Goal: Task Accomplishment & Management: Manage account settings

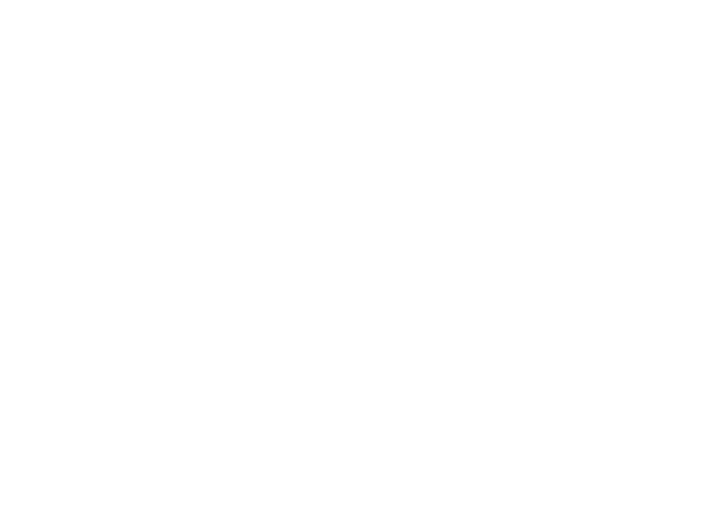
click at [702, 18] on body at bounding box center [363, 252] width 727 height 505
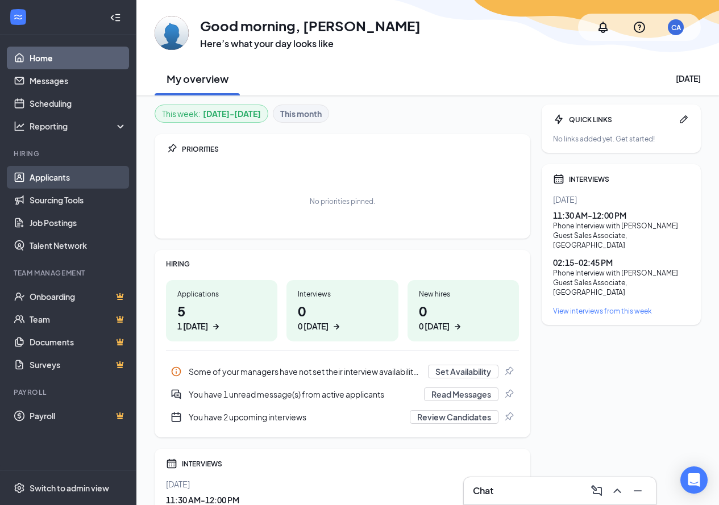
click at [66, 173] on link "Applicants" at bounding box center [78, 177] width 97 height 23
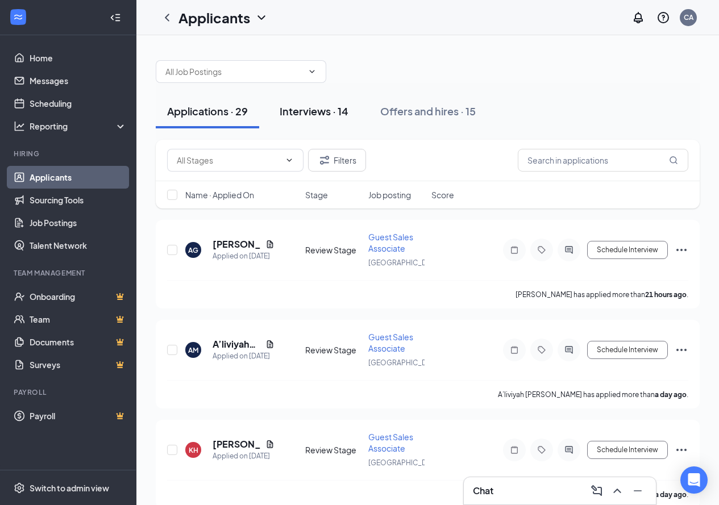
click at [295, 104] on div "Interviews · 14" at bounding box center [314, 111] width 69 height 14
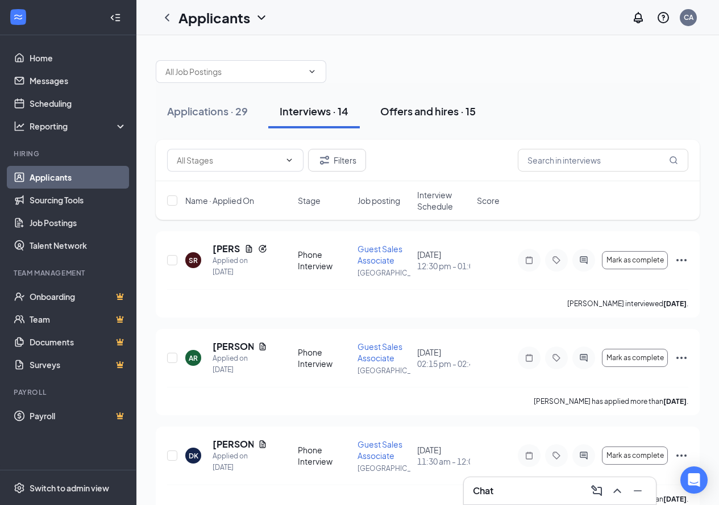
click at [468, 103] on button "Offers and hires · 15" at bounding box center [428, 111] width 118 height 34
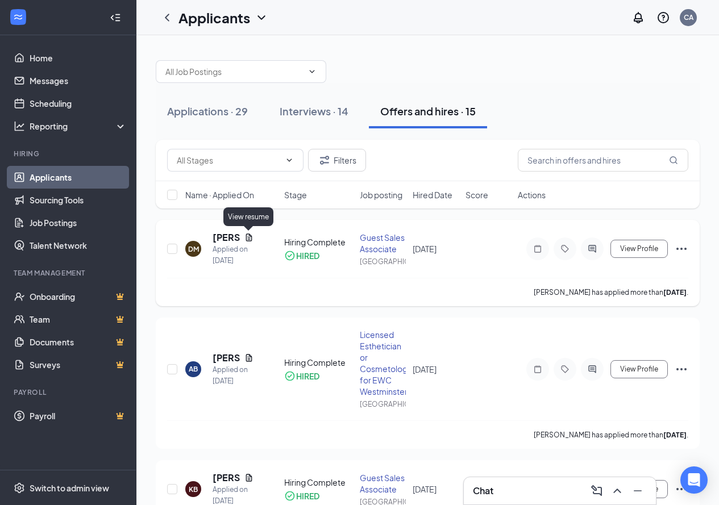
click at [247, 236] on icon "Document" at bounding box center [248, 237] width 9 height 9
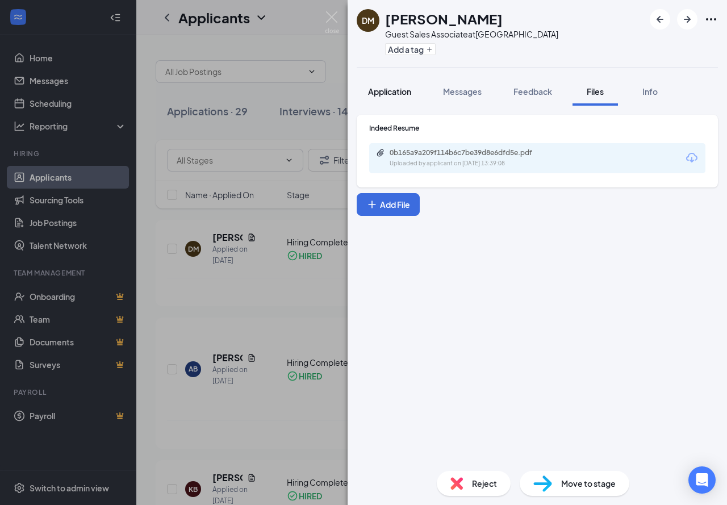
click at [401, 92] on span "Application" at bounding box center [389, 91] width 43 height 10
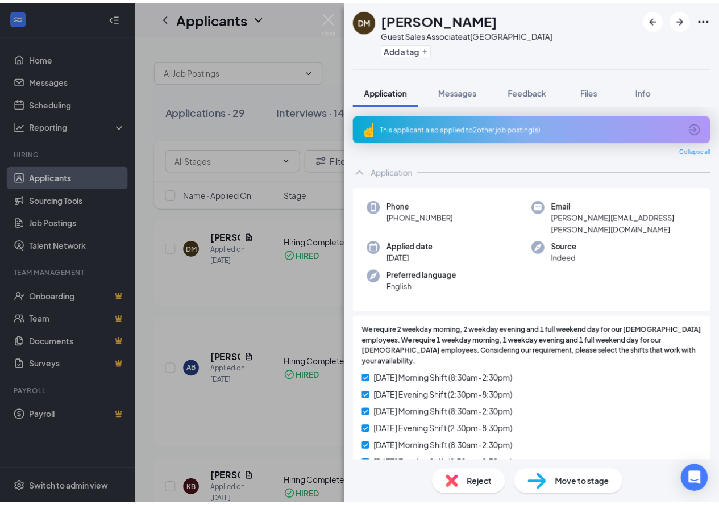
scroll to position [399, 0]
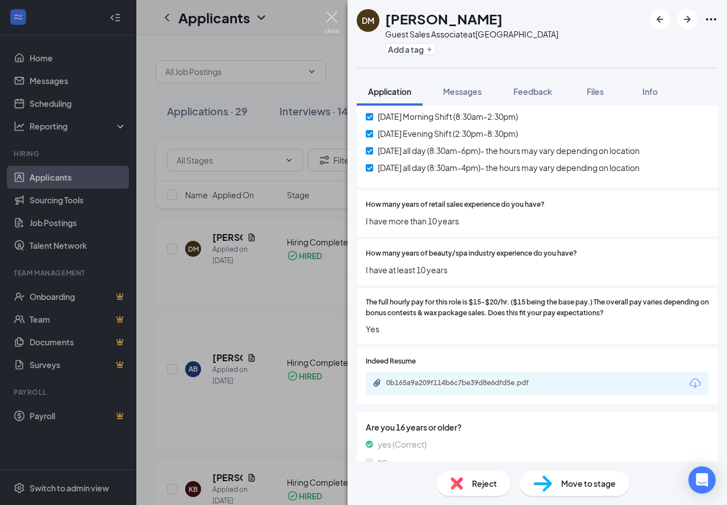
click at [334, 13] on img at bounding box center [332, 22] width 14 height 22
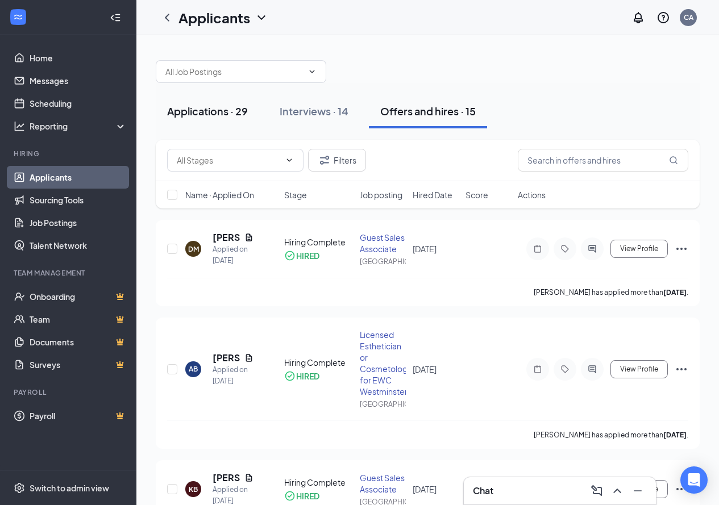
click at [208, 110] on div "Applications · 29" at bounding box center [207, 111] width 81 height 14
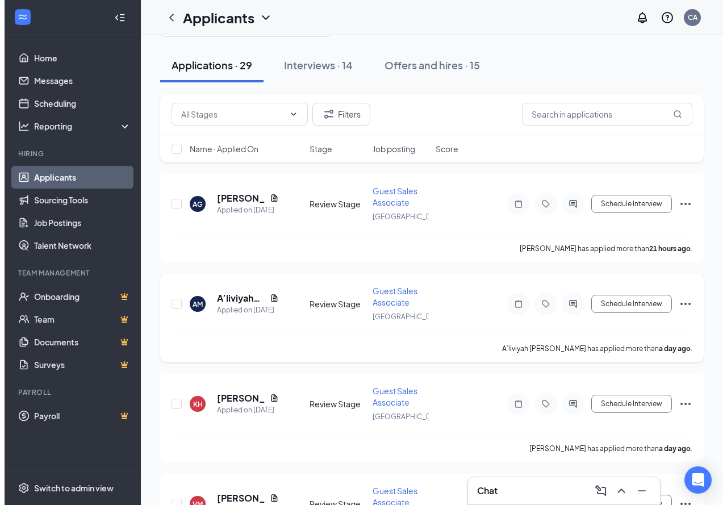
scroll to position [114, 0]
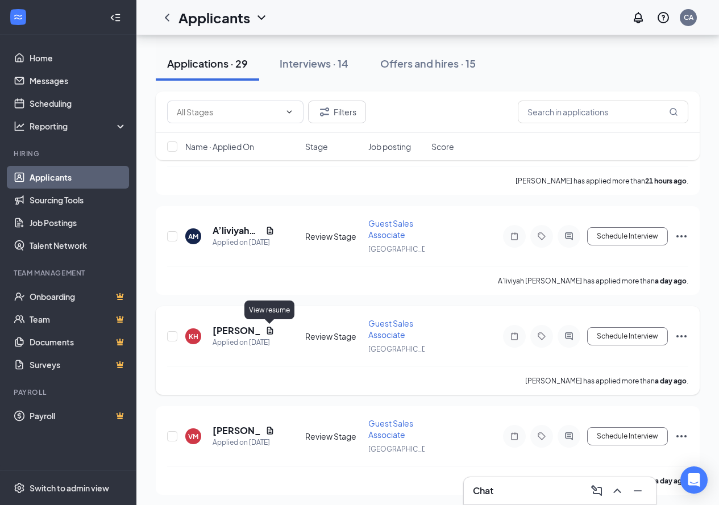
click at [271, 330] on icon "Document" at bounding box center [270, 330] width 6 height 7
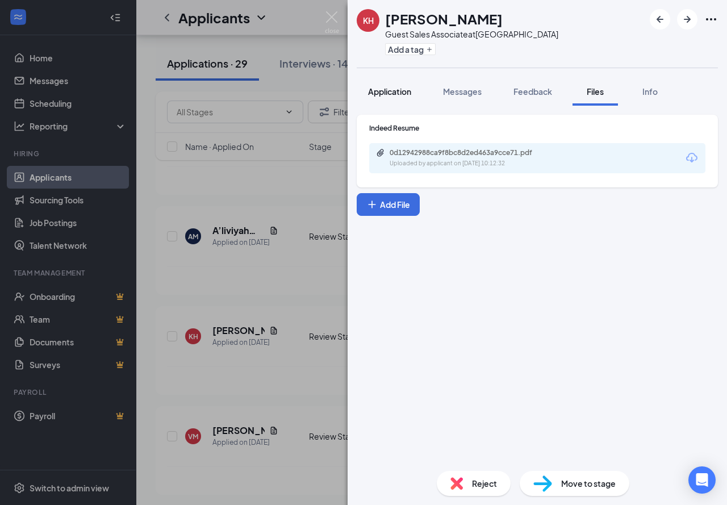
click at [384, 97] on button "Application" at bounding box center [390, 91] width 66 height 28
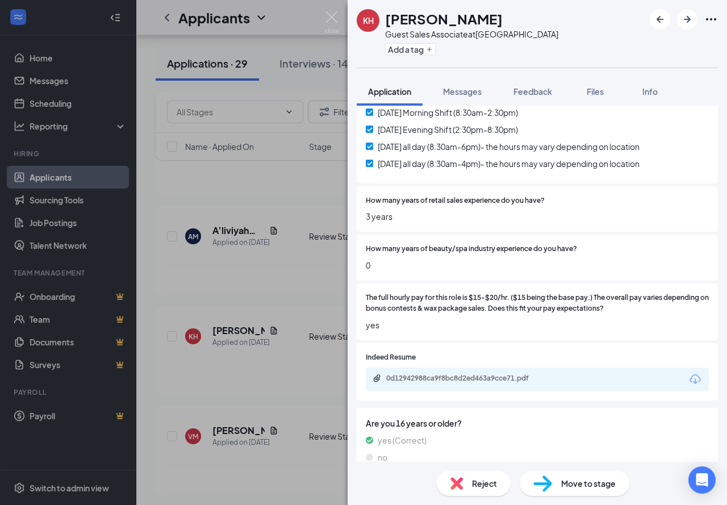
scroll to position [367, 0]
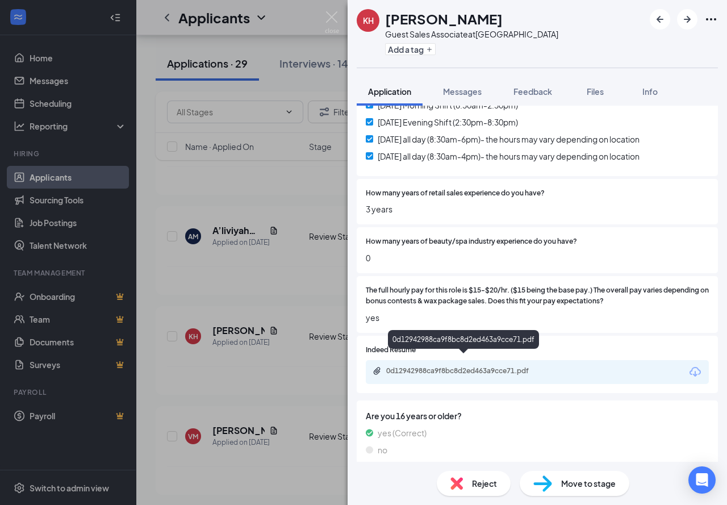
click at [436, 367] on div "0d12942988ca9f8bc8d2ed463a9cce71.pdf" at bounding box center [465, 371] width 159 height 9
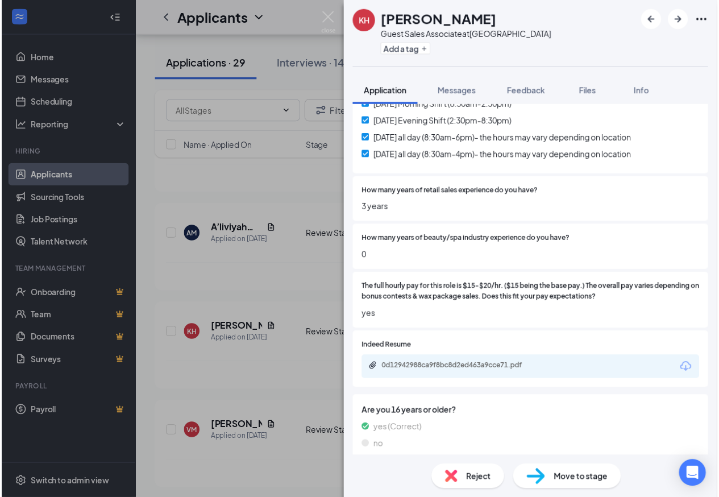
scroll to position [363, 0]
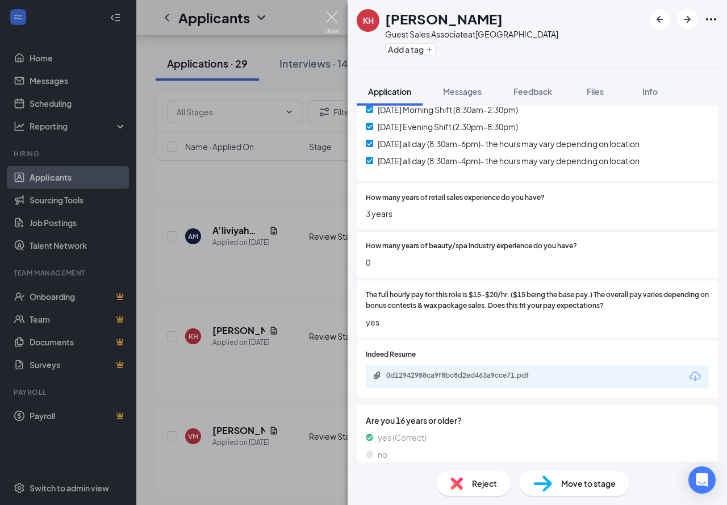
click at [327, 15] on img at bounding box center [332, 22] width 14 height 22
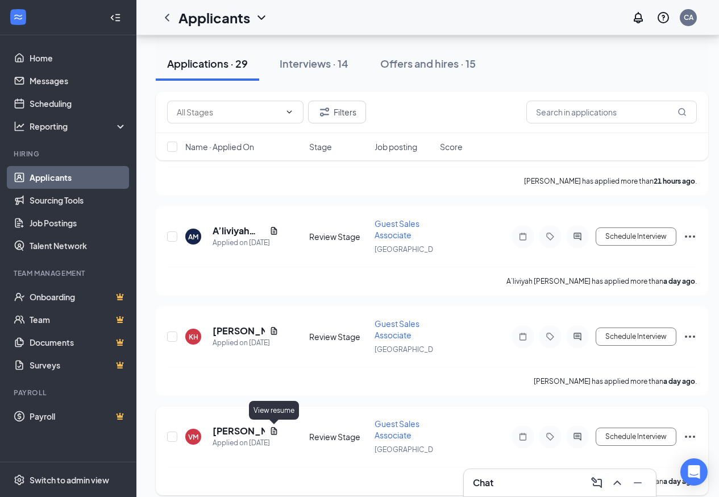
click at [276, 431] on icon "Document" at bounding box center [273, 430] width 9 height 9
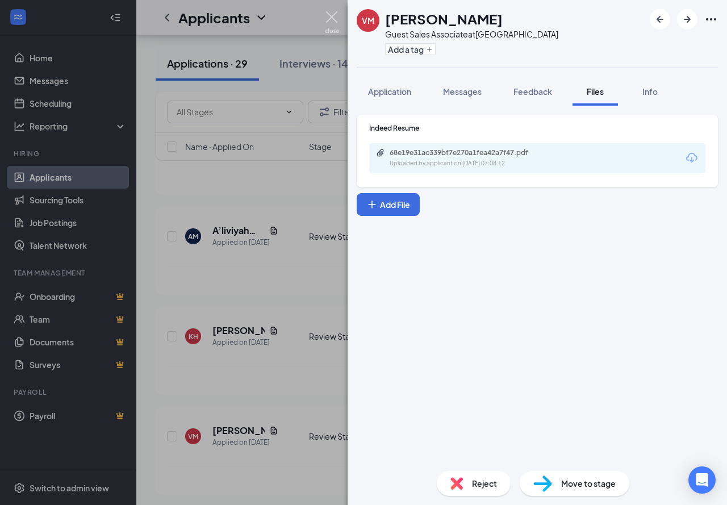
click at [332, 19] on img at bounding box center [332, 22] width 14 height 22
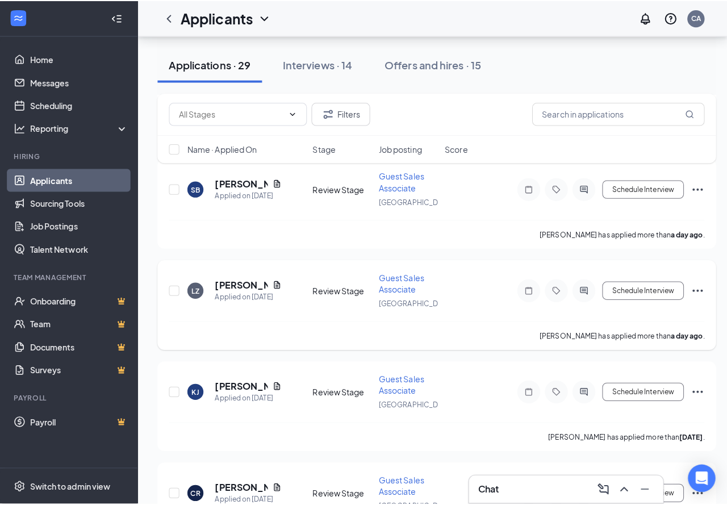
scroll to position [568, 0]
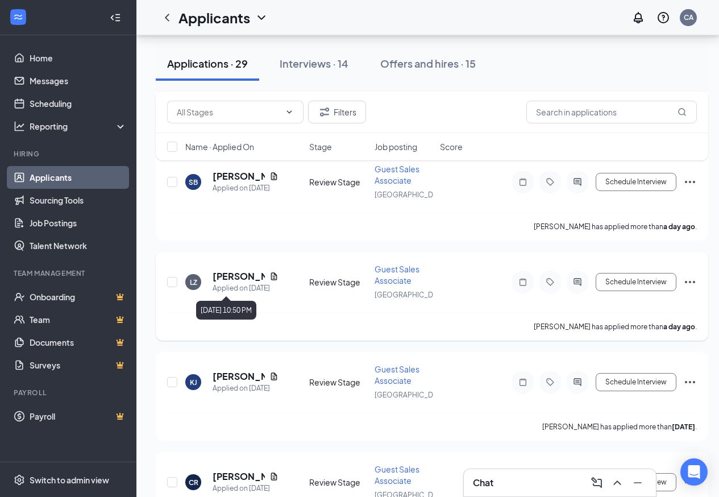
click at [271, 281] on div "[PERSON_NAME]" at bounding box center [246, 276] width 66 height 13
click at [271, 277] on icon "Document" at bounding box center [274, 275] width 6 height 7
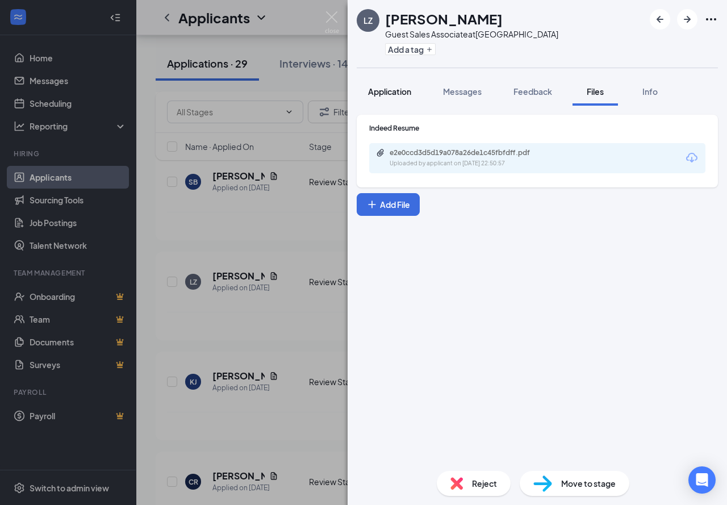
click at [402, 93] on span "Application" at bounding box center [389, 91] width 43 height 10
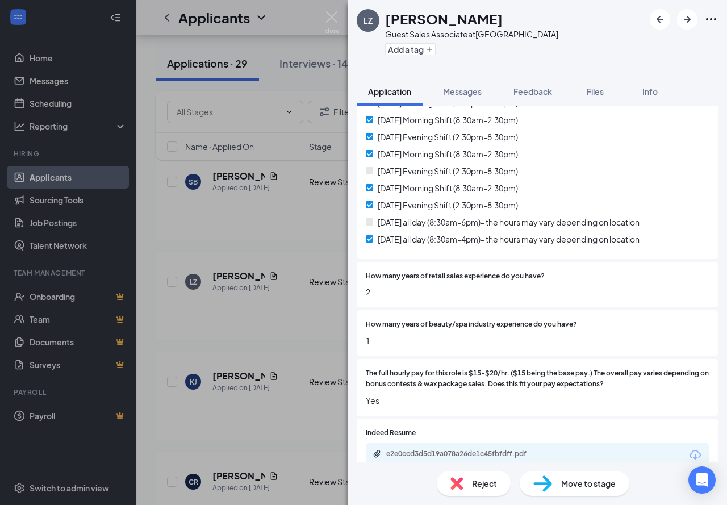
scroll to position [367, 0]
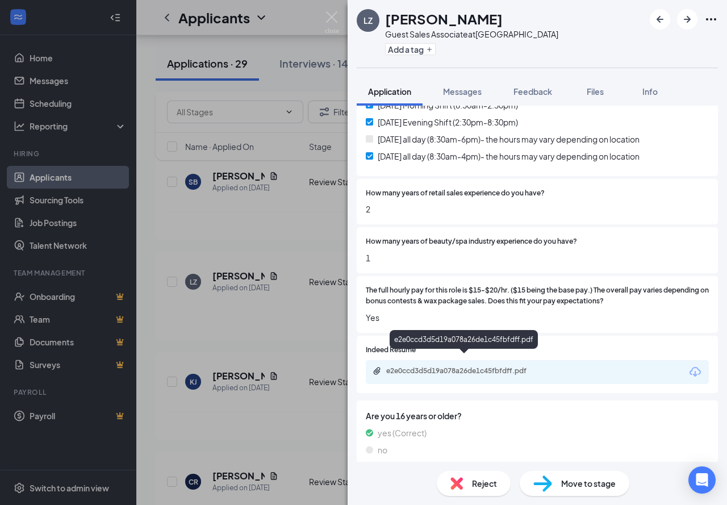
click at [436, 367] on div "e2e0ccd3d5d19a078a26de1c45fbfdff.pdf" at bounding box center [465, 371] width 159 height 9
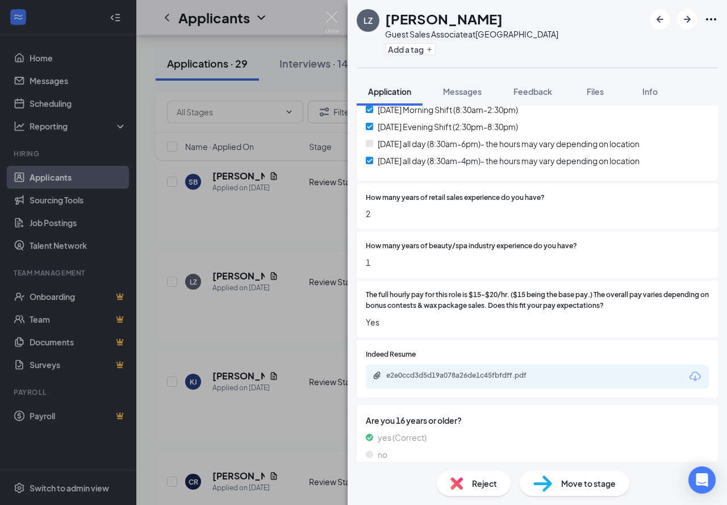
click at [583, 479] on span "Move to stage" at bounding box center [589, 483] width 55 height 13
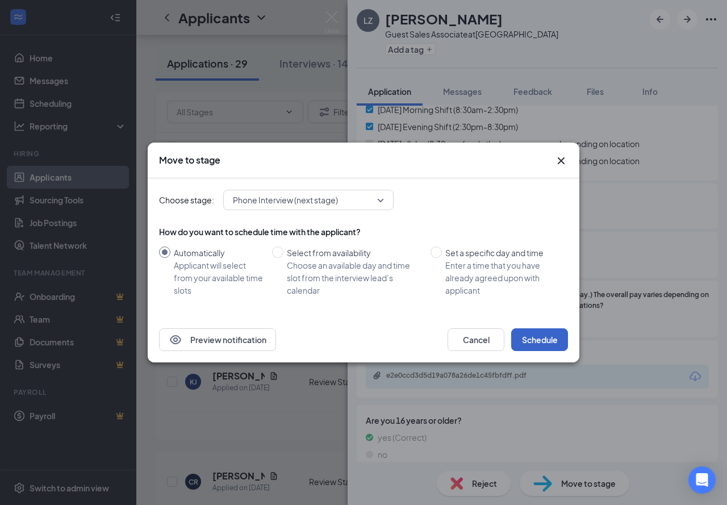
click at [534, 336] on button "Schedule" at bounding box center [540, 340] width 57 height 23
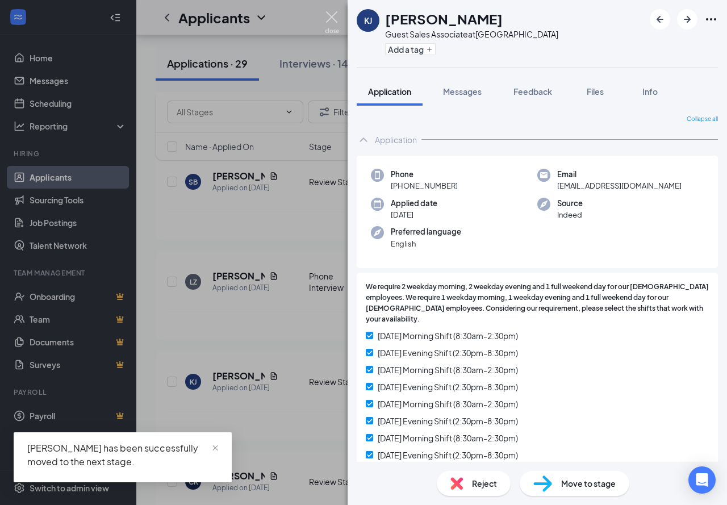
click at [335, 19] on img at bounding box center [332, 22] width 14 height 22
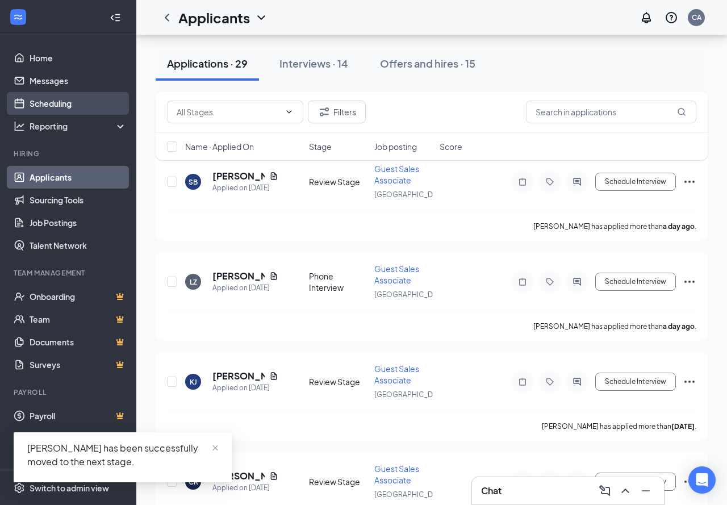
click at [55, 101] on link "Scheduling" at bounding box center [78, 103] width 97 height 23
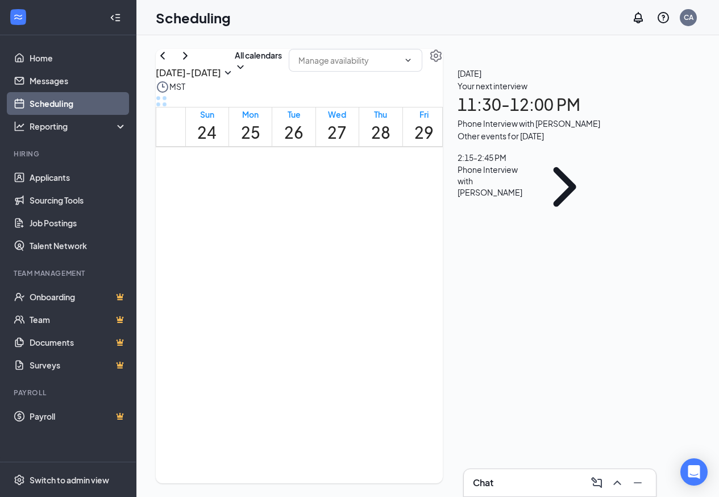
scroll to position [729, 0]
click at [313, 297] on span "11:30 AM-12:00 PM" at bounding box center [303, 275] width 20 height 44
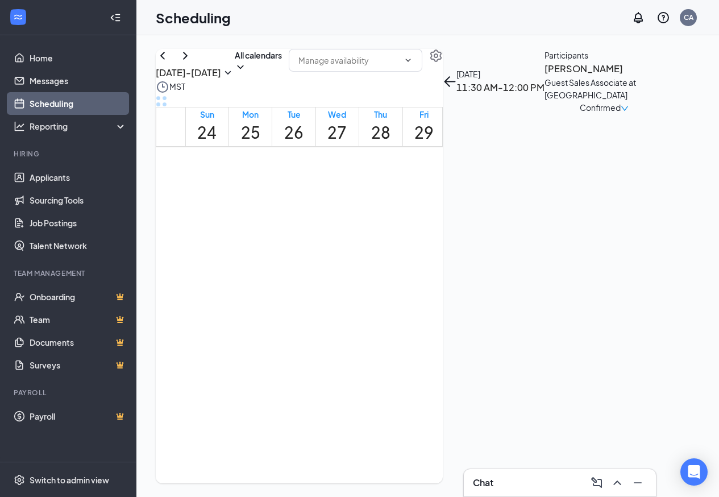
scroll to position [957, 0]
click at [307, 259] on span "2:15-2:45 PM" at bounding box center [302, 242] width 19 height 33
click at [356, 306] on div at bounding box center [356, 295] width 0 height 21
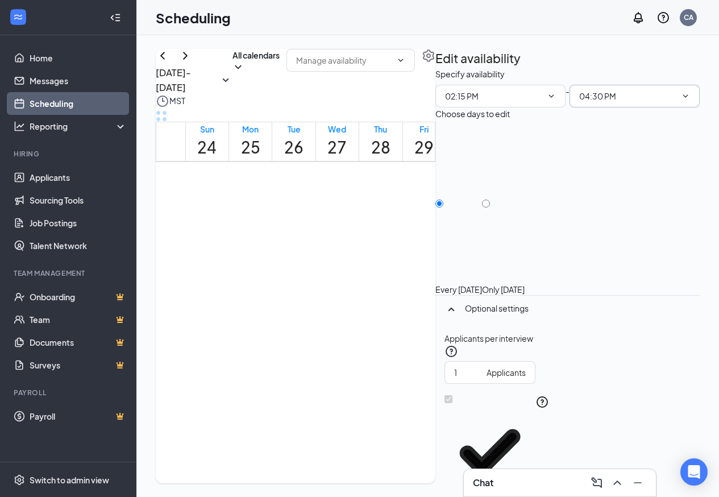
click at [666, 102] on input "04:30 PM" at bounding box center [627, 96] width 97 height 13
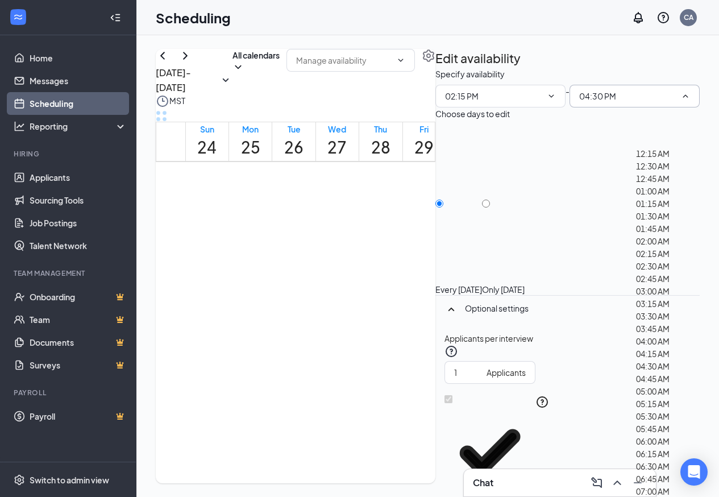
scroll to position [1478, 0]
type input "02:45 PM"
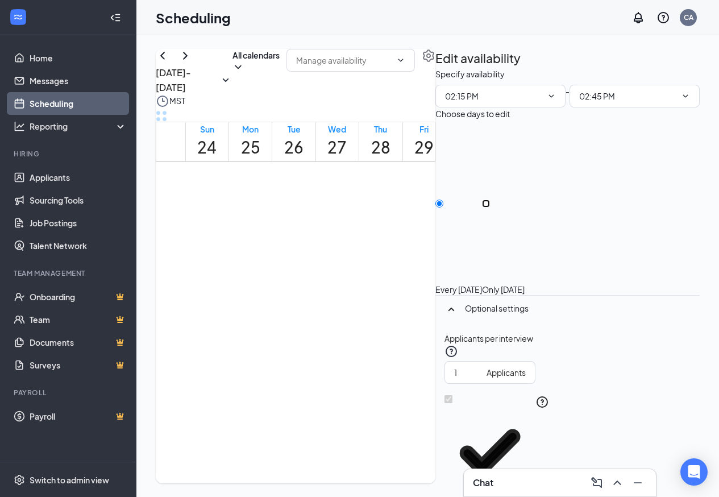
click at [490, 199] on input "Only [DATE]" at bounding box center [486, 203] width 8 height 8
radio input "true"
radio input "false"
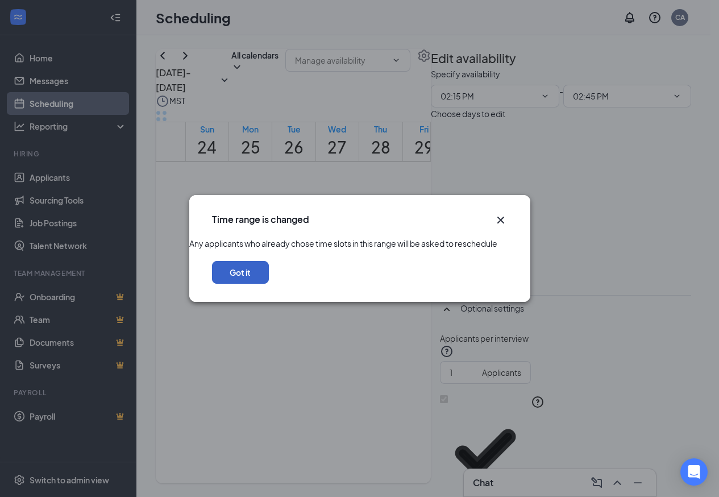
click at [269, 284] on button "Got it" at bounding box center [240, 272] width 57 height 23
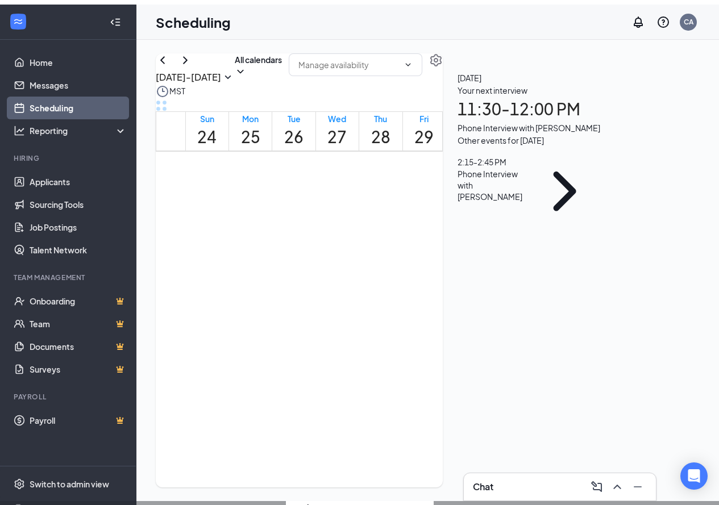
scroll to position [502, 0]
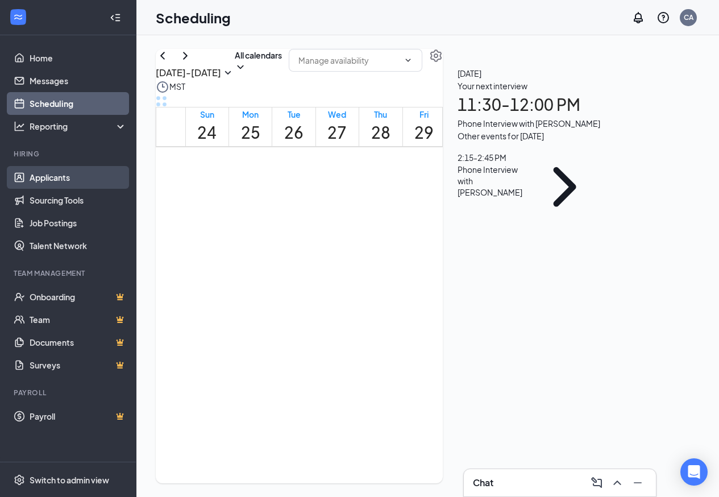
click at [49, 172] on link "Applicants" at bounding box center [78, 177] width 97 height 23
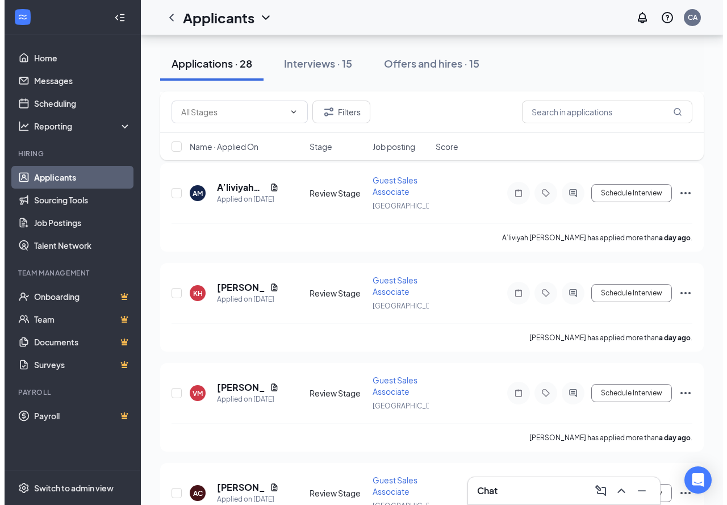
scroll to position [227, 0]
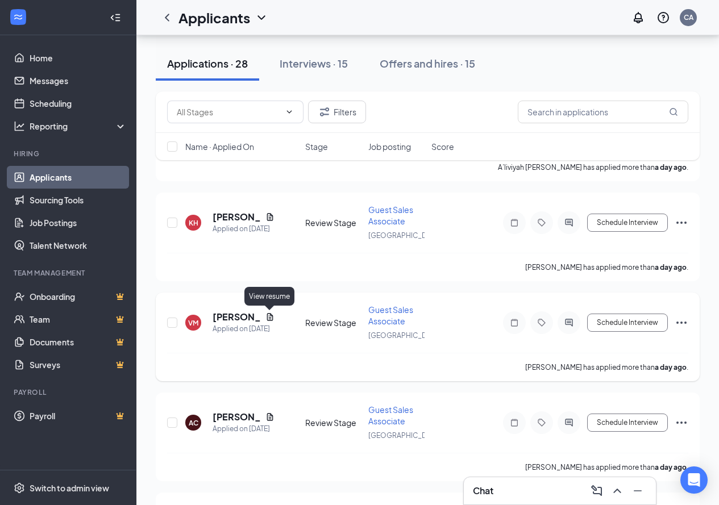
click at [273, 314] on icon "Document" at bounding box center [269, 317] width 9 height 9
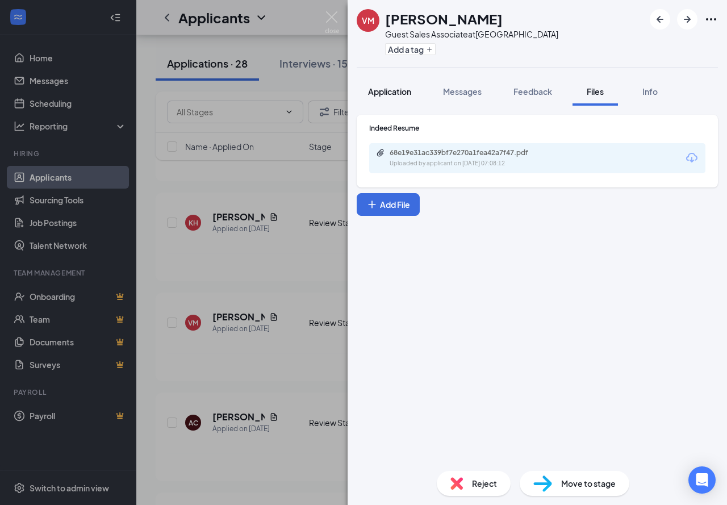
click at [380, 93] on span "Application" at bounding box center [389, 91] width 43 height 10
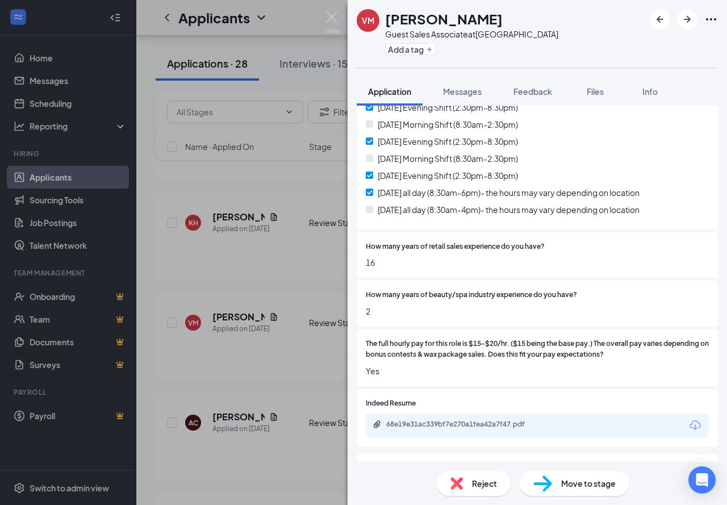
scroll to position [341, 0]
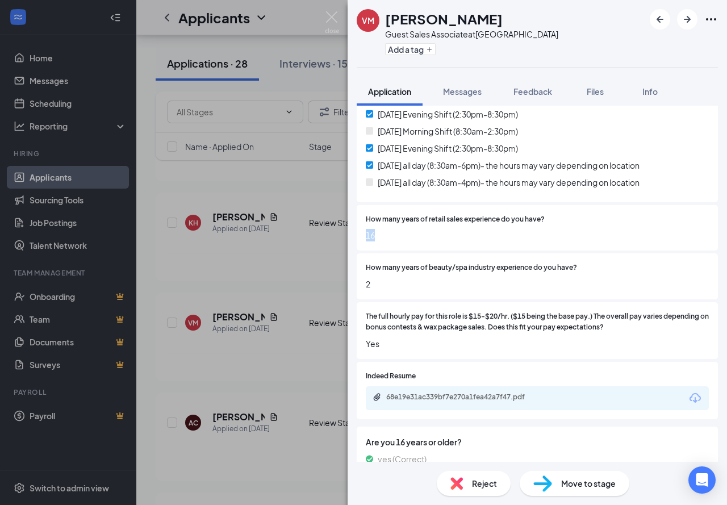
drag, startPoint x: 376, startPoint y: 226, endPoint x: 364, endPoint y: 226, distance: 11.9
click at [364, 226] on div "How many years of retail sales experience do you have? 16" at bounding box center [537, 228] width 361 height 46
click at [409, 393] on div "68e19e31ac339bf7e270a1fea42a7f47.pdf" at bounding box center [465, 397] width 159 height 9
click at [468, 479] on div "Reject" at bounding box center [474, 483] width 74 height 25
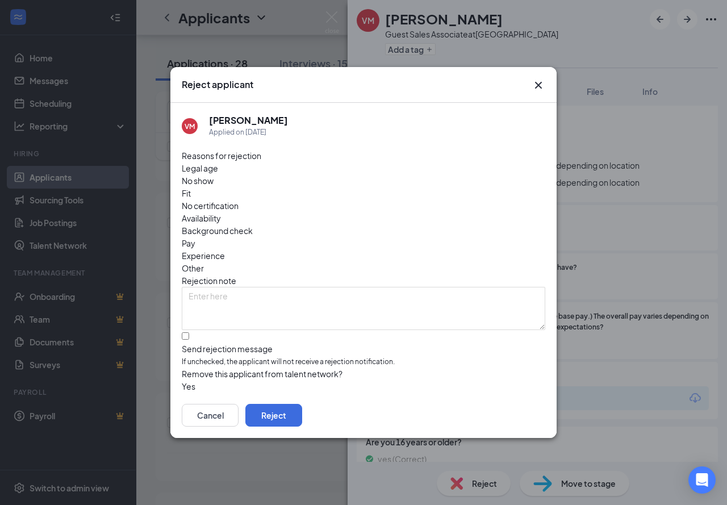
click at [225, 250] on span "Experience" at bounding box center [203, 256] width 43 height 13
click at [204, 262] on span "Other" at bounding box center [193, 268] width 22 height 13
click at [189, 332] on input "Send rejection message If unchecked, the applicant will not receive a rejection…" at bounding box center [185, 335] width 7 height 7
checkbox input "true"
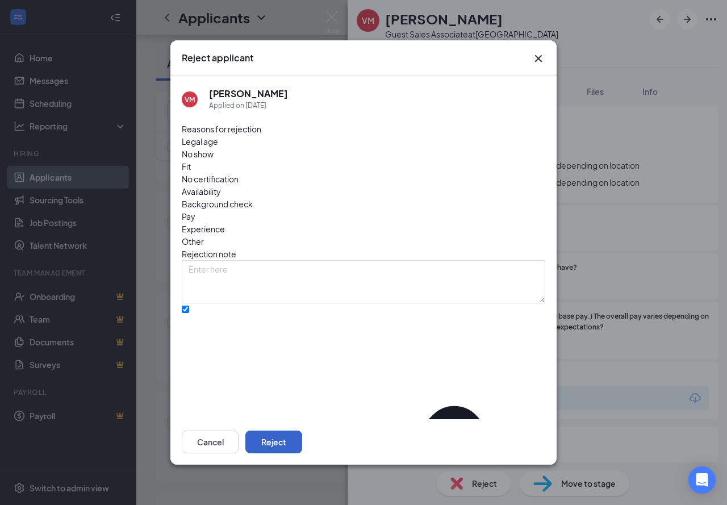
click at [302, 443] on button "Reject" at bounding box center [274, 442] width 57 height 23
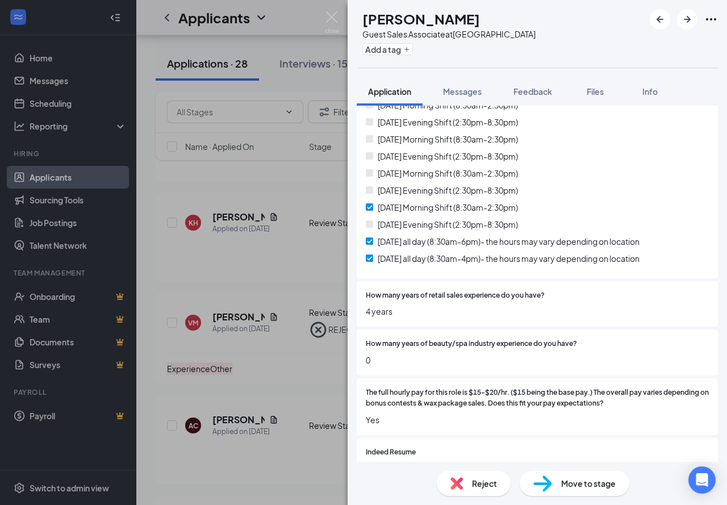
scroll to position [367, 0]
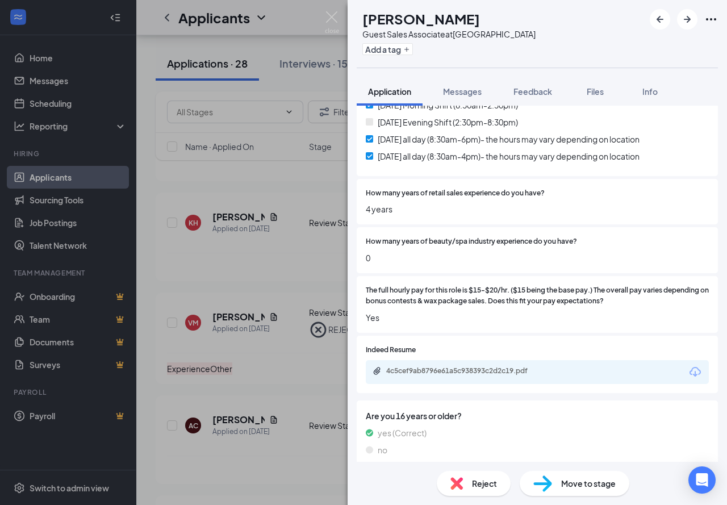
click at [475, 479] on span "Reject" at bounding box center [484, 483] width 25 height 13
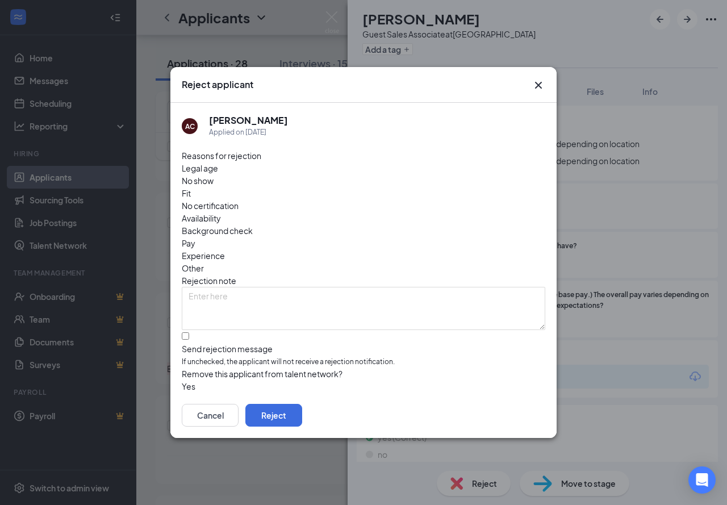
click at [221, 212] on span "Availability" at bounding box center [201, 218] width 39 height 13
click at [189, 332] on input "Send rejection message If unchecked, the applicant will not receive a rejection…" at bounding box center [185, 335] width 7 height 7
checkbox input "true"
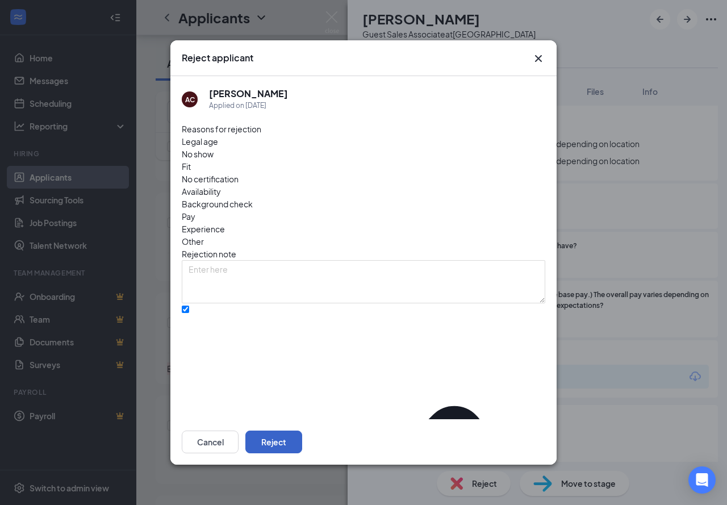
click at [302, 447] on button "Reject" at bounding box center [274, 442] width 57 height 23
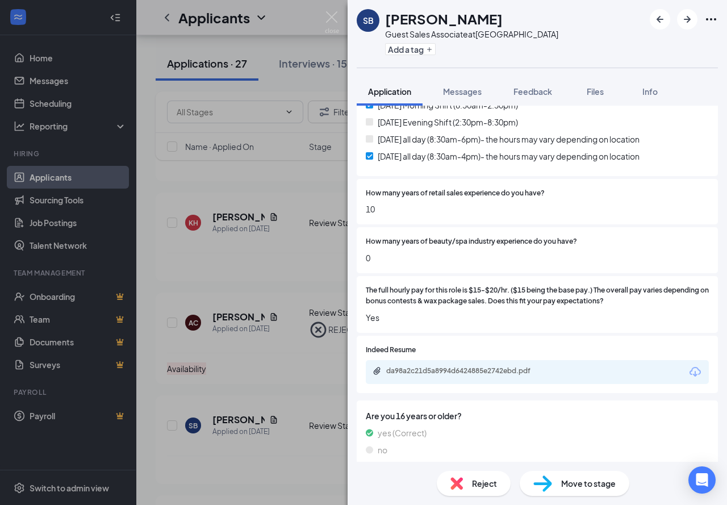
click at [474, 479] on span "Reject" at bounding box center [484, 483] width 25 height 13
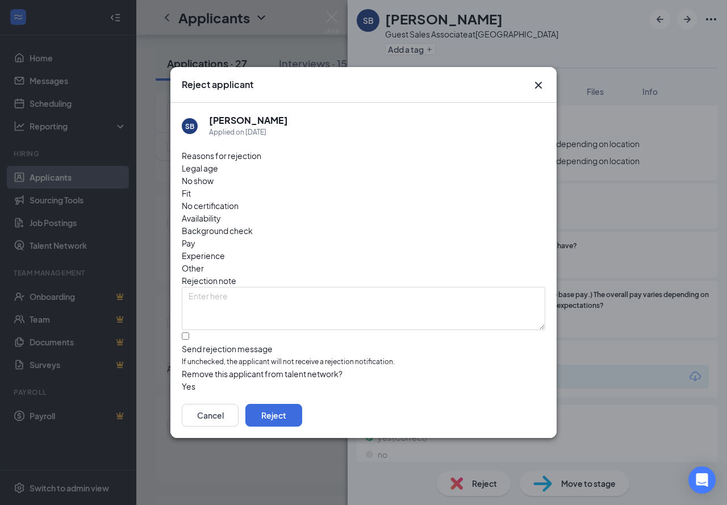
click at [221, 212] on span "Availability" at bounding box center [201, 218] width 39 height 13
click at [189, 332] on input "Send rejection message If unchecked, the applicant will not receive a rejection…" at bounding box center [185, 335] width 7 height 7
checkbox input "true"
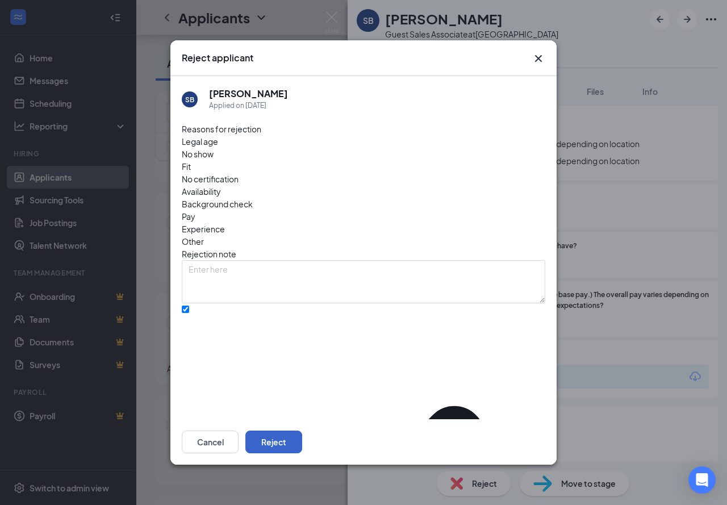
click at [302, 440] on button "Reject" at bounding box center [274, 442] width 57 height 23
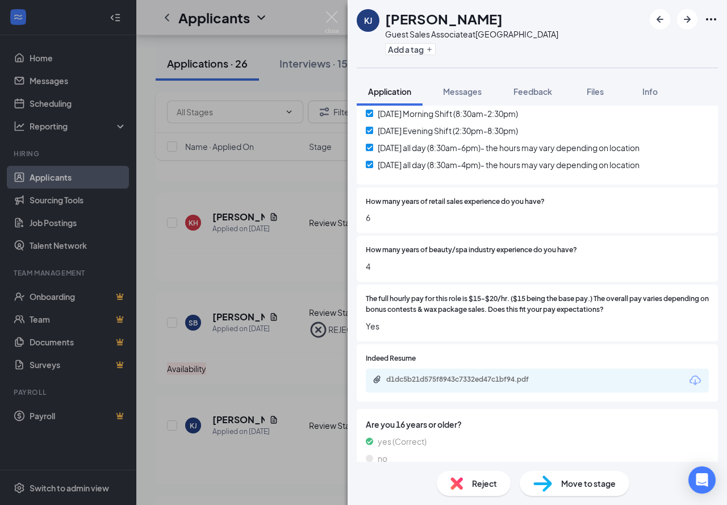
scroll to position [363, 0]
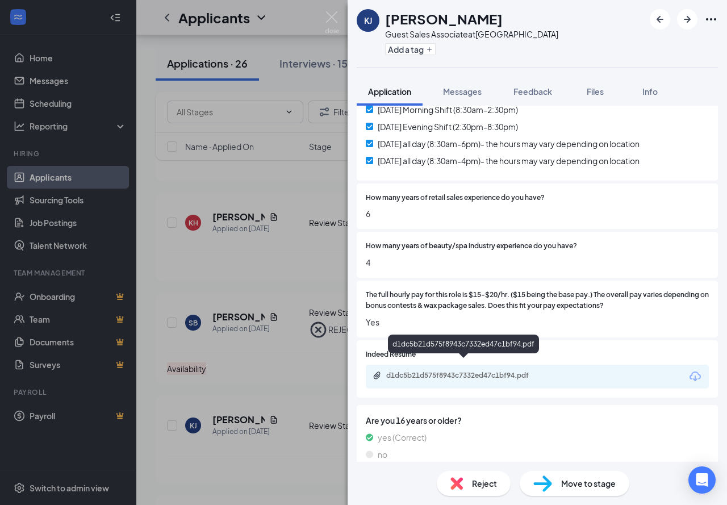
click at [419, 371] on div "d1dc5b21d575f8943c7332ed47c1bf94.pdf" at bounding box center [465, 375] width 159 height 9
click at [570, 485] on span "Move to stage" at bounding box center [589, 483] width 55 height 13
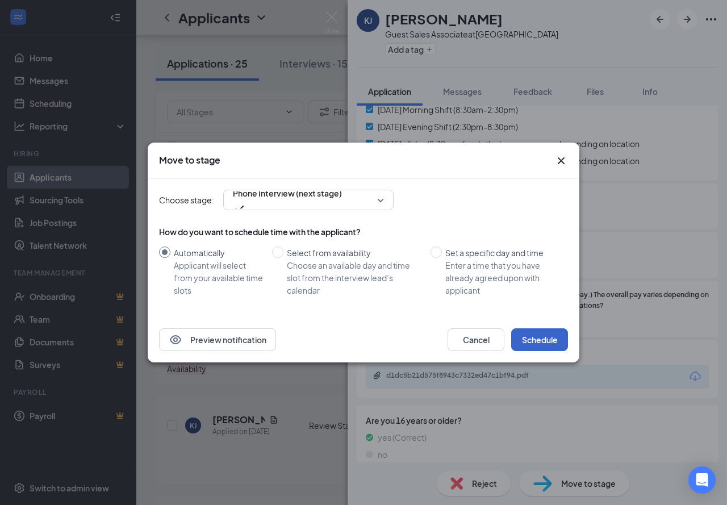
click at [545, 343] on button "Schedule" at bounding box center [540, 340] width 57 height 23
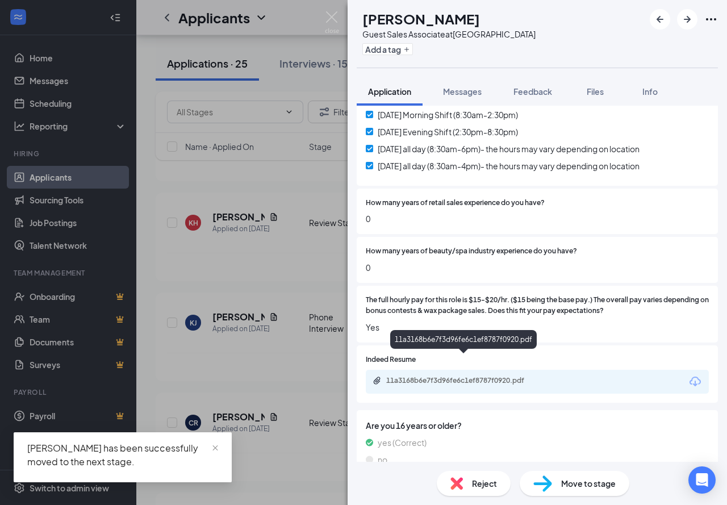
scroll to position [367, 0]
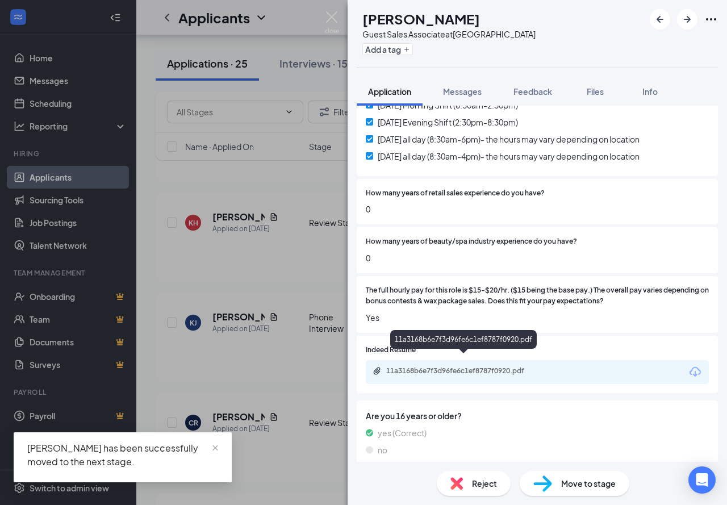
click at [416, 367] on div "11a3168b6e7f3d96fe6c1ef8787f0920.pdf" at bounding box center [465, 371] width 159 height 9
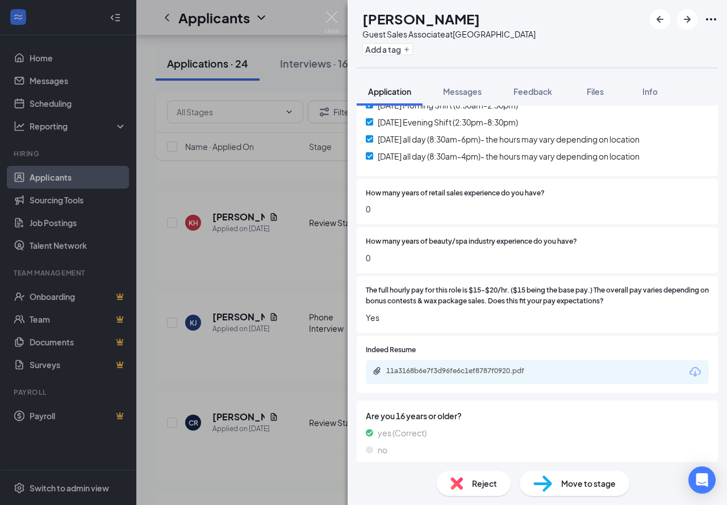
scroll to position [363, 0]
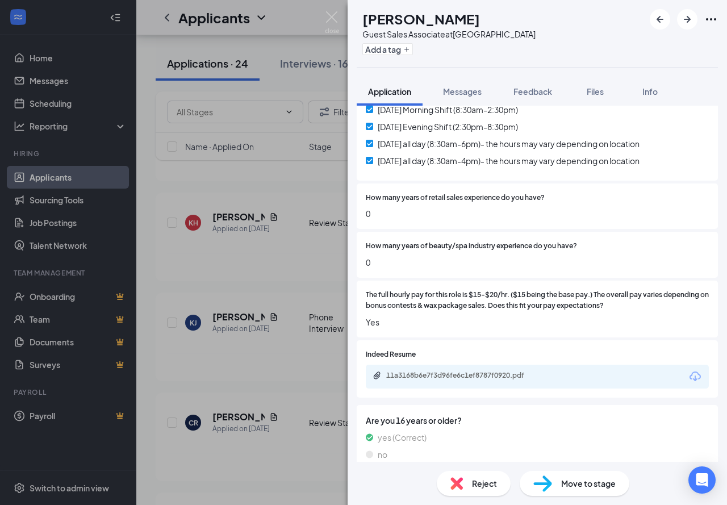
click at [484, 481] on span "Reject" at bounding box center [484, 483] width 25 height 13
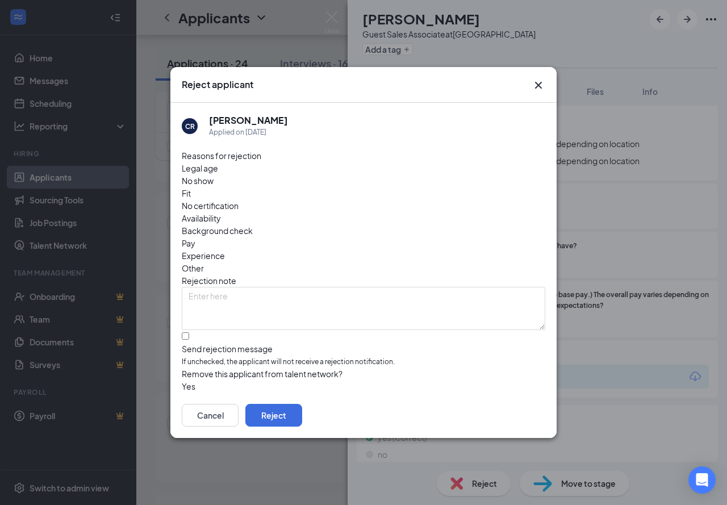
click at [290, 330] on div "Reasons for rejection Legal age No show Fit No certification Availability Backg…" at bounding box center [364, 270] width 364 height 243
click at [189, 332] on input "Send rejection message If unchecked, the applicant will not receive a rejection…" at bounding box center [185, 335] width 7 height 7
checkbox input "true"
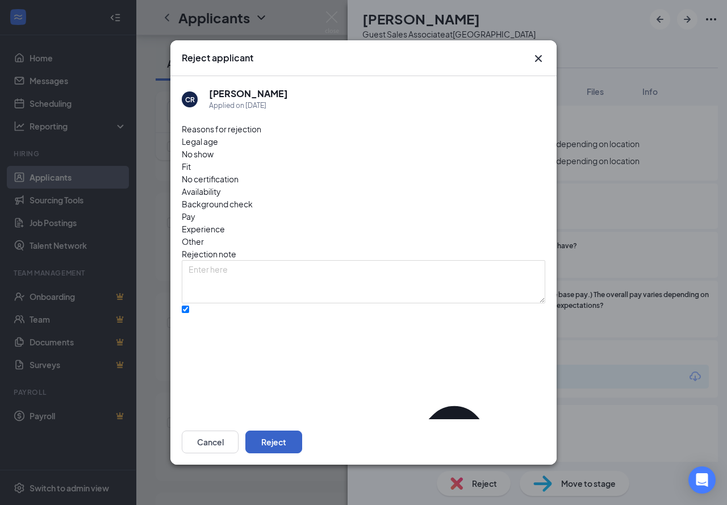
click at [302, 433] on button "Reject" at bounding box center [274, 442] width 57 height 23
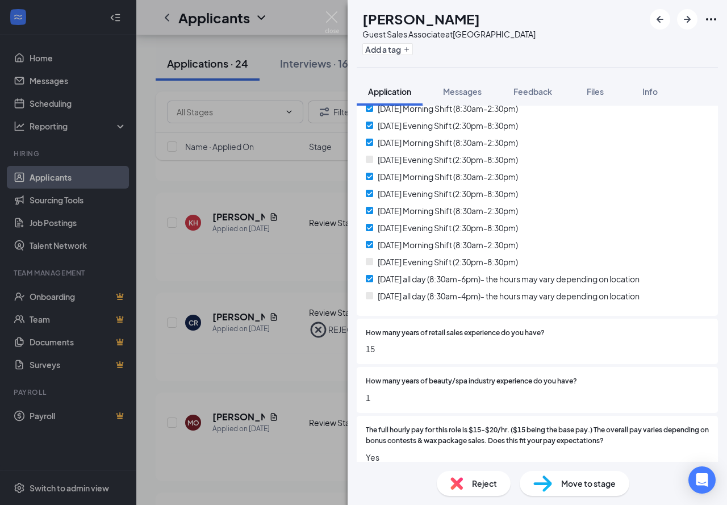
scroll to position [367, 0]
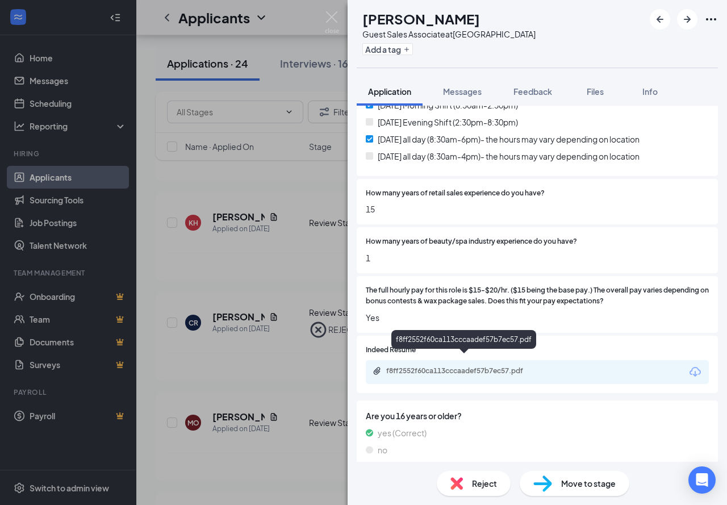
click at [460, 367] on div "f8ff2552f60ca113cccaadef57b7ec57.pdf" at bounding box center [465, 371] width 159 height 9
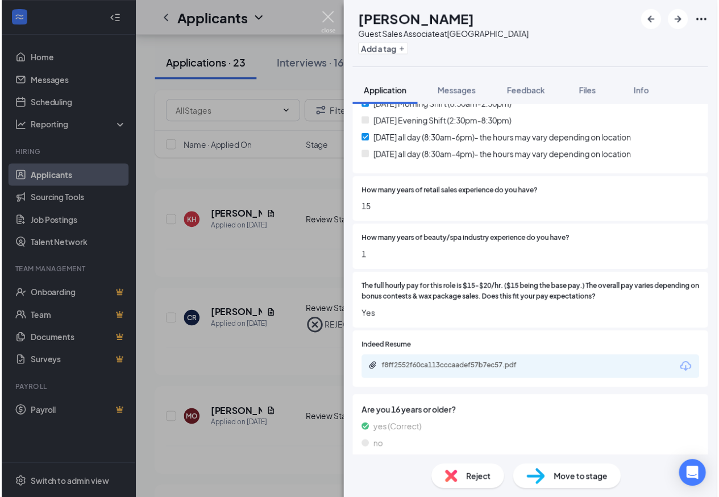
scroll to position [363, 0]
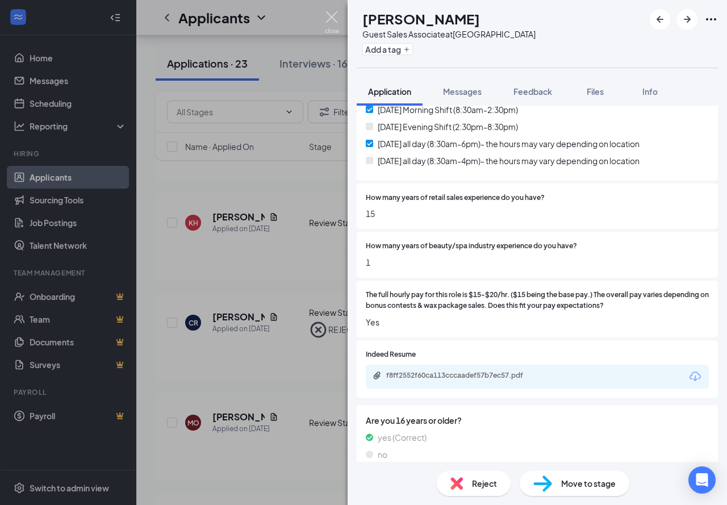
click at [336, 20] on img at bounding box center [332, 22] width 14 height 22
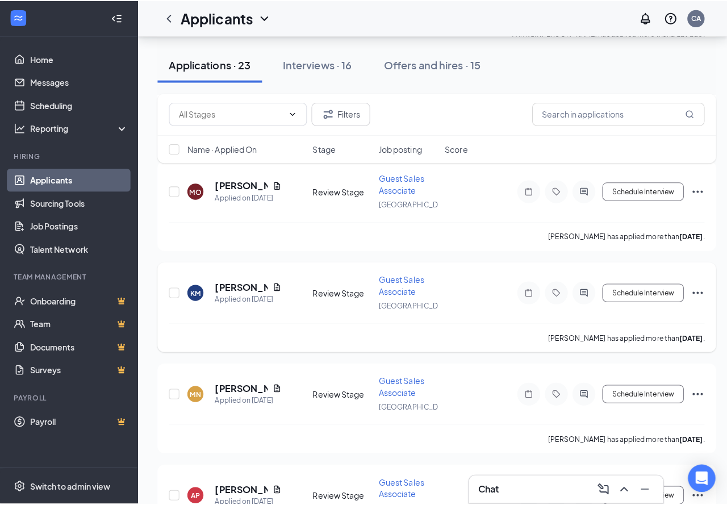
scroll to position [341, 0]
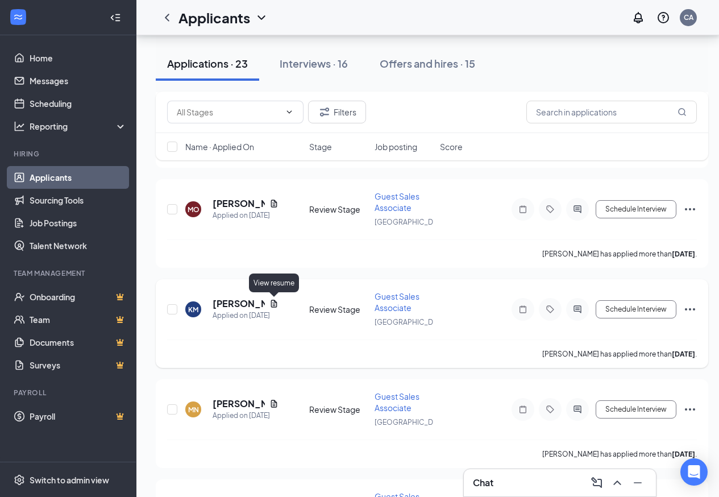
click at [274, 304] on icon "Document" at bounding box center [274, 303] width 6 height 7
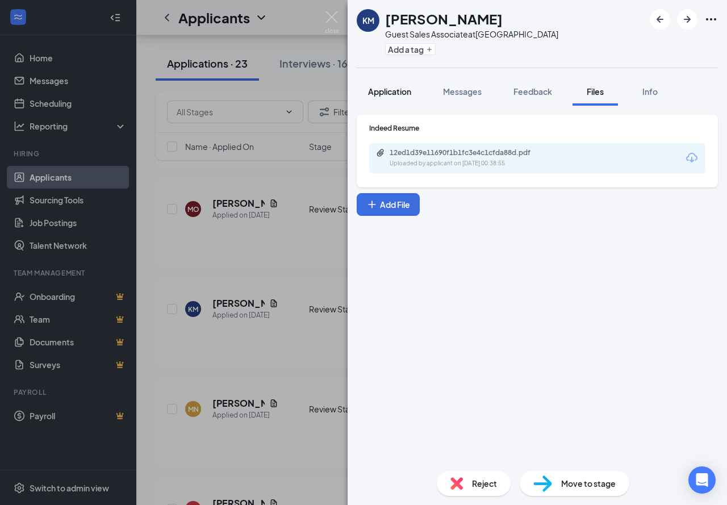
click at [397, 94] on span "Application" at bounding box center [389, 91] width 43 height 10
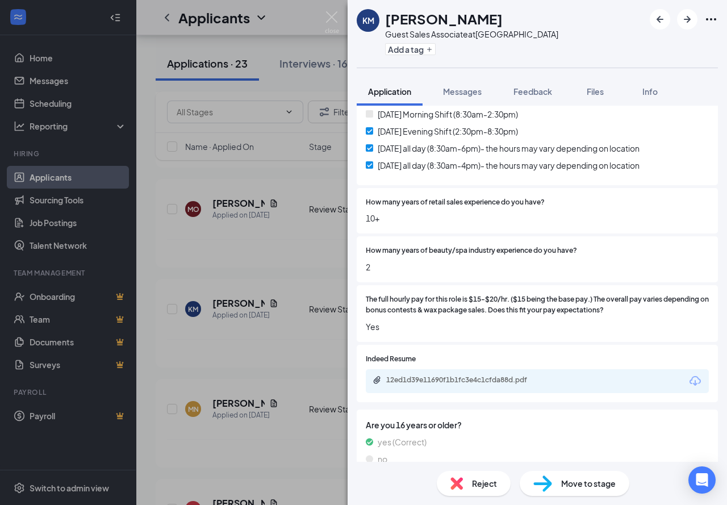
scroll to position [367, 0]
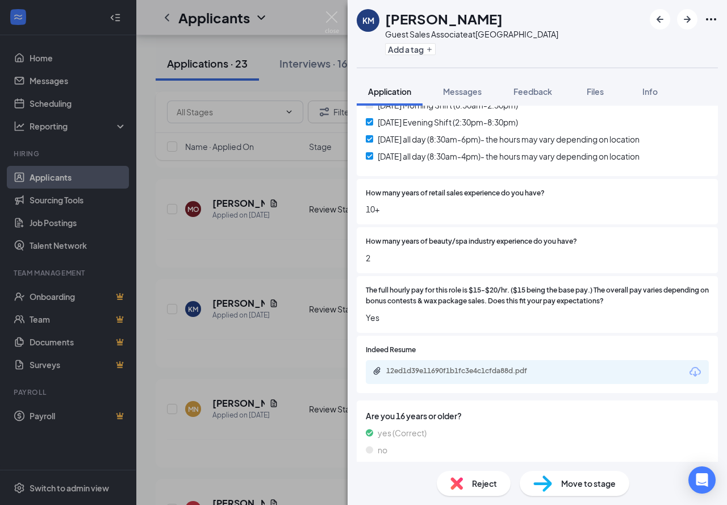
click at [475, 472] on div "Reject" at bounding box center [474, 483] width 74 height 25
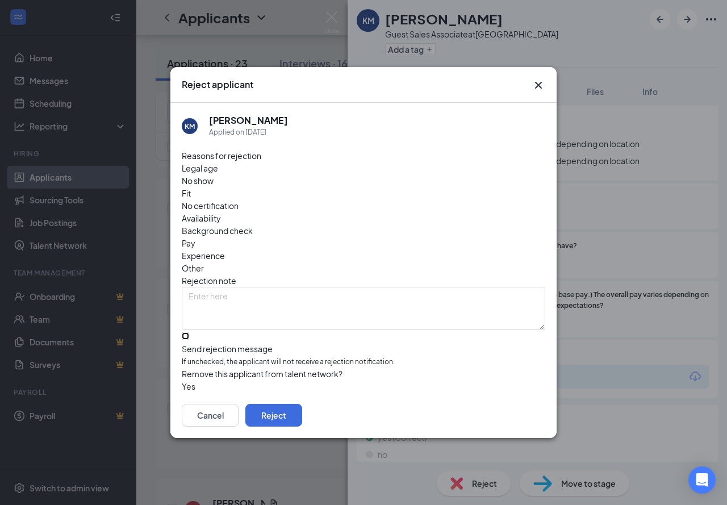
click at [189, 332] on input "Send rejection message If unchecked, the applicant will not receive a rejection…" at bounding box center [185, 335] width 7 height 7
checkbox input "true"
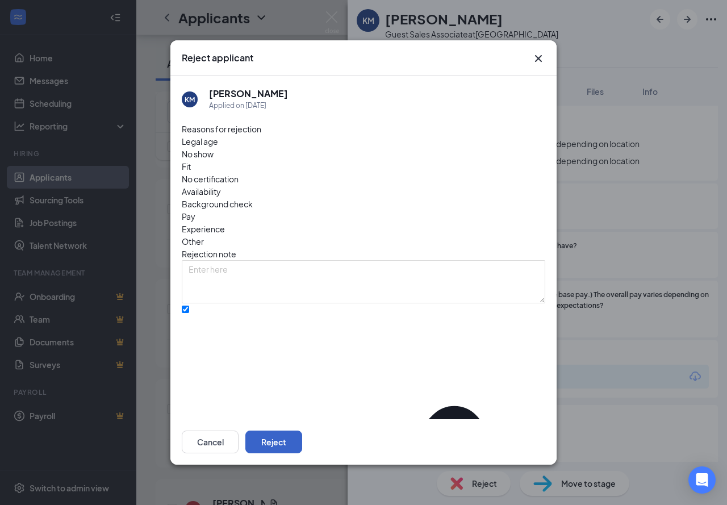
click at [302, 439] on button "Reject" at bounding box center [274, 442] width 57 height 23
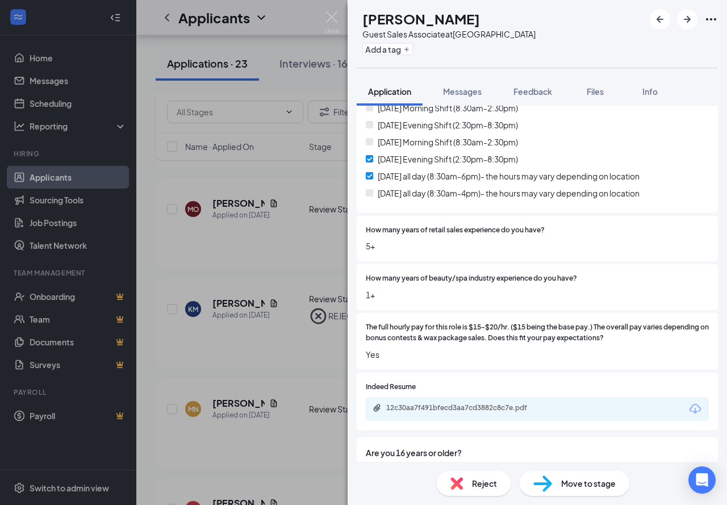
scroll to position [341, 0]
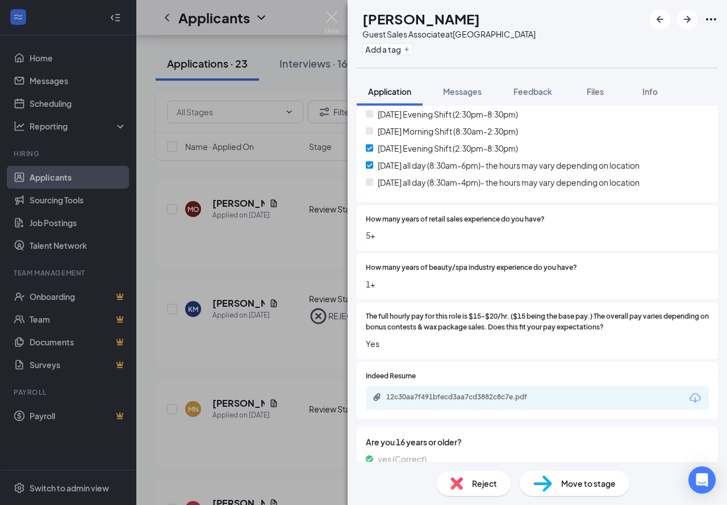
click at [483, 480] on span "Reject" at bounding box center [484, 483] width 25 height 13
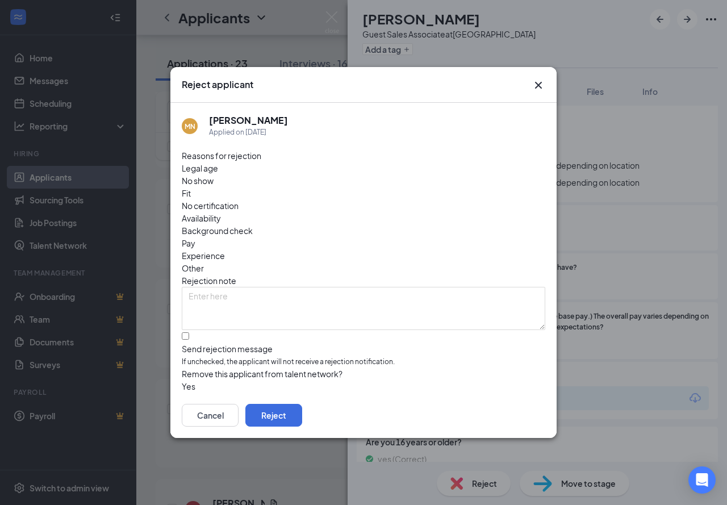
click at [430, 176] on div "Reasons for rejection Legal age No show Fit No certification Availability Backg…" at bounding box center [364, 270] width 364 height 243
click at [221, 212] on span "Availability" at bounding box center [201, 218] width 39 height 13
click at [335, 307] on div "Reasons for rejection Legal age No show Fit No certification Availability Backg…" at bounding box center [364, 270] width 364 height 243
click at [189, 332] on input "Send rejection message If unchecked, the applicant will not receive a rejection…" at bounding box center [185, 335] width 7 height 7
checkbox input "true"
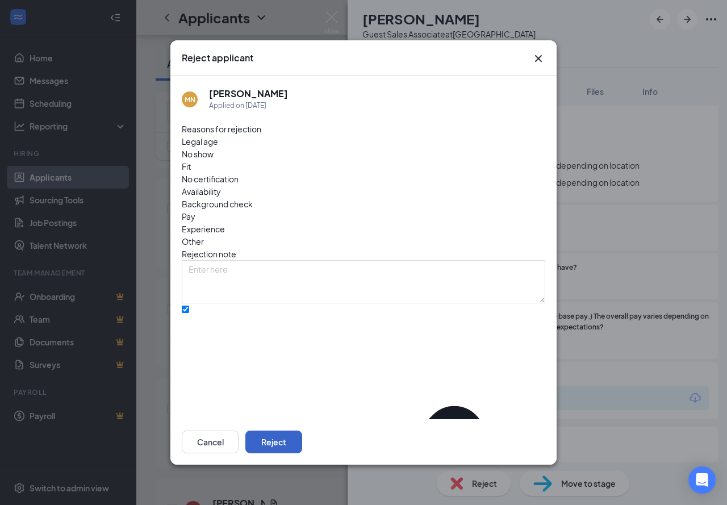
click at [302, 440] on button "Reject" at bounding box center [274, 442] width 57 height 23
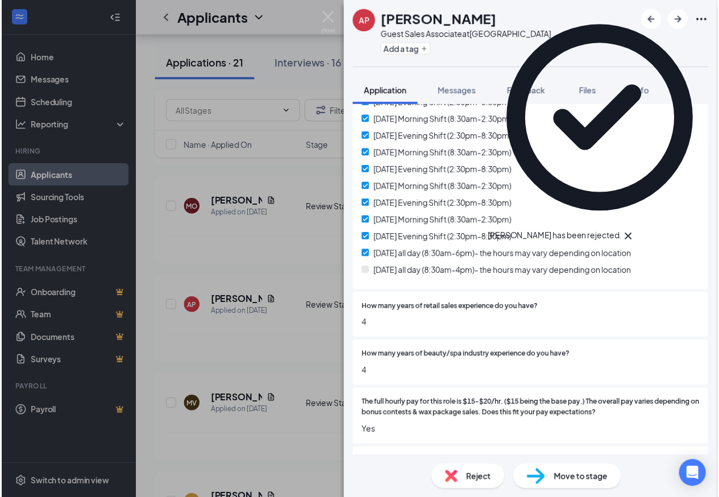
scroll to position [284, 0]
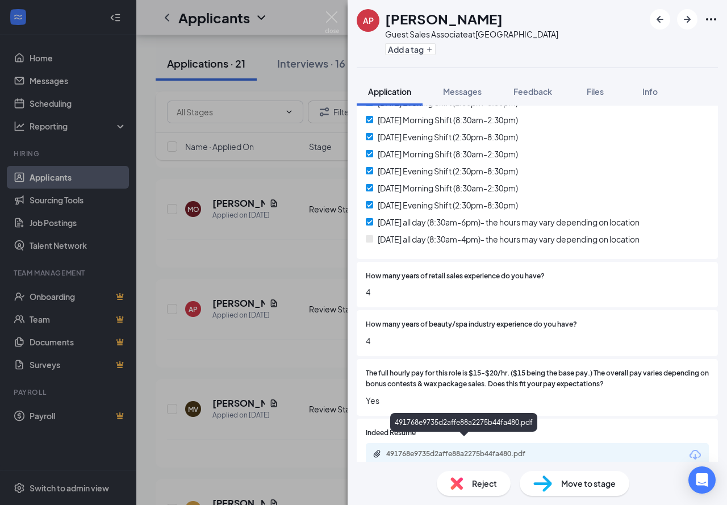
click at [405, 450] on div "491768e9735d2affe88a2275b44fa480.pdf" at bounding box center [465, 454] width 159 height 9
click at [327, 15] on img at bounding box center [332, 22] width 14 height 22
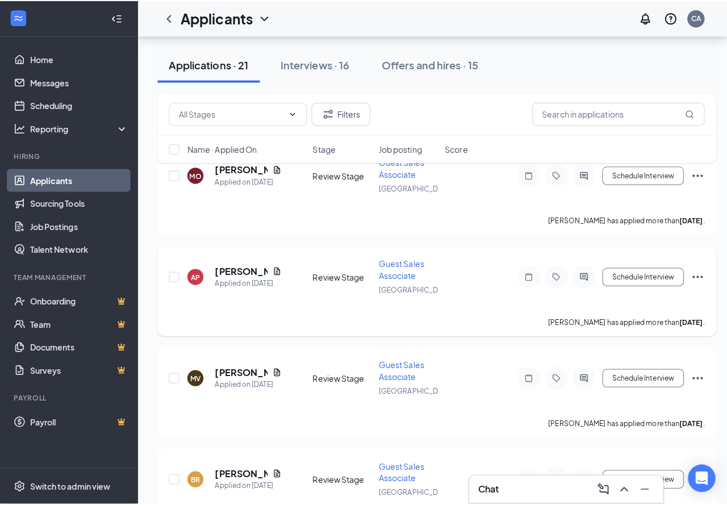
scroll to position [398, 0]
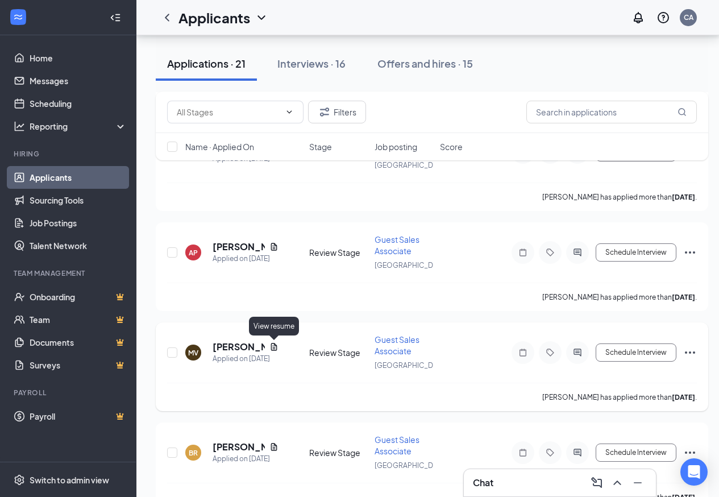
click at [273, 348] on icon "Document" at bounding box center [274, 346] width 6 height 7
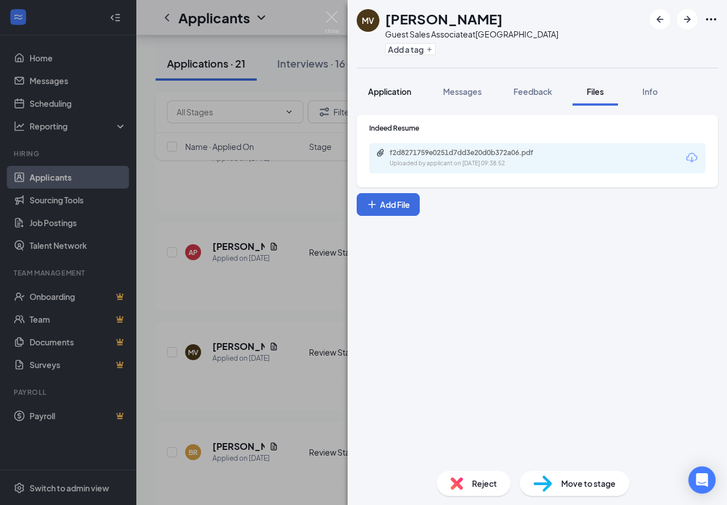
click at [402, 92] on span "Application" at bounding box center [389, 91] width 43 height 10
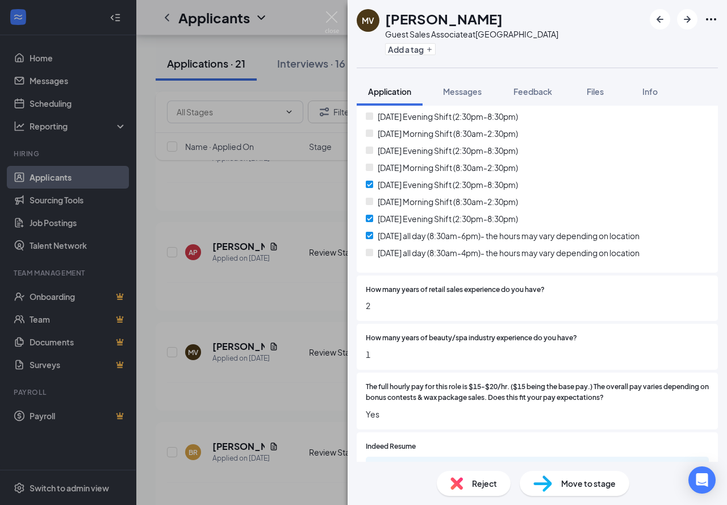
scroll to position [367, 0]
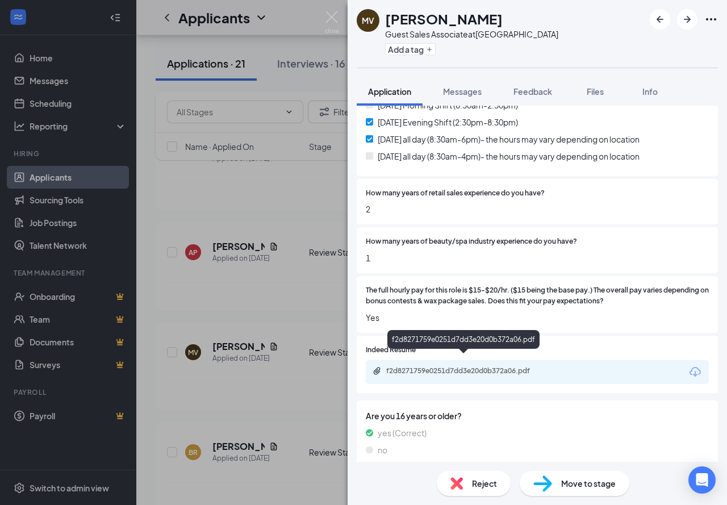
click at [429, 367] on div "f2d8271759e0251d7dd3e20d0b372a06.pdf" at bounding box center [465, 371] width 159 height 9
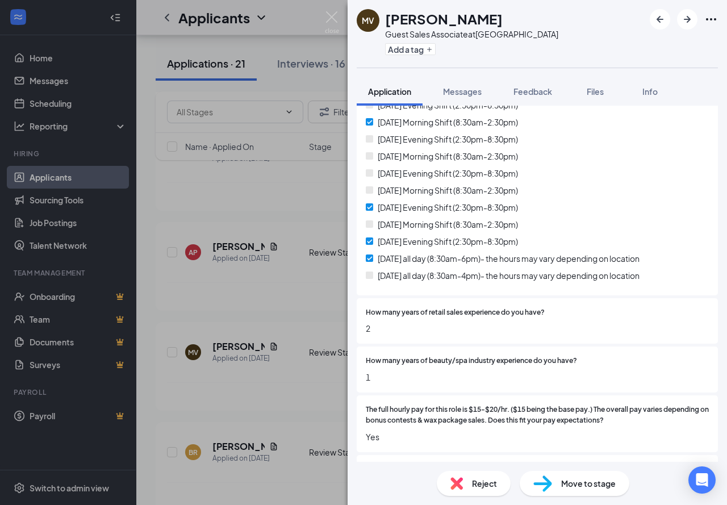
scroll to position [249, 0]
click at [460, 482] on img at bounding box center [457, 483] width 13 height 13
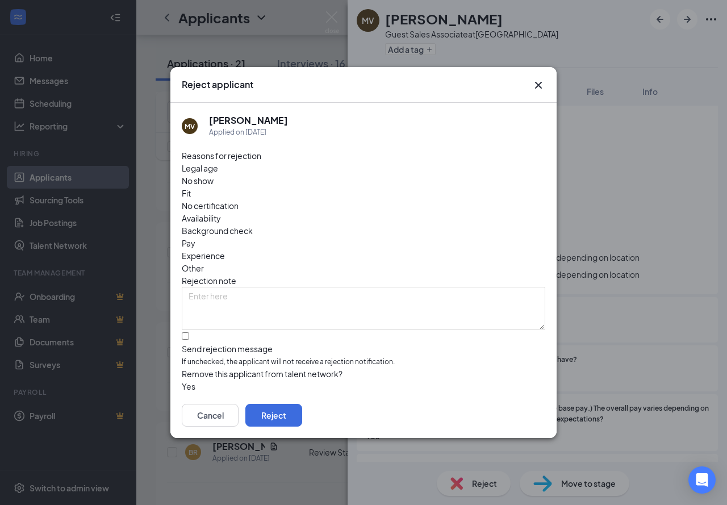
click at [221, 212] on span "Availability" at bounding box center [201, 218] width 39 height 13
click at [189, 332] on input "Send rejection message If unchecked, the applicant will not receive a rejection…" at bounding box center [185, 335] width 7 height 7
checkbox input "true"
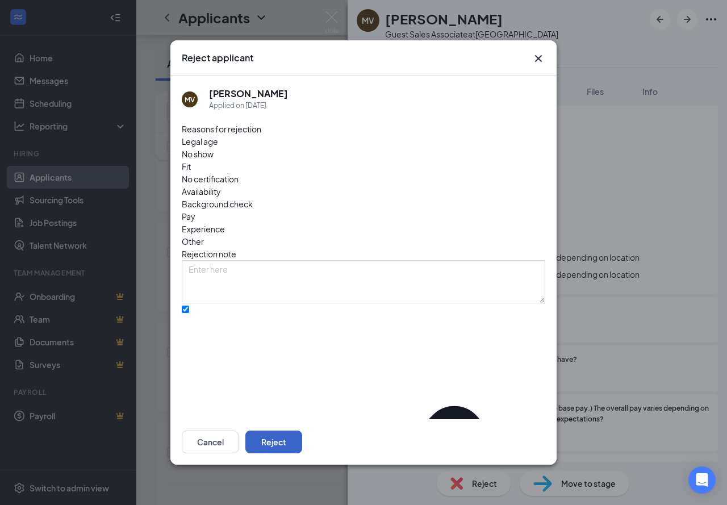
click at [302, 444] on button "Reject" at bounding box center [274, 442] width 57 height 23
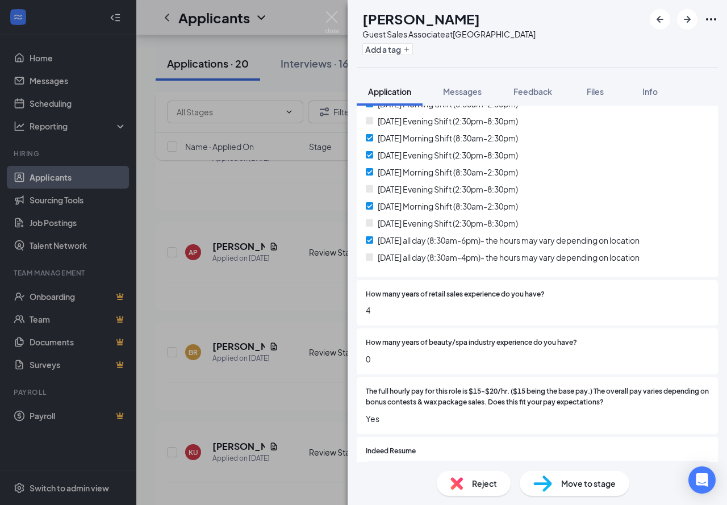
scroll to position [367, 0]
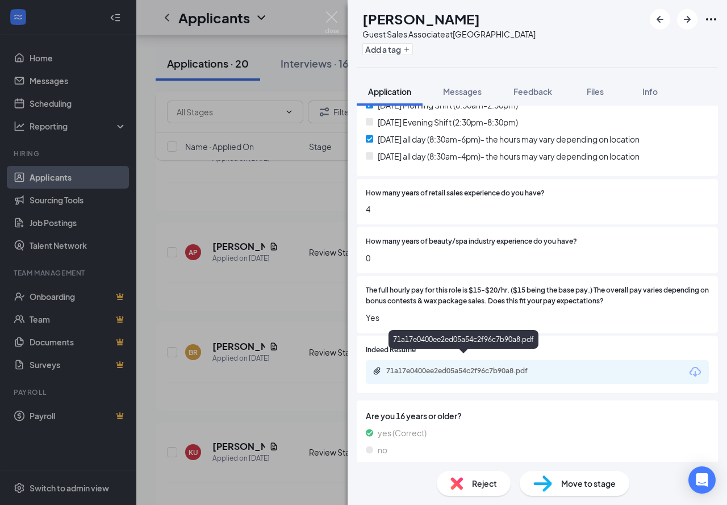
click at [423, 367] on div "71a17e0400ee2ed05a54c2f96c7b90a8.pdf" at bounding box center [465, 371] width 159 height 9
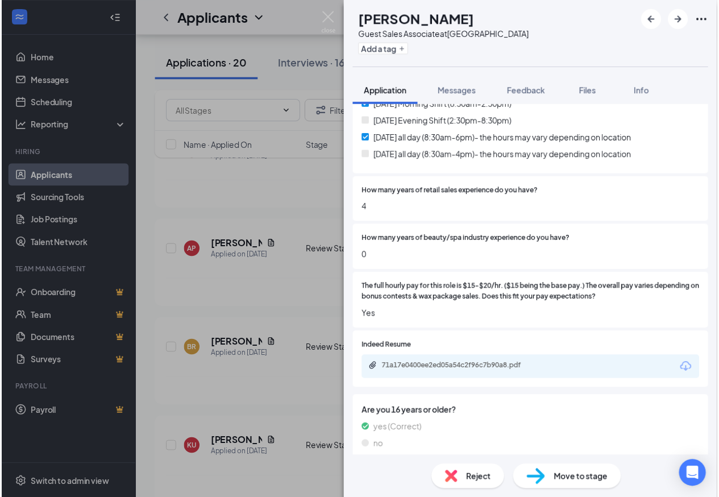
scroll to position [363, 0]
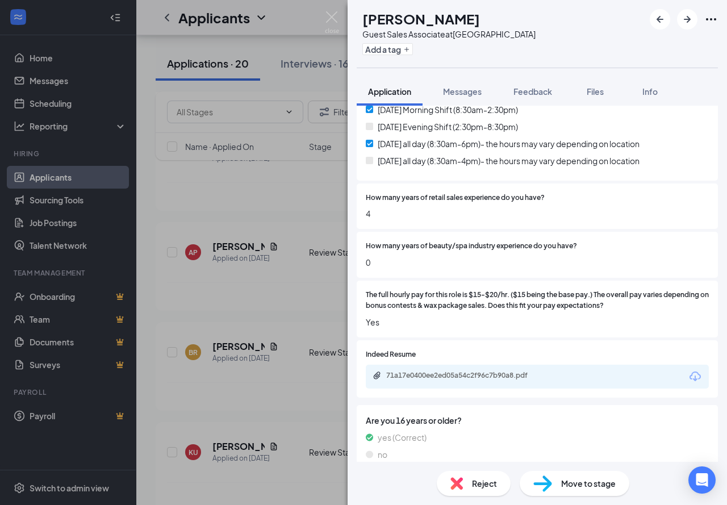
click at [339, 15] on div "BR [PERSON_NAME] Guest Sales Associate at [GEOGRAPHIC_DATA] Add a tag Applicati…" at bounding box center [363, 252] width 727 height 505
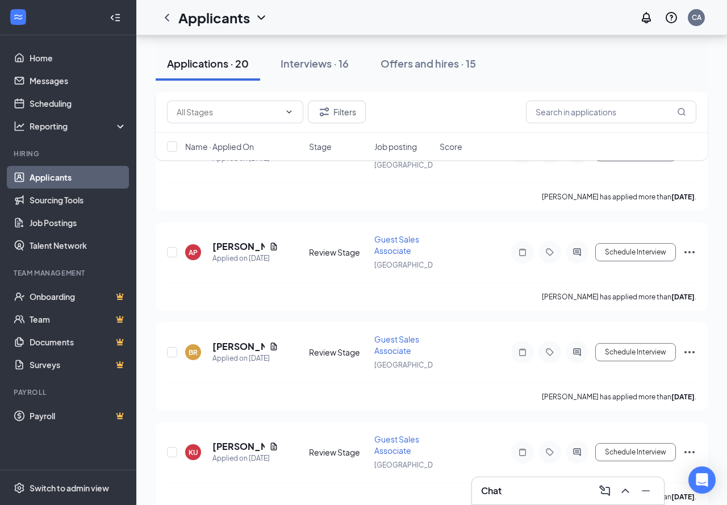
click at [335, 15] on div "Applicants CA" at bounding box center [431, 17] width 591 height 35
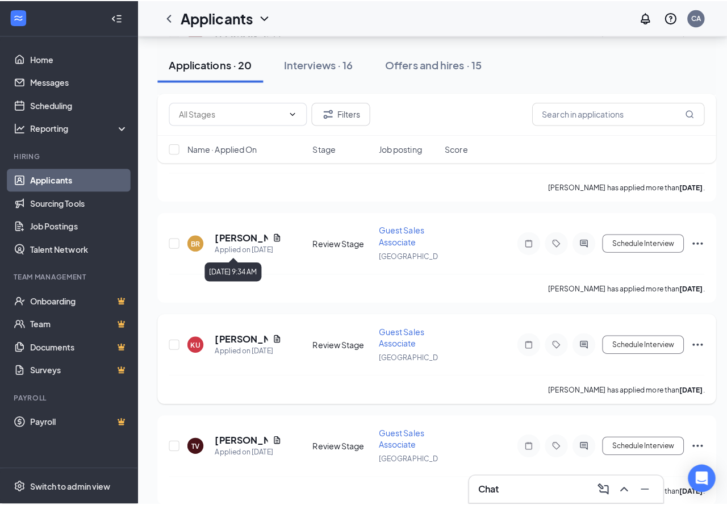
scroll to position [512, 0]
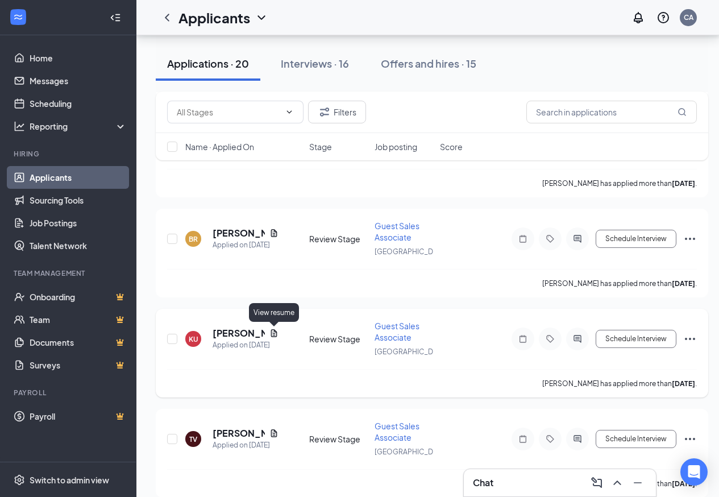
click at [275, 331] on icon "Document" at bounding box center [274, 332] width 6 height 7
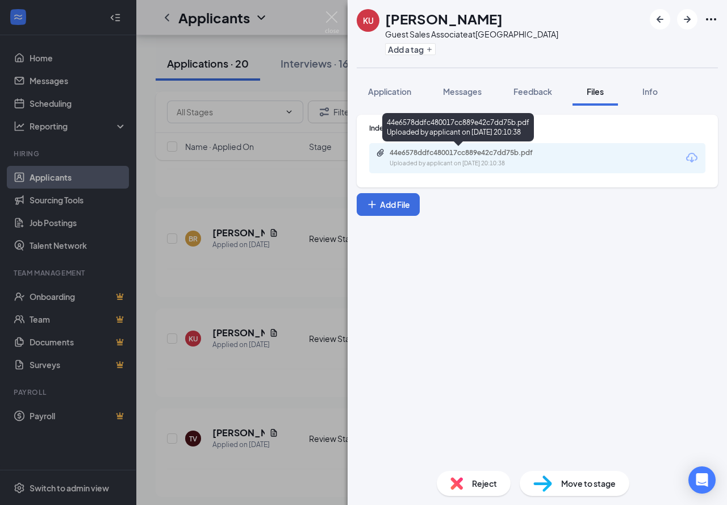
click at [447, 150] on div "44e6578ddfc480017cc889e42c7dd75b.pdf" at bounding box center [469, 152] width 159 height 9
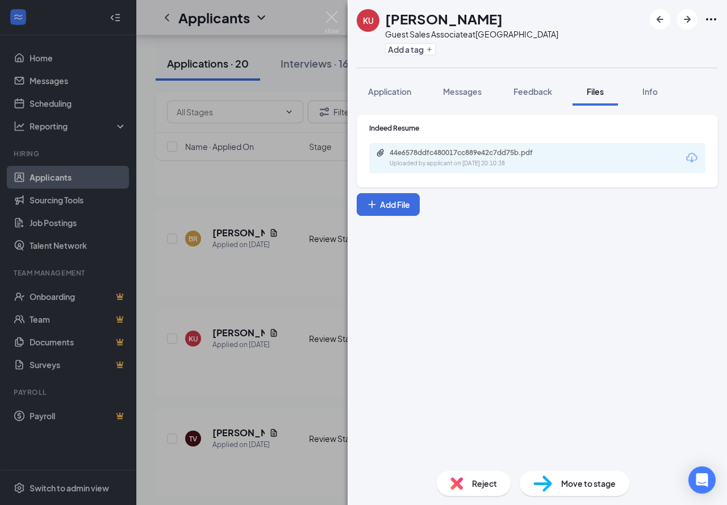
click at [489, 484] on span "Reject" at bounding box center [484, 483] width 25 height 13
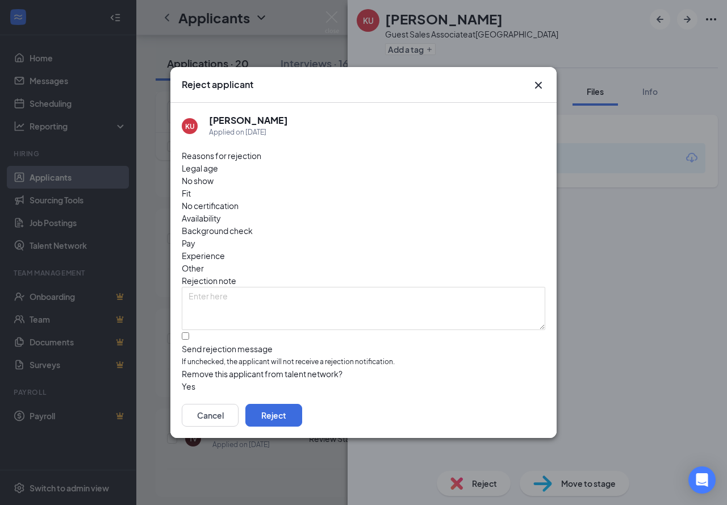
click at [536, 85] on div "Reject applicant" at bounding box center [364, 85] width 386 height 36
click at [537, 89] on icon "Cross" at bounding box center [539, 85] width 14 height 14
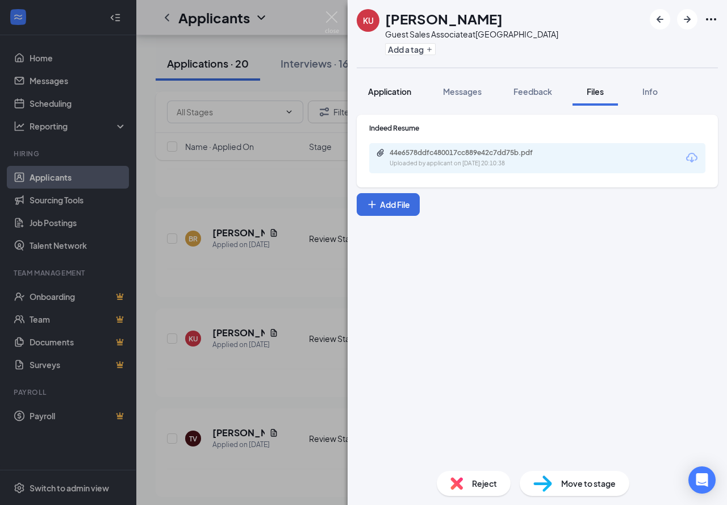
click at [392, 88] on span "Application" at bounding box center [389, 91] width 43 height 10
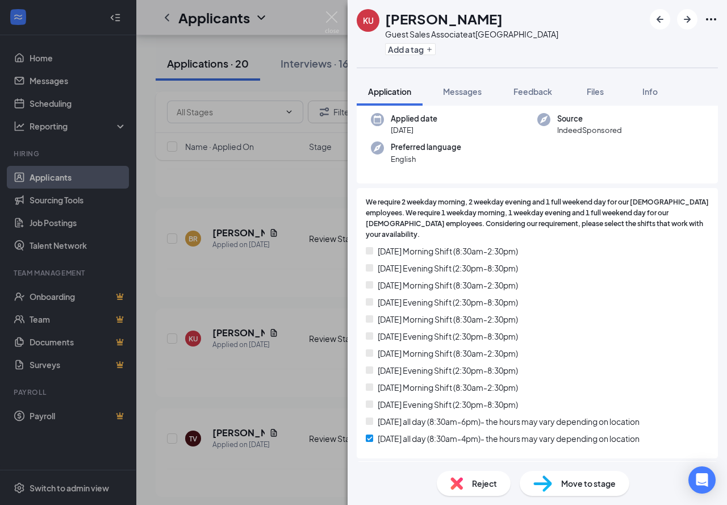
scroll to position [171, 0]
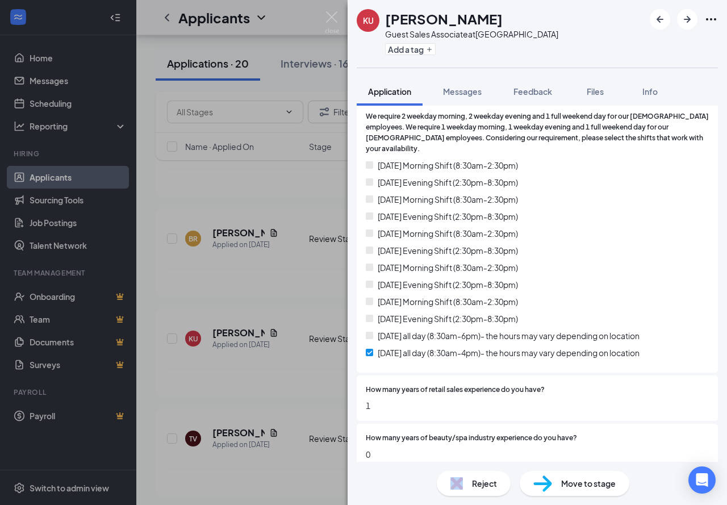
click at [468, 476] on div "Reject" at bounding box center [474, 483] width 74 height 25
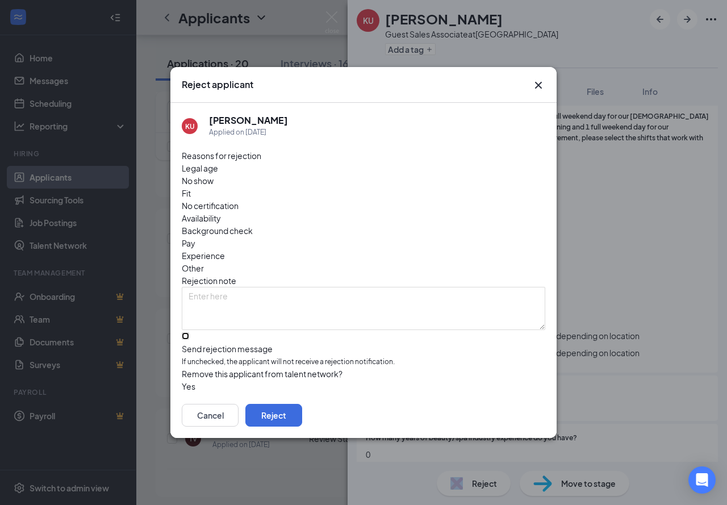
click at [189, 332] on input "Send rejection message If unchecked, the applicant will not receive a rejection…" at bounding box center [185, 335] width 7 height 7
checkbox input "true"
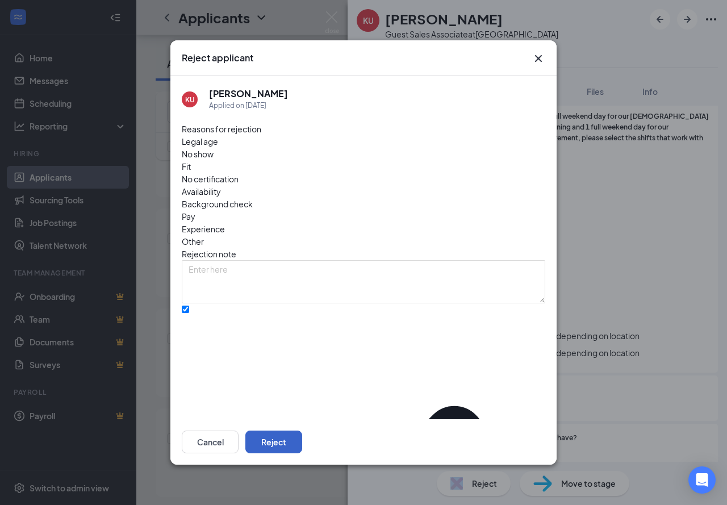
click at [302, 435] on button "Reject" at bounding box center [274, 442] width 57 height 23
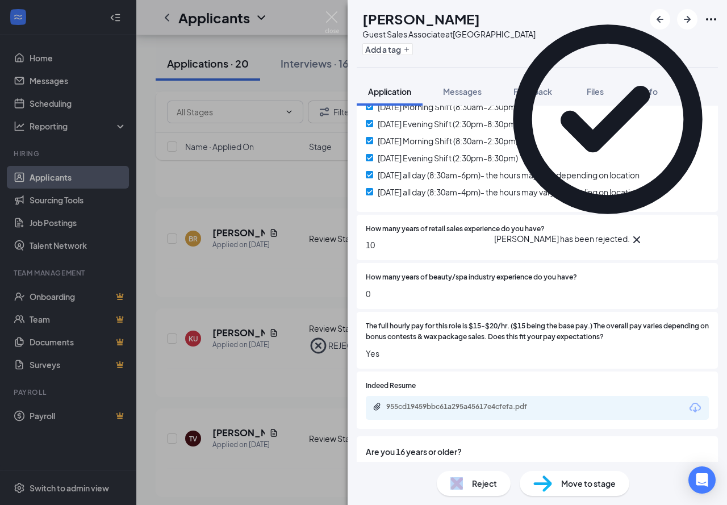
scroll to position [341, 0]
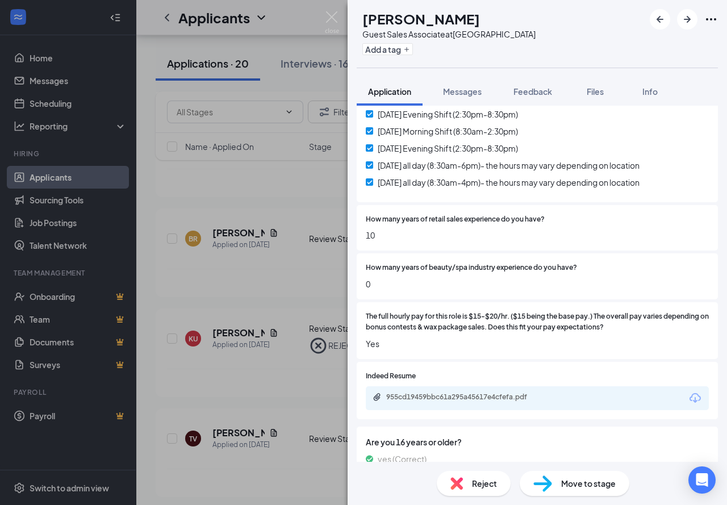
click at [438, 386] on div "955cd19459bbc61a295a45617e4cfefa.pdf" at bounding box center [537, 398] width 343 height 24
click at [438, 393] on div "955cd19459bbc61a295a45617e4cfefa.pdf" at bounding box center [465, 397] width 159 height 9
click at [588, 476] on div "Move to stage" at bounding box center [575, 483] width 110 height 25
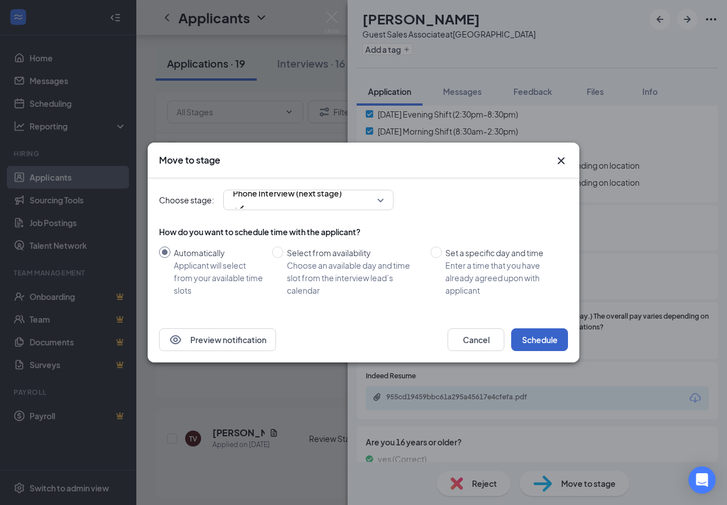
click at [546, 346] on button "Schedule" at bounding box center [540, 340] width 57 height 23
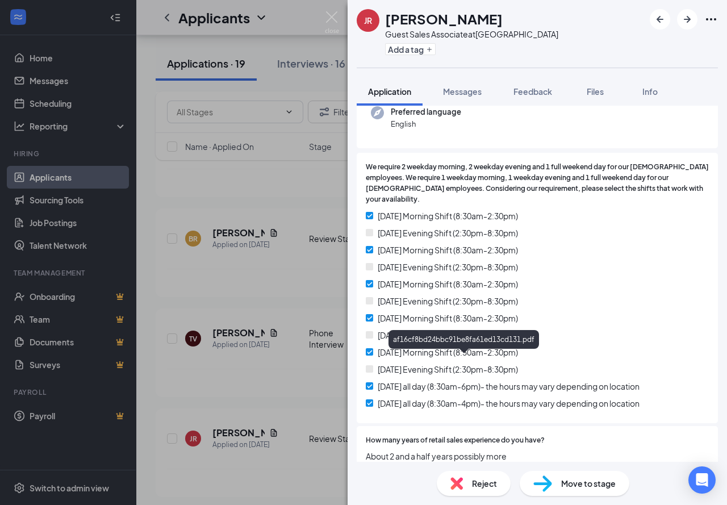
scroll to position [140, 0]
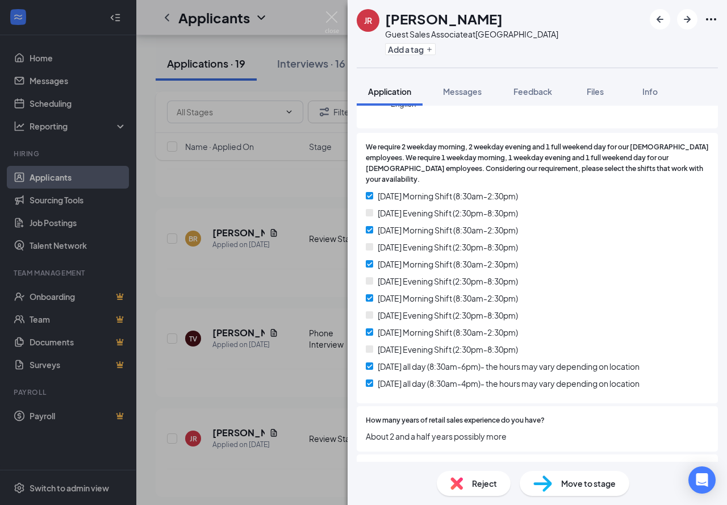
click at [484, 483] on span "Reject" at bounding box center [484, 483] width 25 height 13
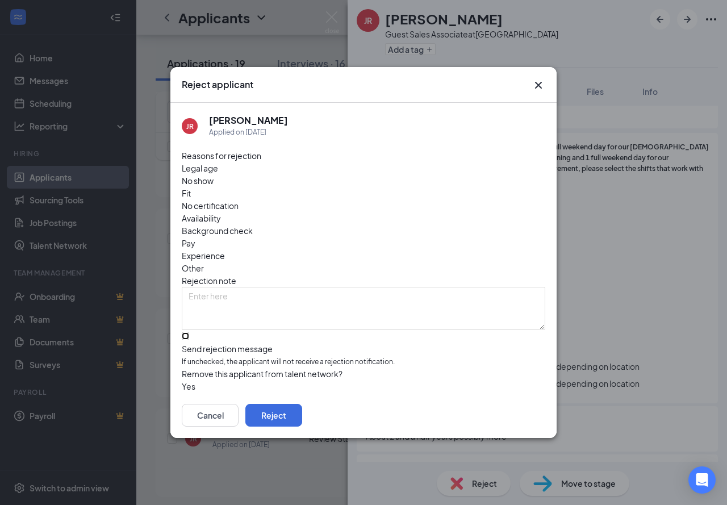
click at [189, 332] on input "Send rejection message If unchecked, the applicant will not receive a rejection…" at bounding box center [185, 335] width 7 height 7
checkbox input "true"
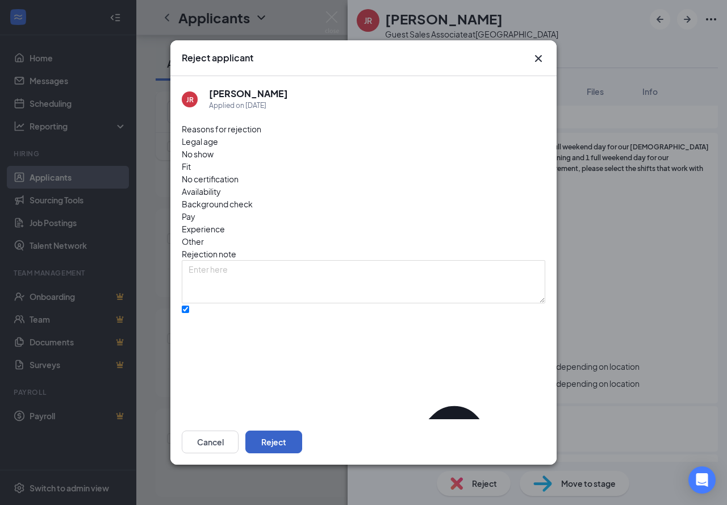
click at [302, 440] on button "Reject" at bounding box center [274, 442] width 57 height 23
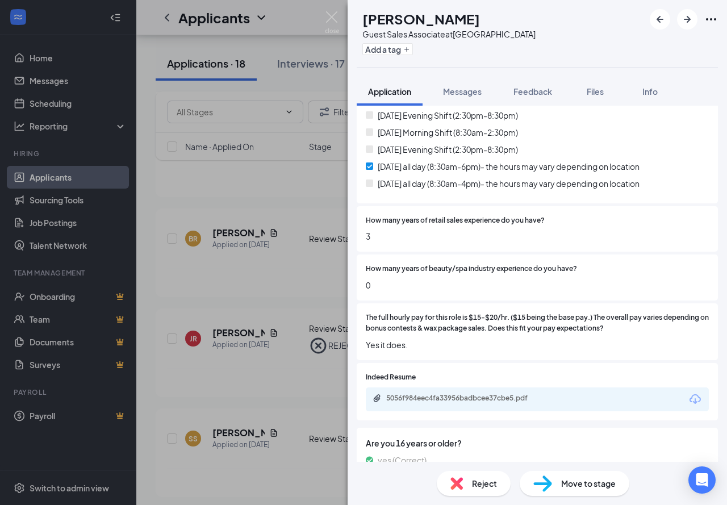
scroll to position [367, 0]
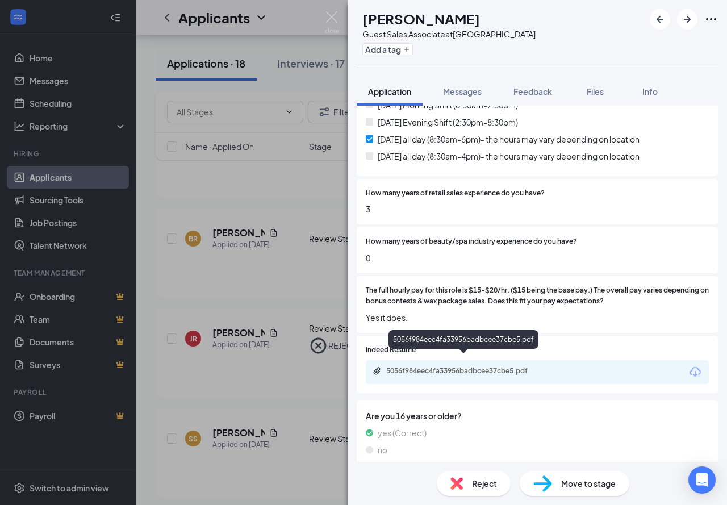
click at [490, 367] on div "5056f984eec4fa33956badbcee37cbe5.pdf" at bounding box center [465, 371] width 159 height 9
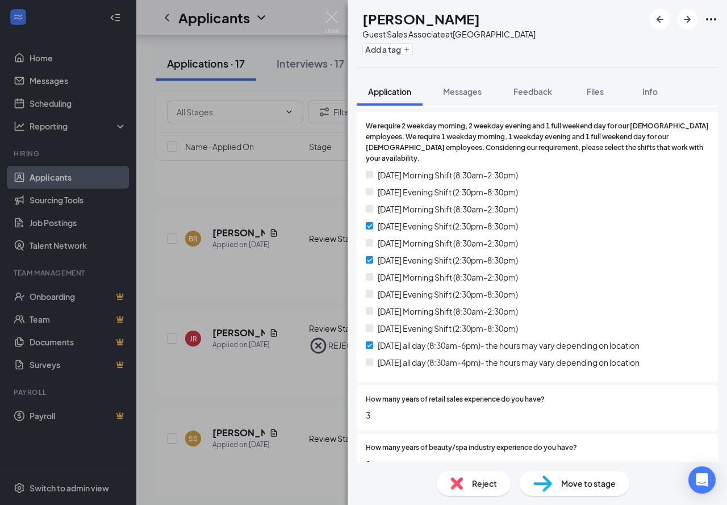
scroll to position [135, 0]
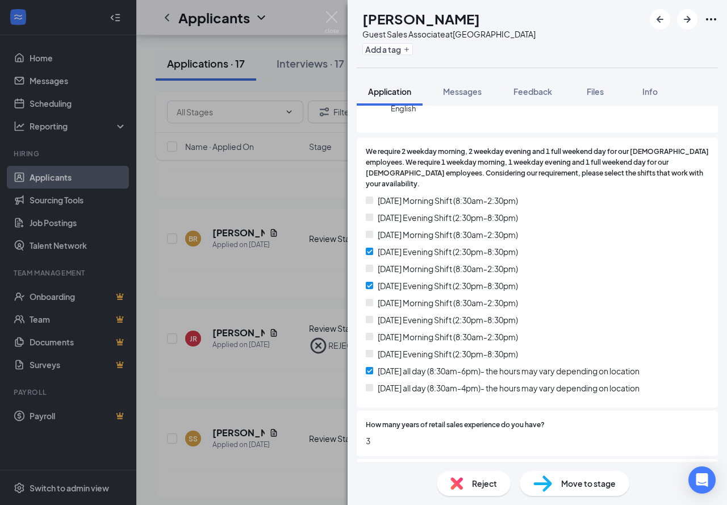
click at [483, 477] on span "Reject" at bounding box center [484, 483] width 25 height 13
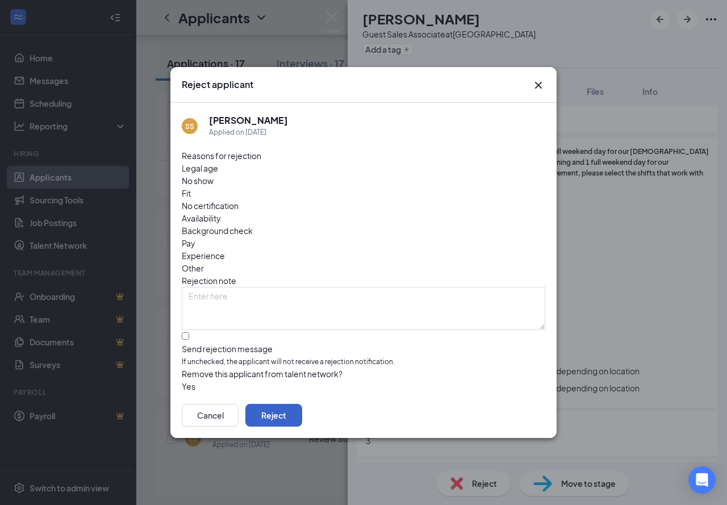
click at [302, 404] on button "Reject" at bounding box center [274, 415] width 57 height 23
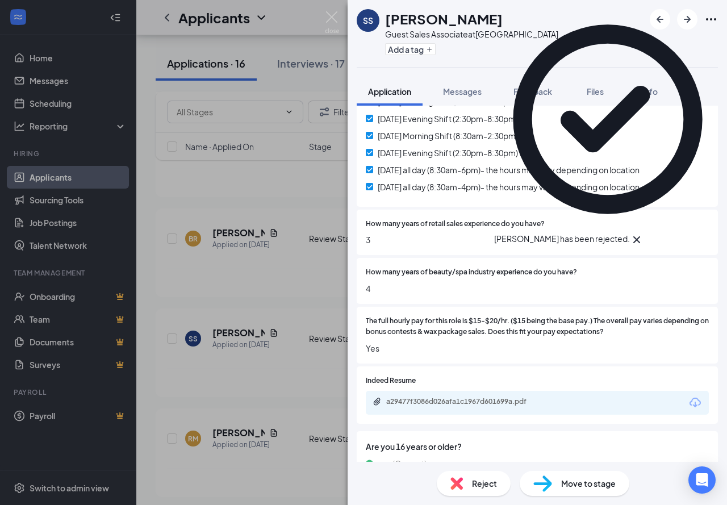
scroll to position [341, 0]
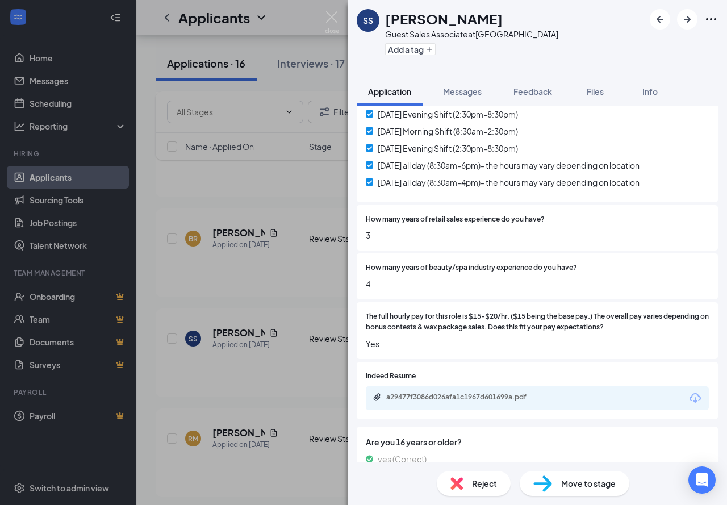
click at [436, 386] on div "a29477f3086d026afa1c1967d601699a.pdf" at bounding box center [537, 398] width 343 height 24
click at [437, 393] on div "a29477f3086d026afa1c1967d601699a.pdf" at bounding box center [465, 397] width 159 height 9
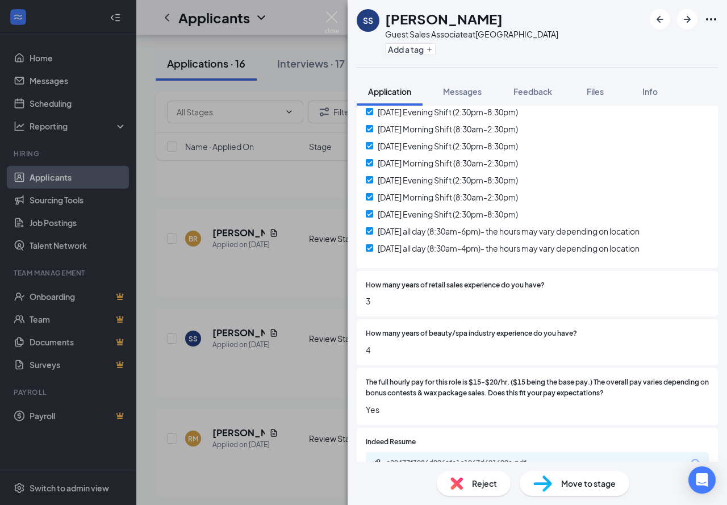
scroll to position [363, 0]
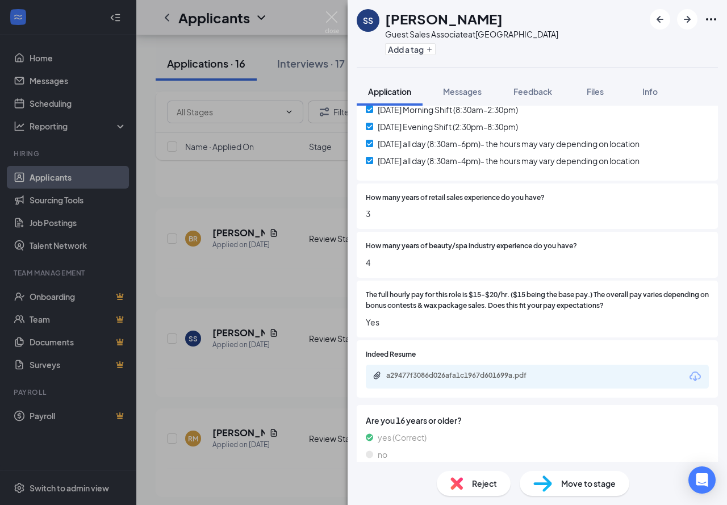
click at [566, 479] on span "Move to stage" at bounding box center [589, 483] width 55 height 13
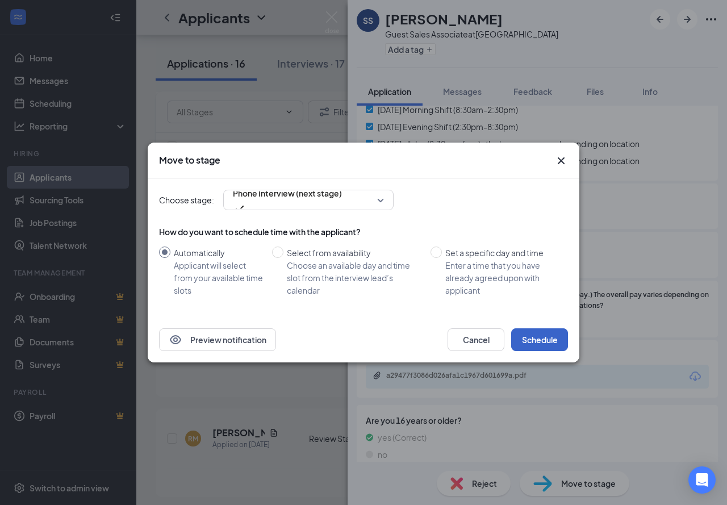
click at [550, 332] on button "Schedule" at bounding box center [540, 340] width 57 height 23
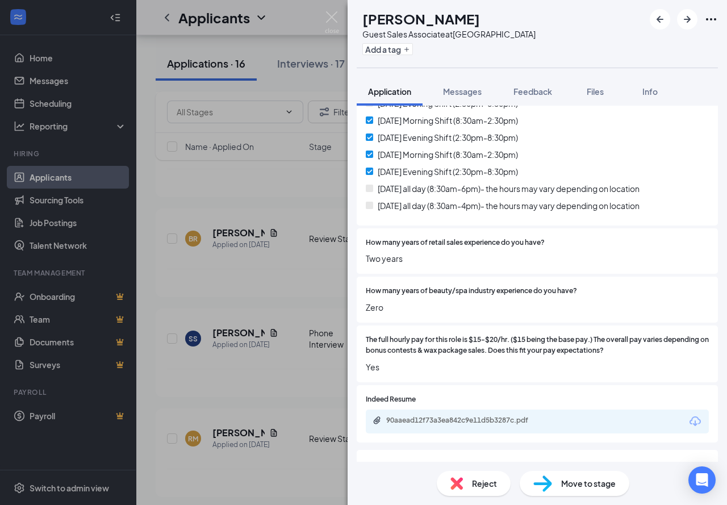
scroll to position [341, 0]
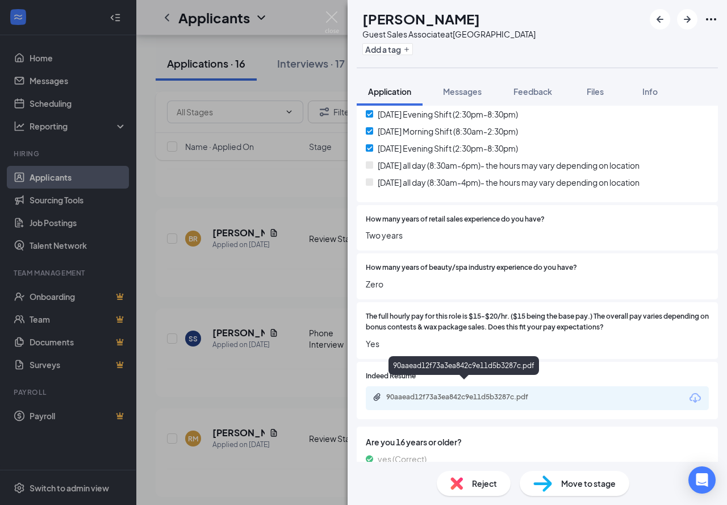
click at [414, 393] on div "90aaead12f73a3ea842c9e11d5b3287c.pdf" at bounding box center [465, 397] width 159 height 9
click at [472, 473] on div "Reject" at bounding box center [474, 483] width 74 height 25
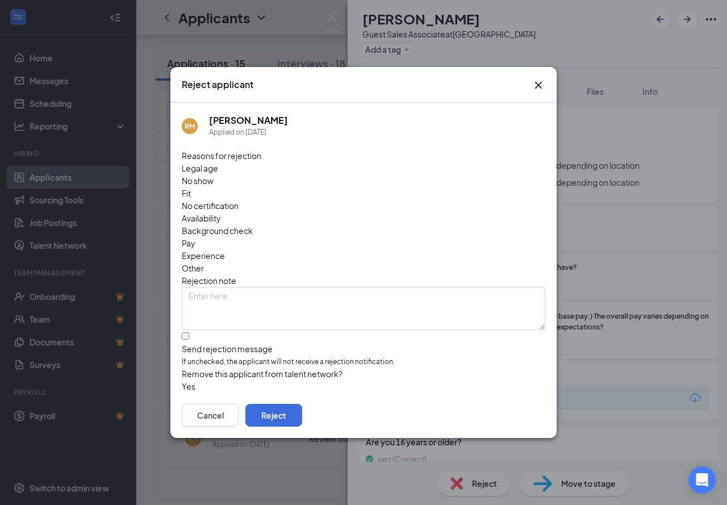
click at [221, 212] on span "Availability" at bounding box center [201, 218] width 39 height 13
click at [189, 332] on input "Send rejection message If unchecked, the applicant will not receive a rejection…" at bounding box center [185, 335] width 7 height 7
checkbox input "true"
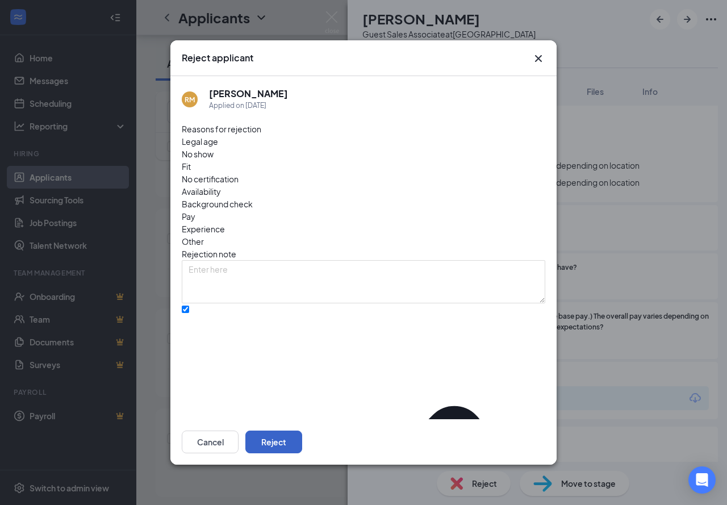
click at [302, 437] on button "Reject" at bounding box center [274, 442] width 57 height 23
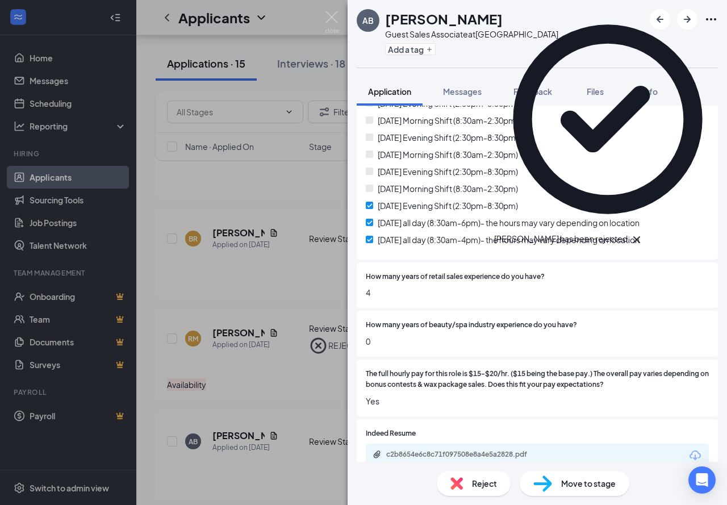
scroll to position [284, 0]
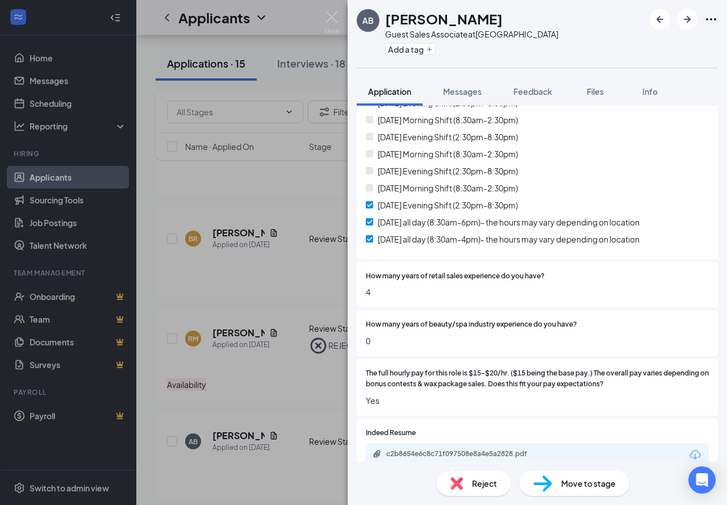
click at [490, 485] on span "Reject" at bounding box center [484, 483] width 25 height 13
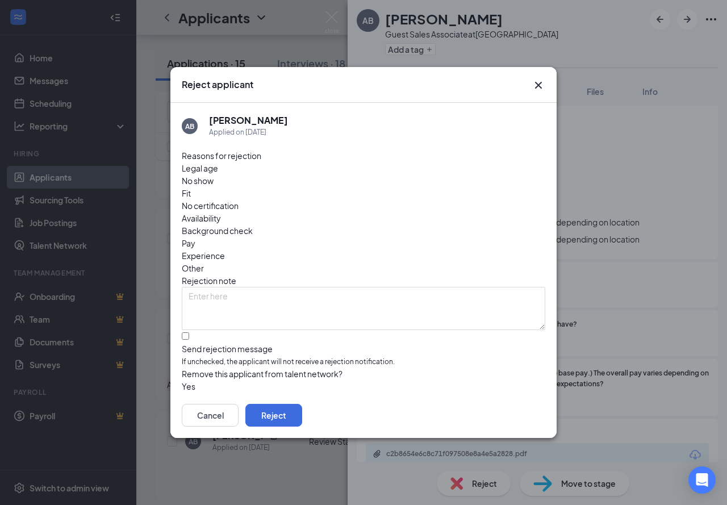
click at [221, 212] on span "Availability" at bounding box center [201, 218] width 39 height 13
click at [302, 413] on button "Reject" at bounding box center [274, 415] width 57 height 23
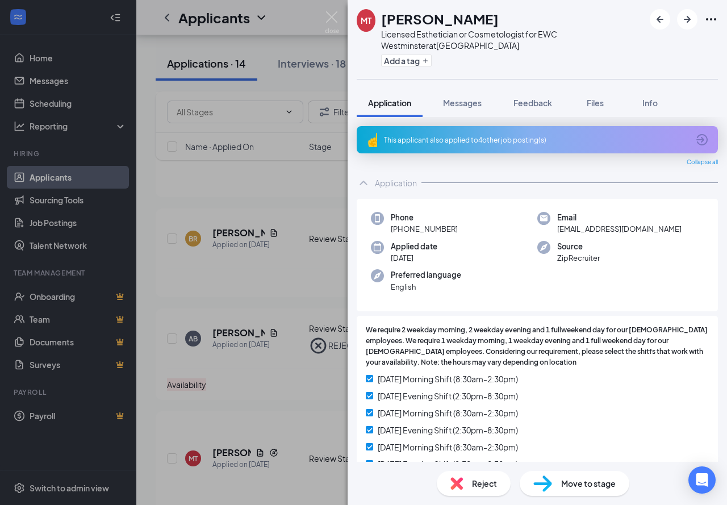
click at [455, 144] on div "This applicant also applied to 4 other job posting(s)" at bounding box center [536, 140] width 305 height 10
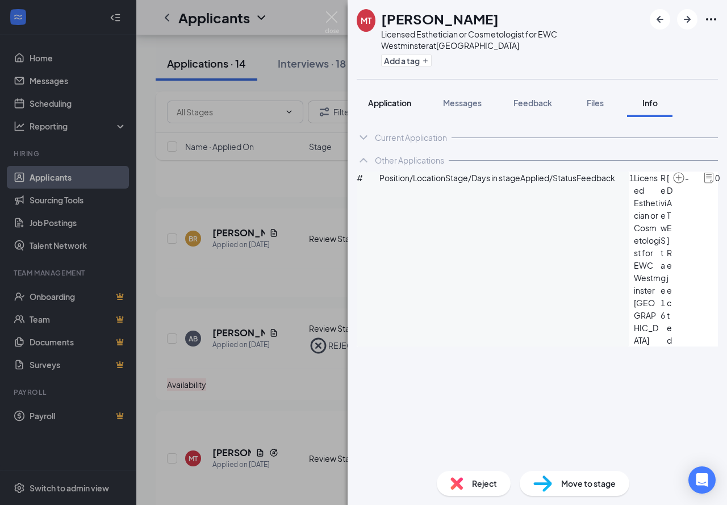
click at [402, 99] on span "Application" at bounding box center [389, 103] width 43 height 10
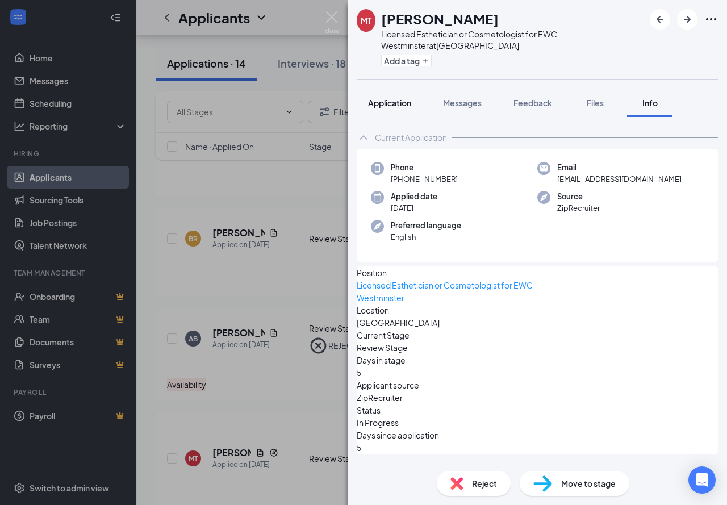
click at [417, 99] on button "Application" at bounding box center [390, 103] width 66 height 28
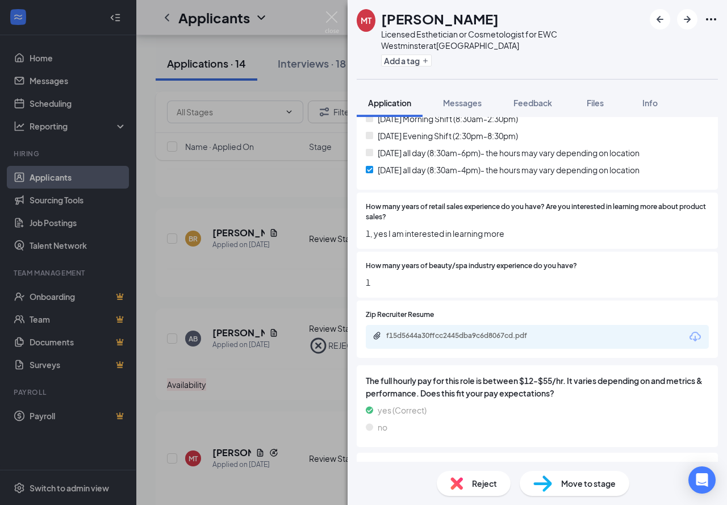
scroll to position [398, 0]
click at [485, 487] on span "Reject" at bounding box center [484, 483] width 25 height 13
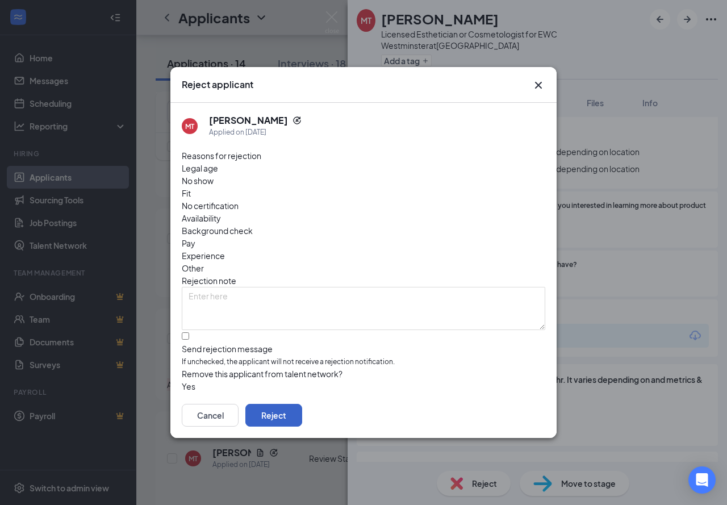
click at [302, 407] on button "Reject" at bounding box center [274, 415] width 57 height 23
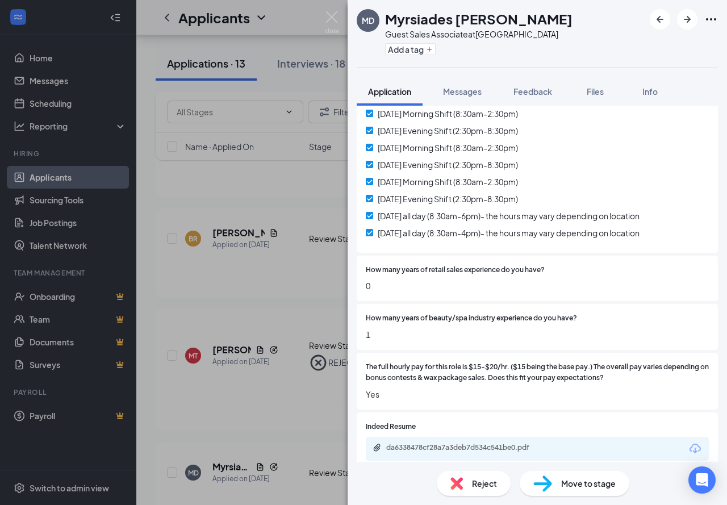
scroll to position [399, 0]
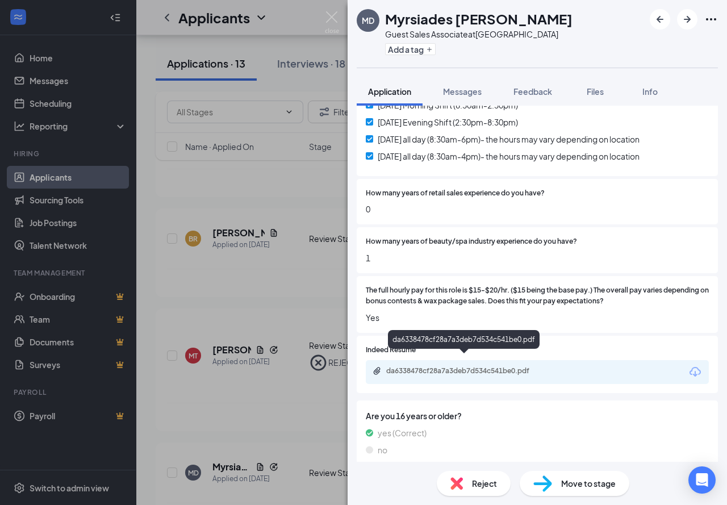
click at [429, 367] on div "da6338478cf28a7a3deb7d534c541be0.pdf" at bounding box center [465, 371] width 159 height 9
click at [443, 367] on div "da6338478cf28a7a3deb7d534c541be0.pdf" at bounding box center [465, 371] width 159 height 9
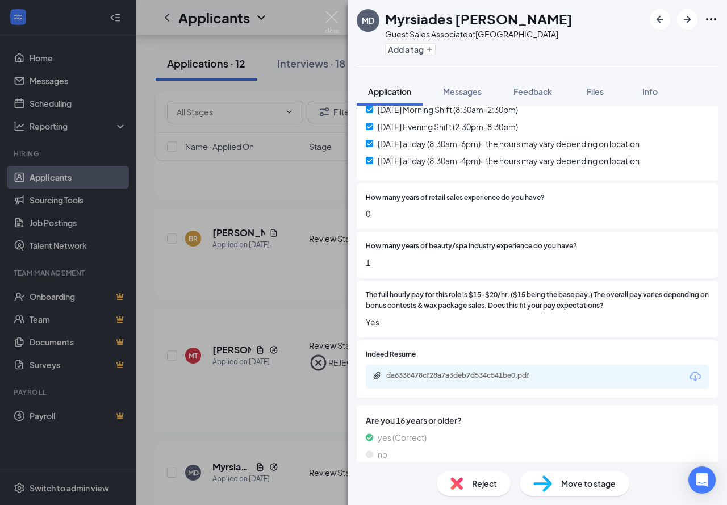
click at [483, 483] on span "Reject" at bounding box center [484, 483] width 25 height 13
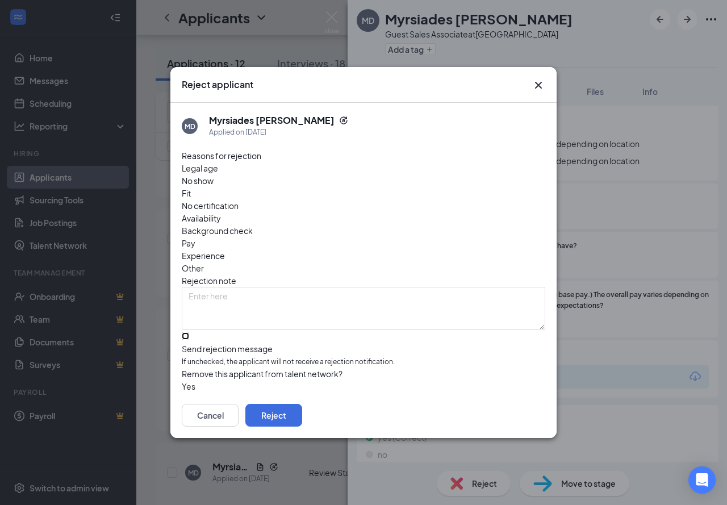
click at [189, 332] on input "Send rejection message If unchecked, the applicant will not receive a rejection…" at bounding box center [185, 335] width 7 height 7
checkbox input "true"
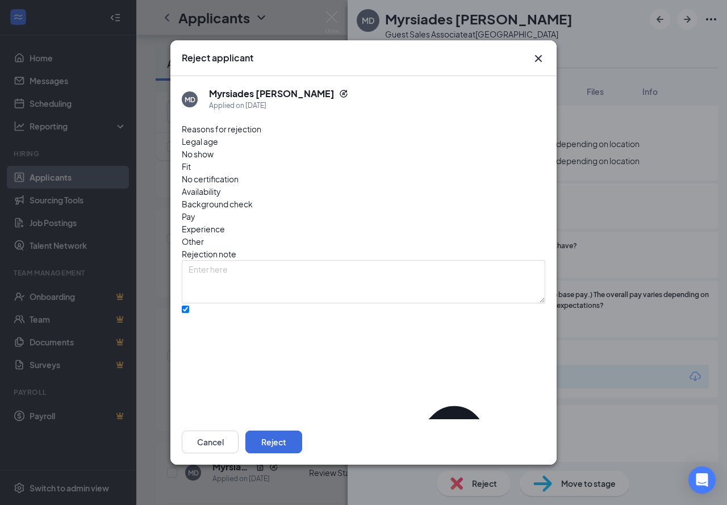
click at [547, 446] on div "Cancel Reject" at bounding box center [364, 441] width 386 height 45
click at [302, 440] on button "Reject" at bounding box center [274, 442] width 57 height 23
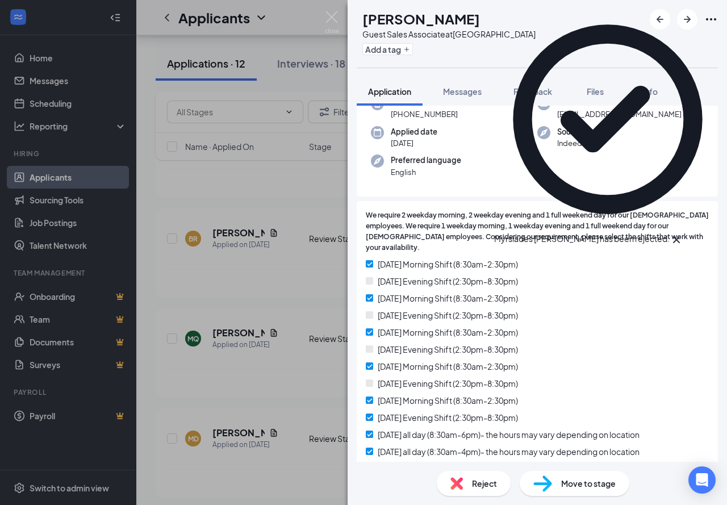
scroll to position [171, 0]
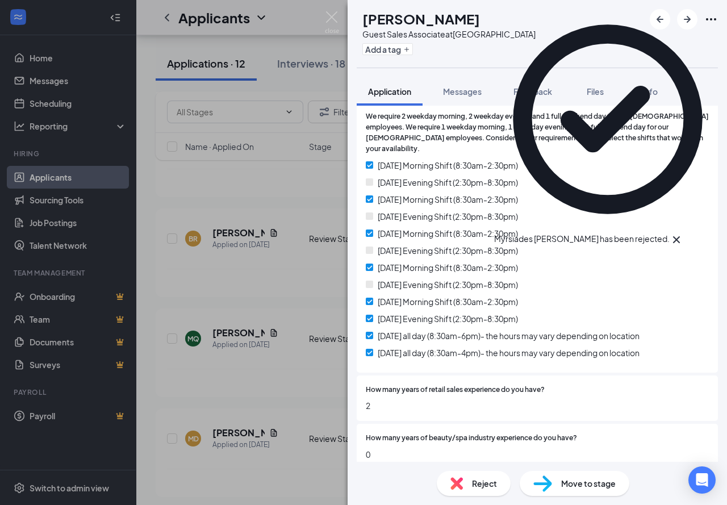
click at [477, 489] on span "Reject" at bounding box center [484, 483] width 25 height 13
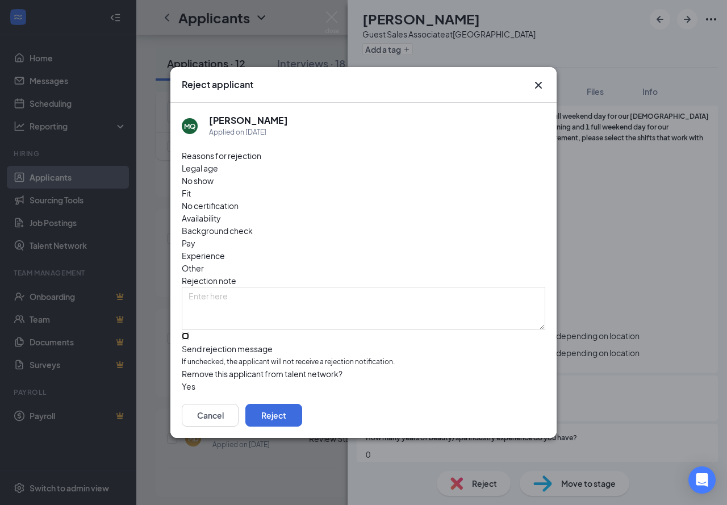
click at [189, 332] on input "Send rejection message If unchecked, the applicant will not receive a rejection…" at bounding box center [185, 335] width 7 height 7
checkbox input "true"
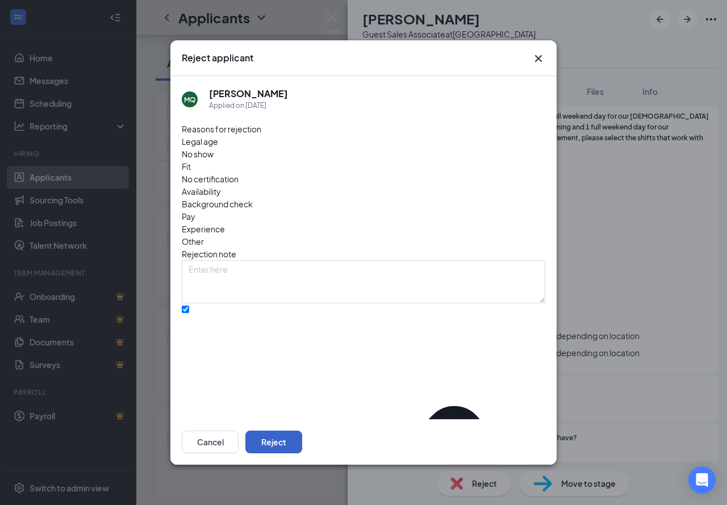
click at [302, 436] on button "Reject" at bounding box center [274, 442] width 57 height 23
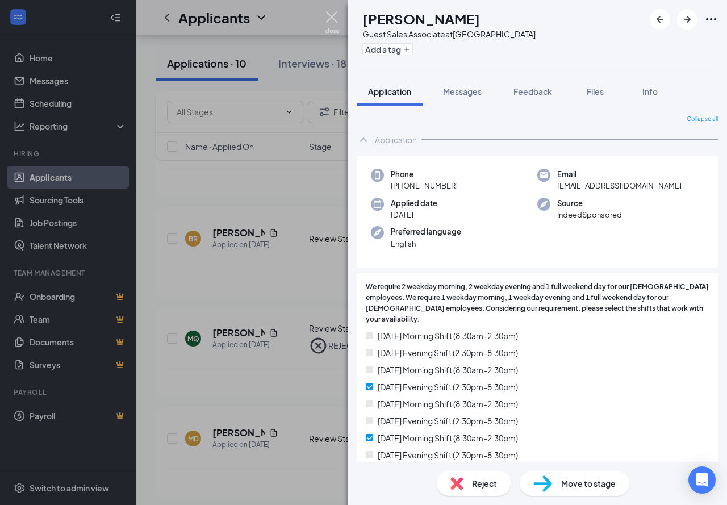
click at [331, 19] on img at bounding box center [332, 22] width 14 height 22
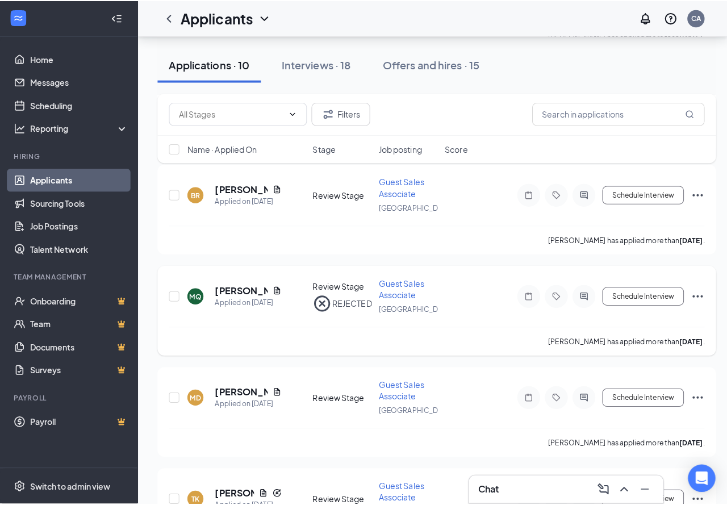
scroll to position [625, 0]
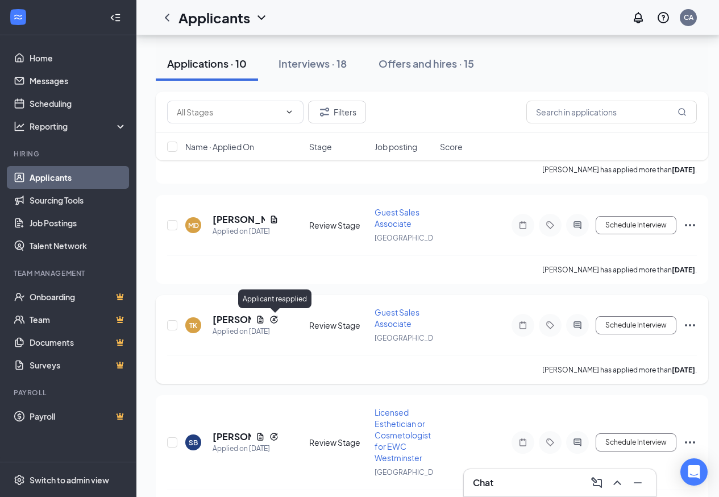
click at [275, 319] on icon "Reapply" at bounding box center [273, 318] width 7 height 7
click at [274, 221] on icon "Document" at bounding box center [273, 219] width 9 height 9
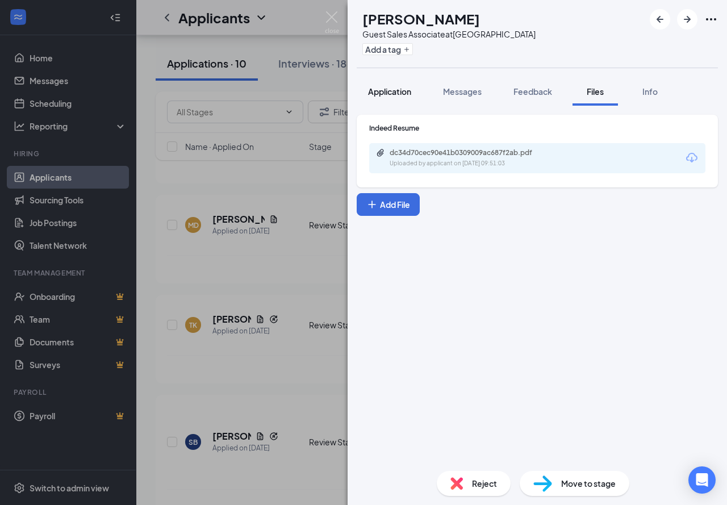
click at [402, 84] on button "Application" at bounding box center [390, 91] width 66 height 28
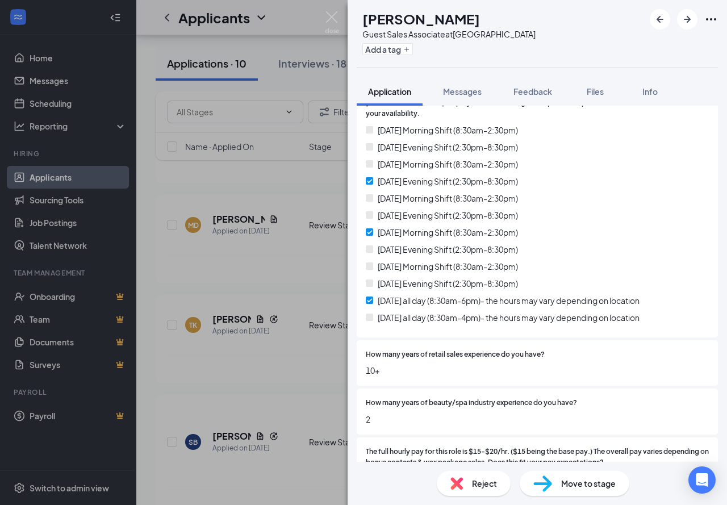
scroll to position [341, 0]
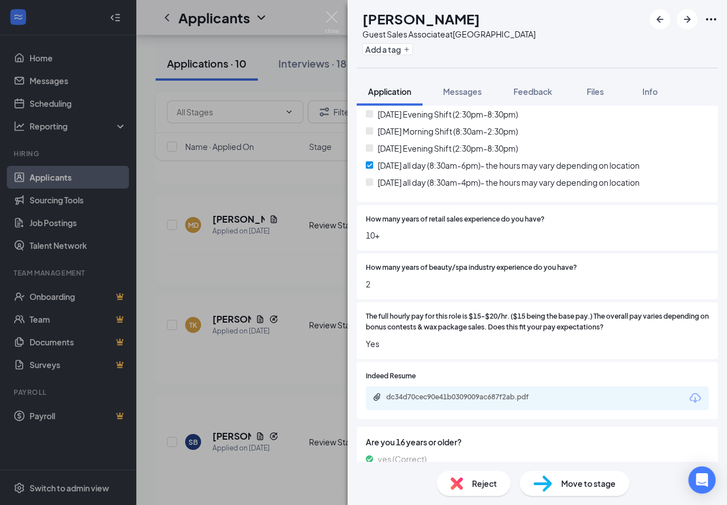
click at [477, 479] on span "Reject" at bounding box center [484, 483] width 25 height 13
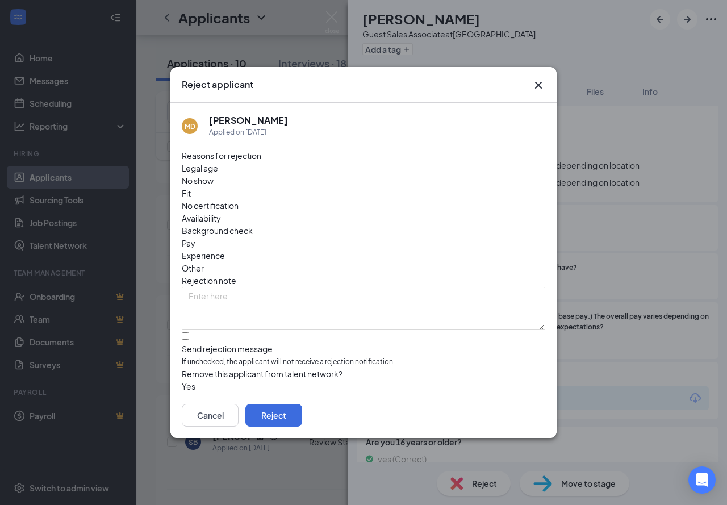
click at [221, 212] on span "Availability" at bounding box center [201, 218] width 39 height 13
click at [189, 332] on input "Send rejection message If unchecked, the applicant will not receive a rejection…" at bounding box center [185, 335] width 7 height 7
checkbox input "true"
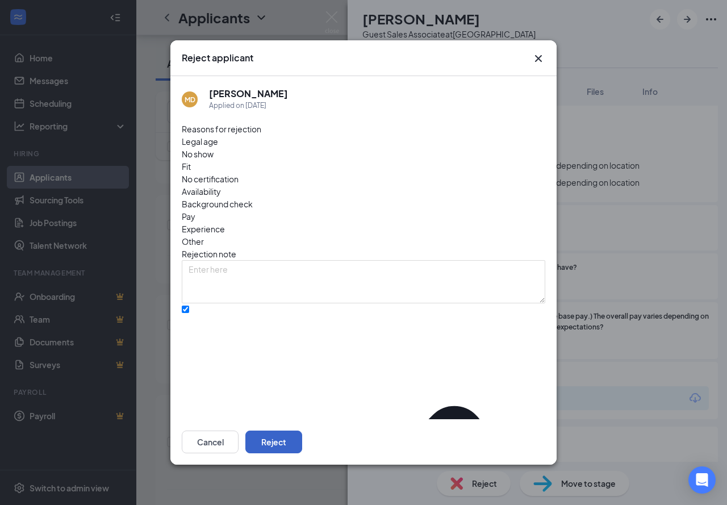
click at [302, 439] on button "Reject" at bounding box center [274, 442] width 57 height 23
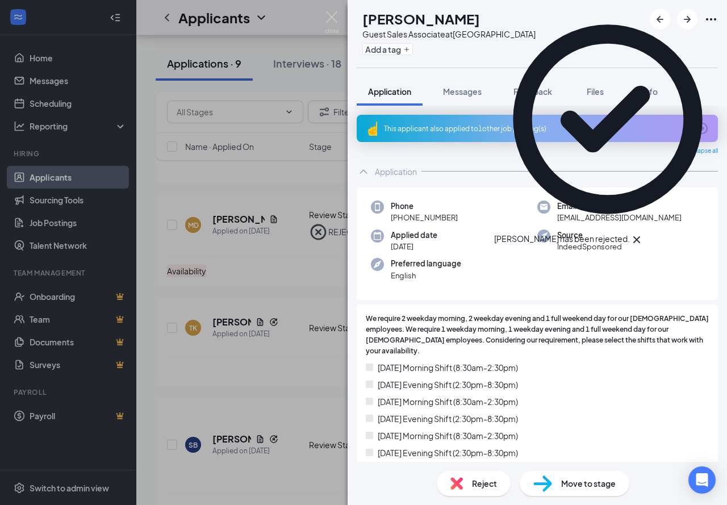
click at [487, 127] on div "This applicant also applied to 1 other job posting(s)" at bounding box center [536, 129] width 305 height 10
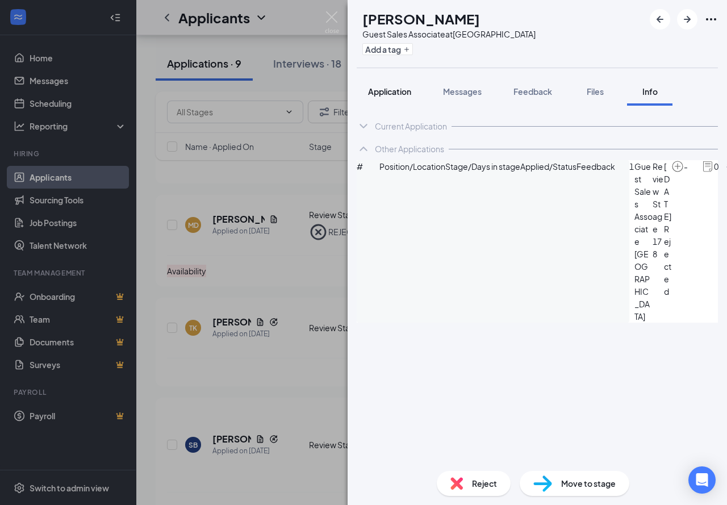
click at [408, 92] on span "Application" at bounding box center [389, 91] width 43 height 10
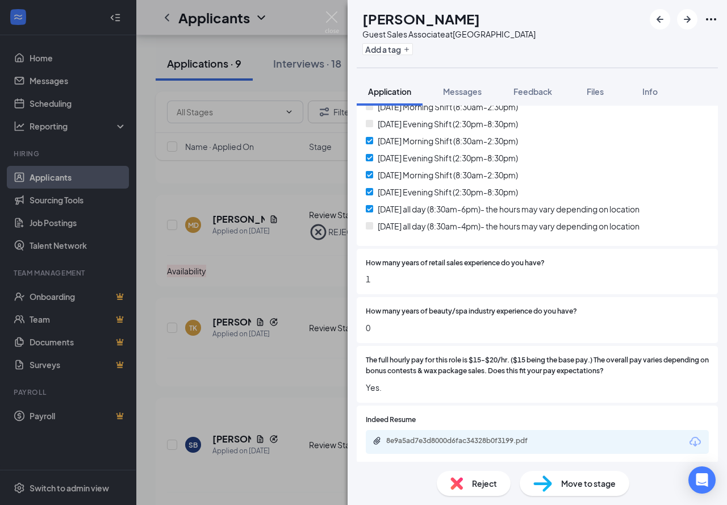
scroll to position [341, 0]
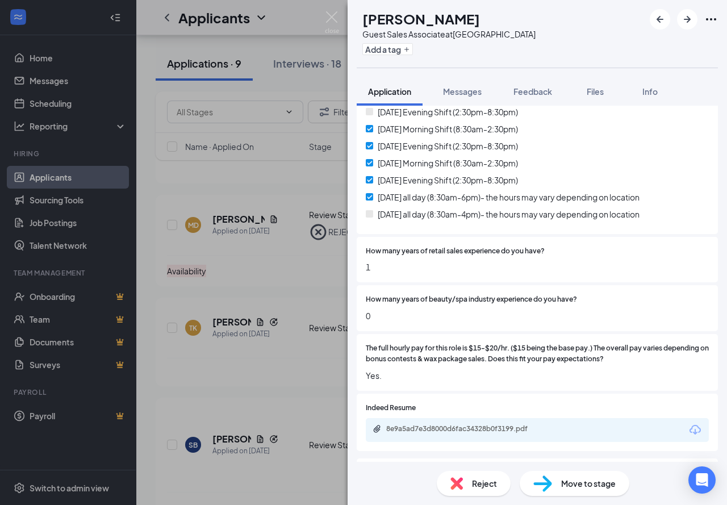
click at [492, 480] on span "Reject" at bounding box center [484, 483] width 25 height 13
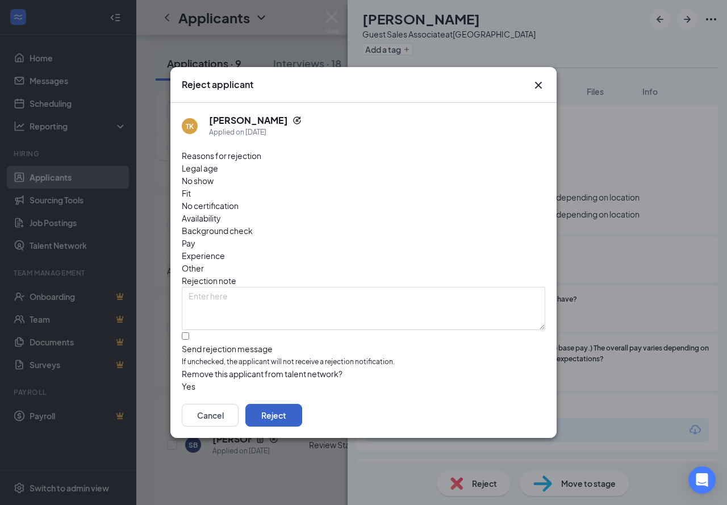
click at [302, 406] on button "Reject" at bounding box center [274, 415] width 57 height 23
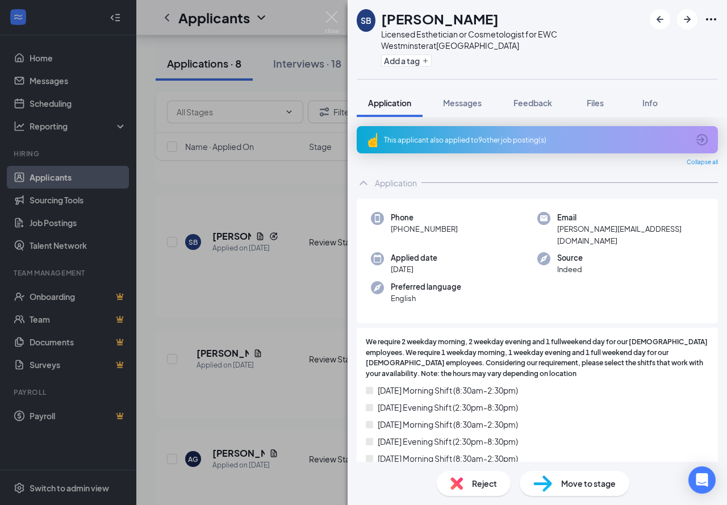
click at [499, 140] on div "This applicant also applied to 9 other job posting(s)" at bounding box center [536, 140] width 305 height 10
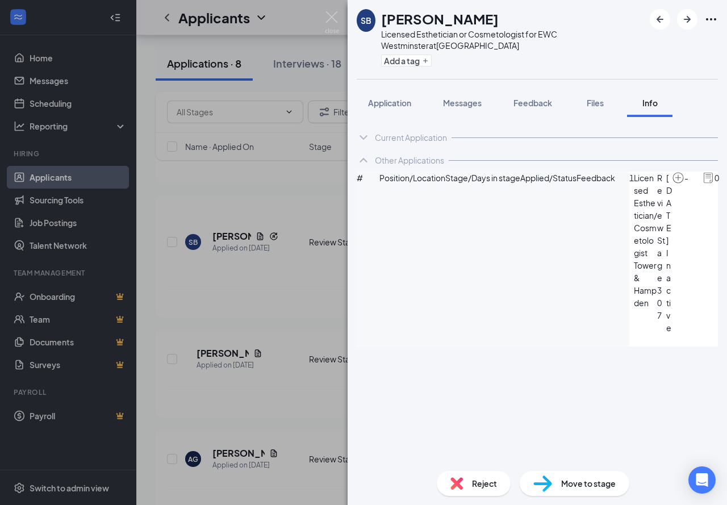
scroll to position [217, 0]
click at [377, 95] on button "Application" at bounding box center [390, 103] width 66 height 28
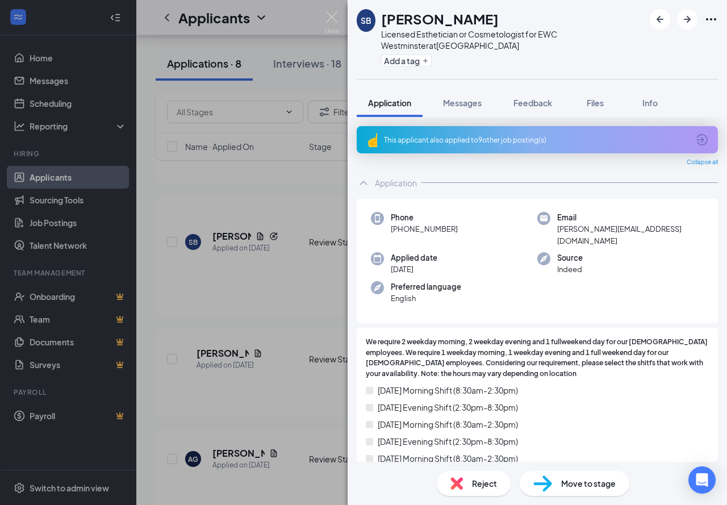
click at [479, 476] on div "Reject" at bounding box center [474, 483] width 74 height 25
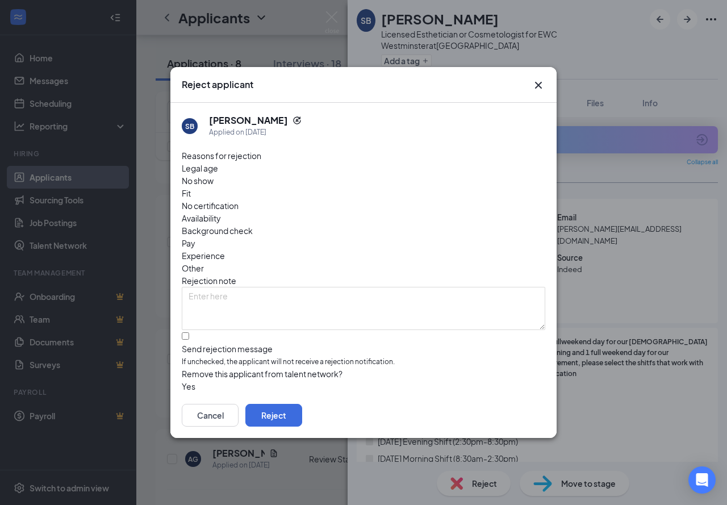
click at [182, 380] on button "button" at bounding box center [182, 386] width 0 height 13
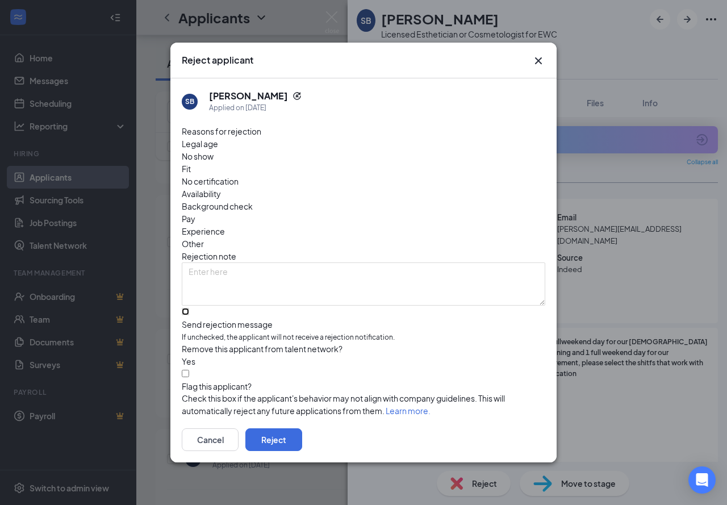
click at [189, 308] on input "Send rejection message If unchecked, the applicant will not receive a rejection…" at bounding box center [185, 311] width 7 height 7
checkbox input "true"
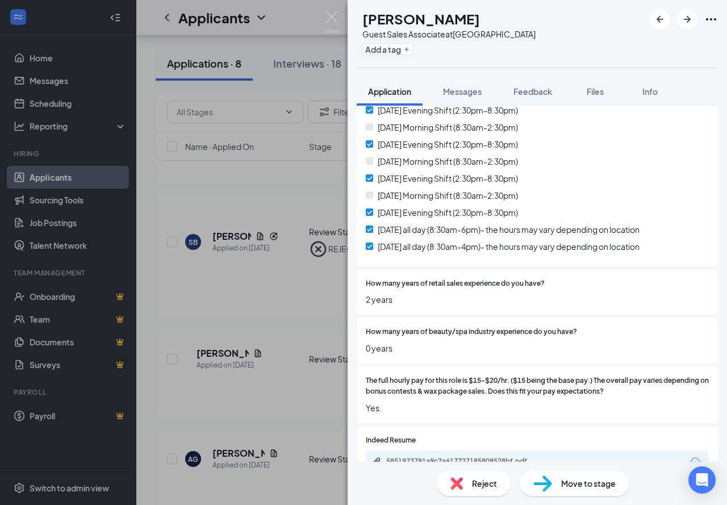
scroll to position [284, 0]
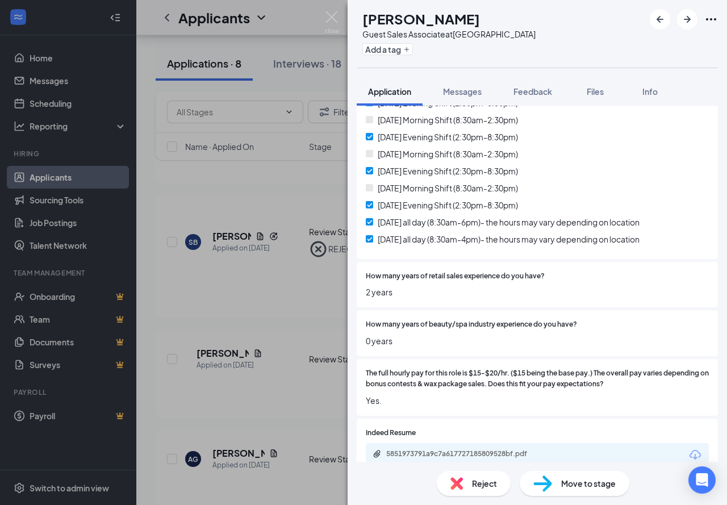
click at [417, 443] on div "5851973791a9c7a617727185809528bf.pdf" at bounding box center [537, 455] width 343 height 24
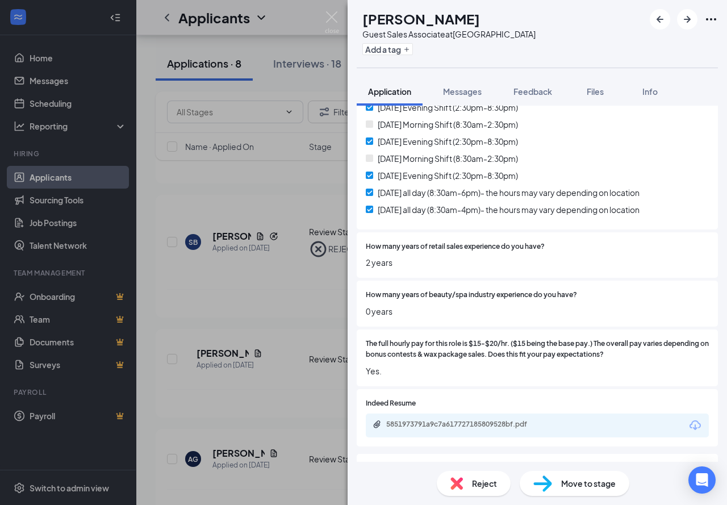
scroll to position [367, 0]
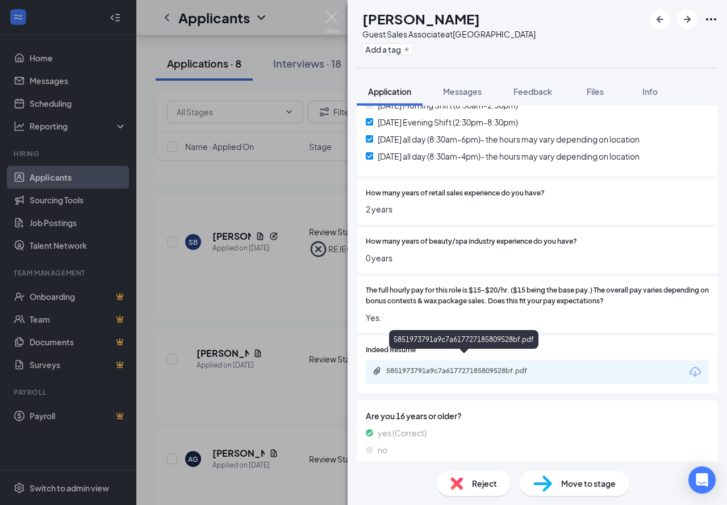
click at [463, 367] on div "5851973791a9c7a617727185809528bf.pdf" at bounding box center [465, 371] width 159 height 9
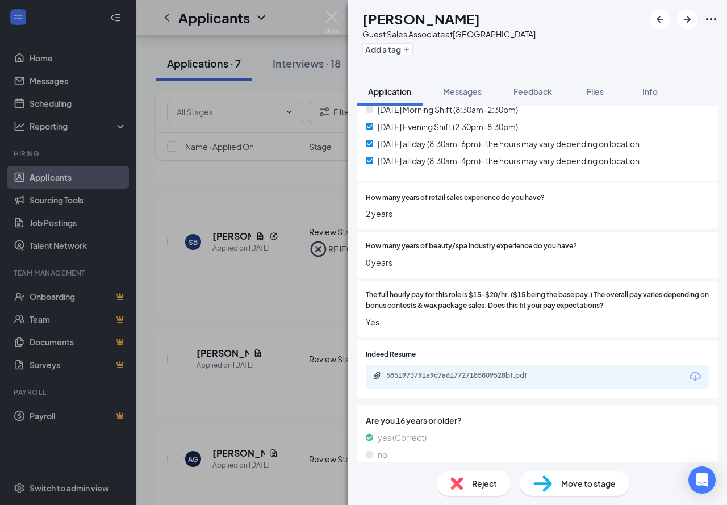
click at [552, 482] on div "Move to stage" at bounding box center [575, 483] width 110 height 25
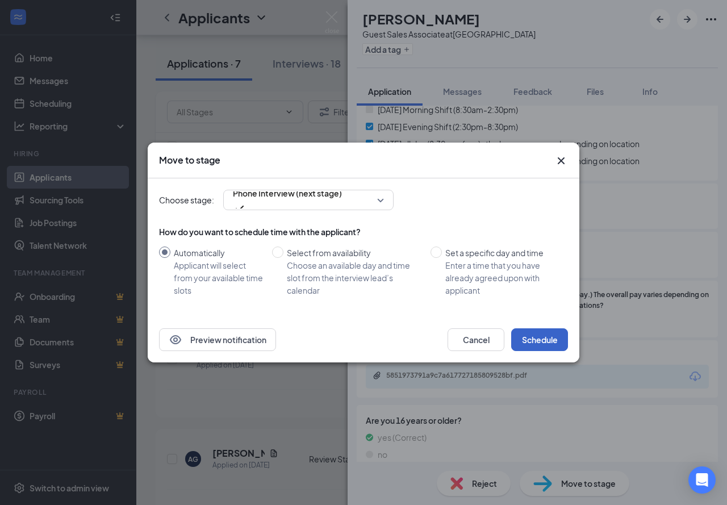
click at [547, 335] on button "Schedule" at bounding box center [540, 340] width 57 height 23
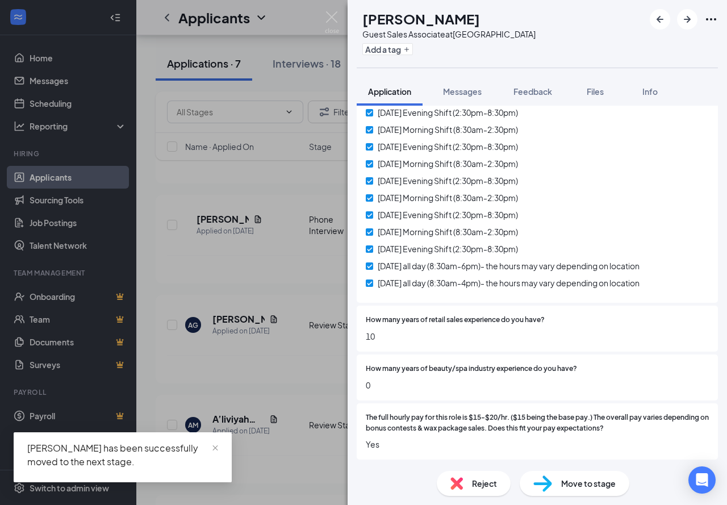
scroll to position [284, 0]
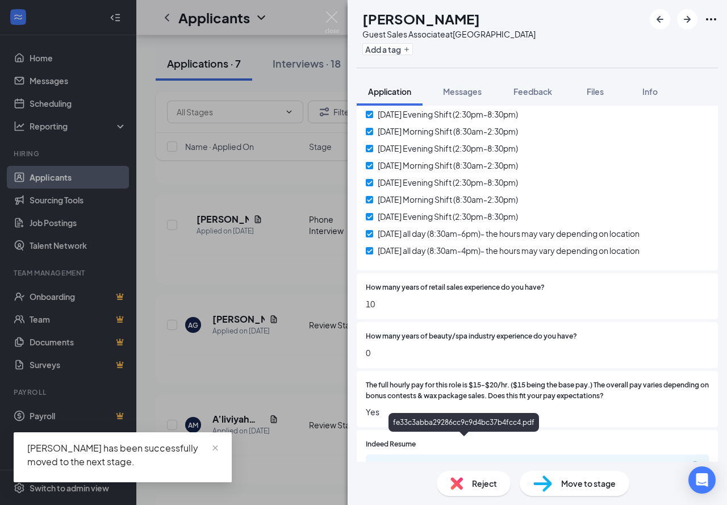
click at [439, 462] on div "fe33c3abba29286cc9c9d4bc37b4fcc4.pdf" at bounding box center [465, 466] width 159 height 9
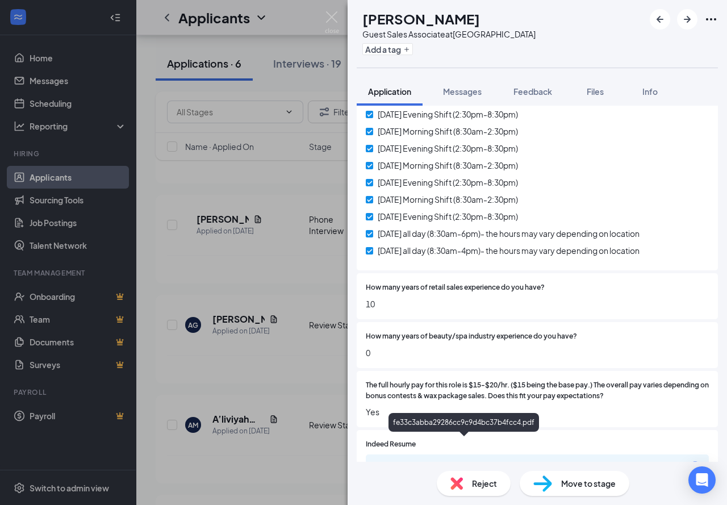
click at [478, 480] on span "Reject" at bounding box center [484, 483] width 25 height 13
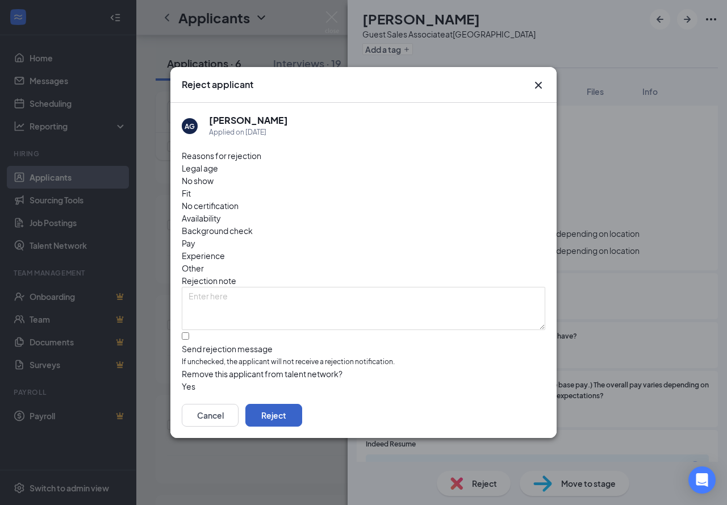
click at [302, 404] on button "Reject" at bounding box center [274, 415] width 57 height 23
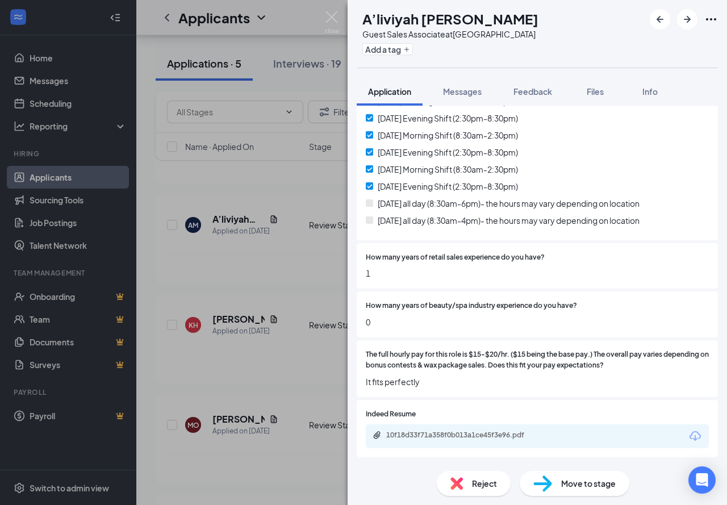
scroll to position [341, 0]
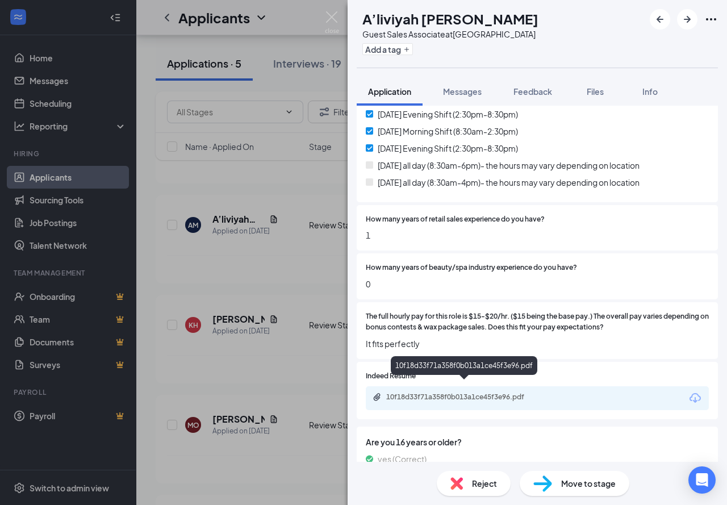
click at [418, 393] on div "10f18d33f71a358f0b013a1ce45f3e96.pdf" at bounding box center [465, 397] width 159 height 9
click at [474, 481] on span "Reject" at bounding box center [484, 483] width 25 height 13
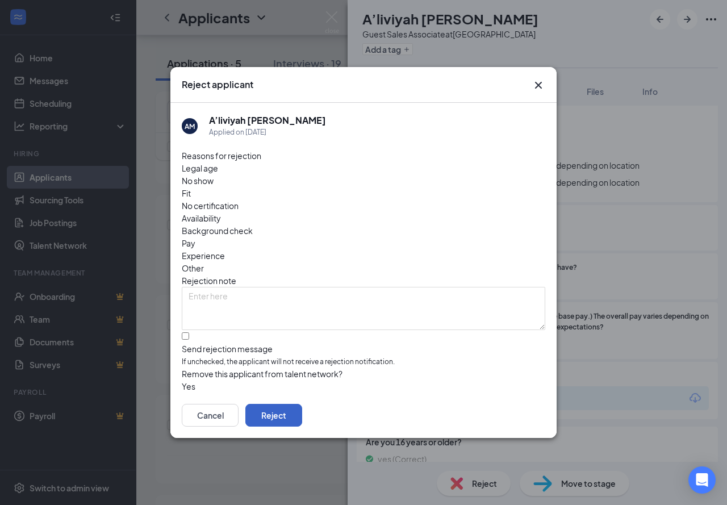
click at [302, 404] on button "Reject" at bounding box center [274, 415] width 57 height 23
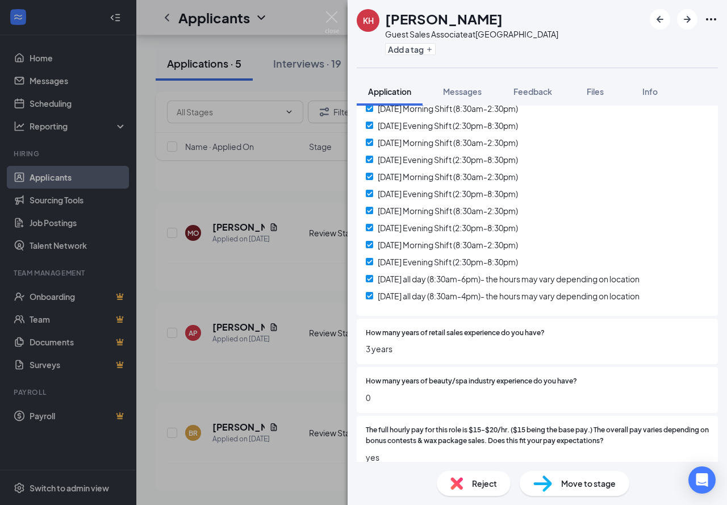
scroll to position [367, 0]
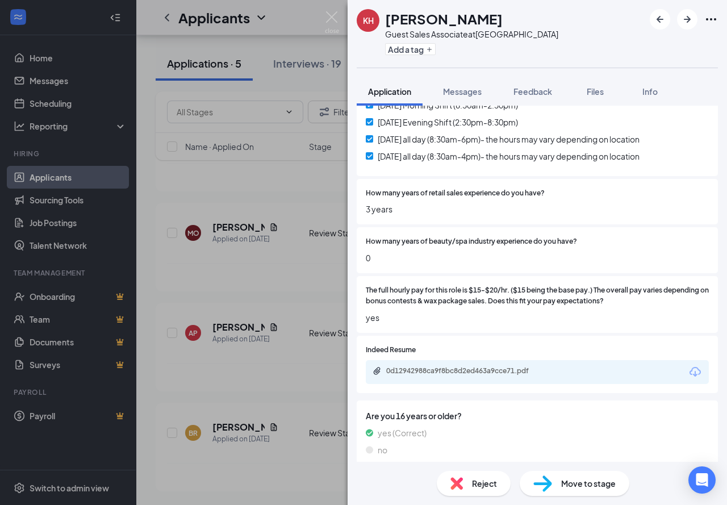
click at [455, 367] on div "0d12942988ca9f8bc8d2ed463a9cce71.pdf" at bounding box center [465, 371] width 159 height 9
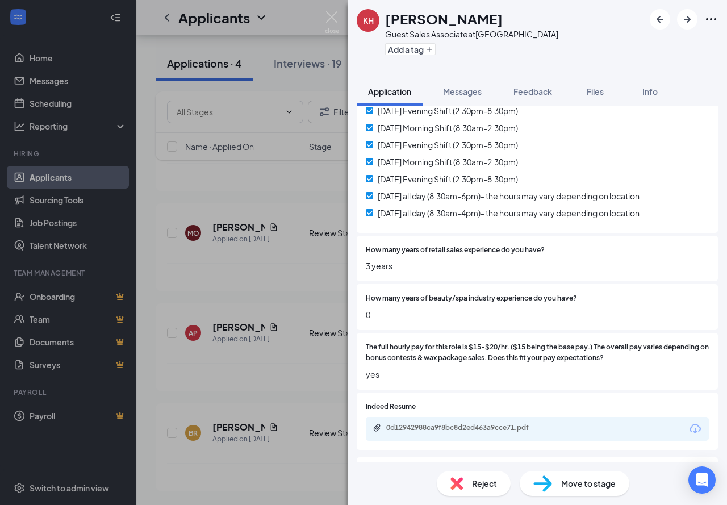
click at [563, 483] on span "Move to stage" at bounding box center [589, 483] width 55 height 13
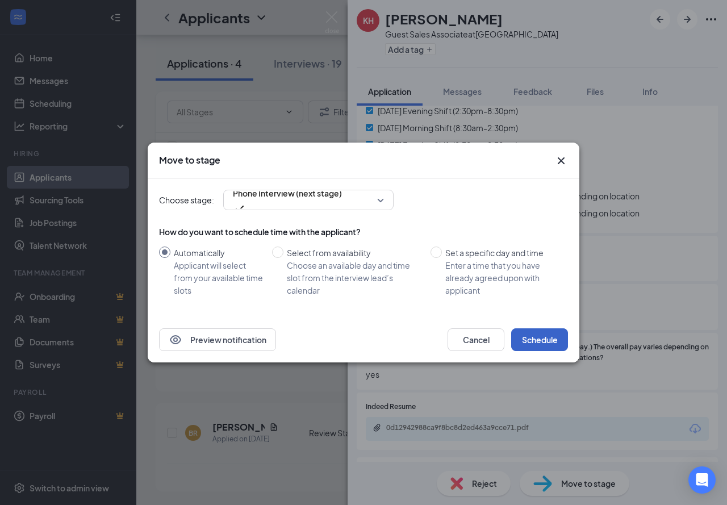
click at [541, 340] on button "Schedule" at bounding box center [540, 340] width 57 height 23
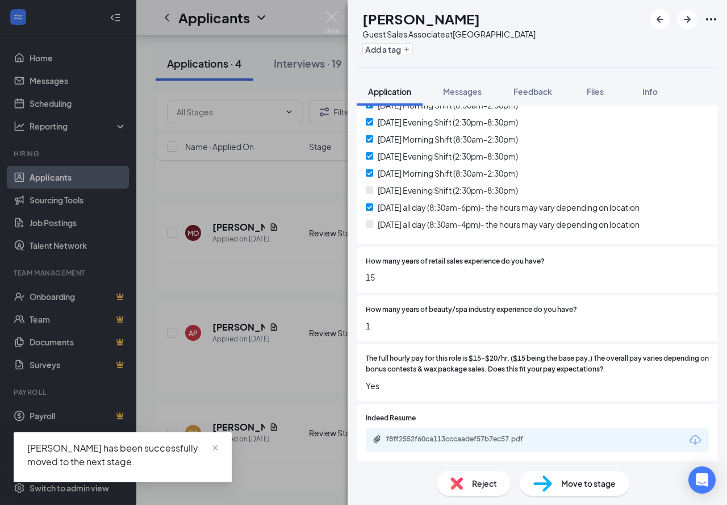
scroll to position [341, 0]
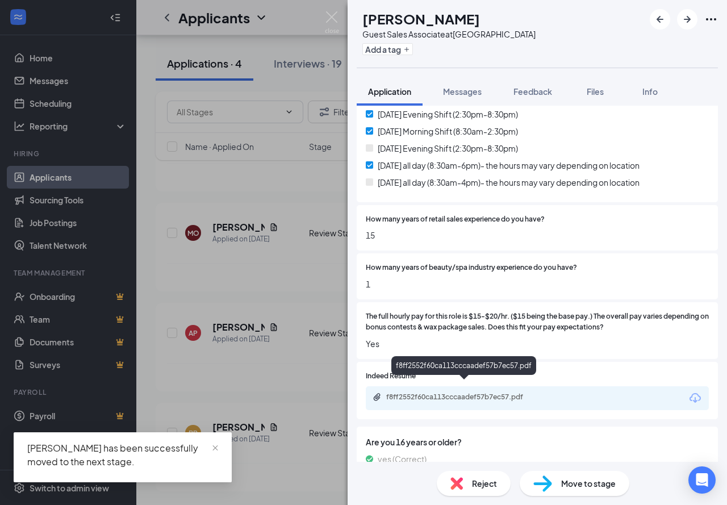
click at [463, 393] on div "f8ff2552f60ca113cccaadef57b7ec57.pdf" at bounding box center [537, 398] width 343 height 24
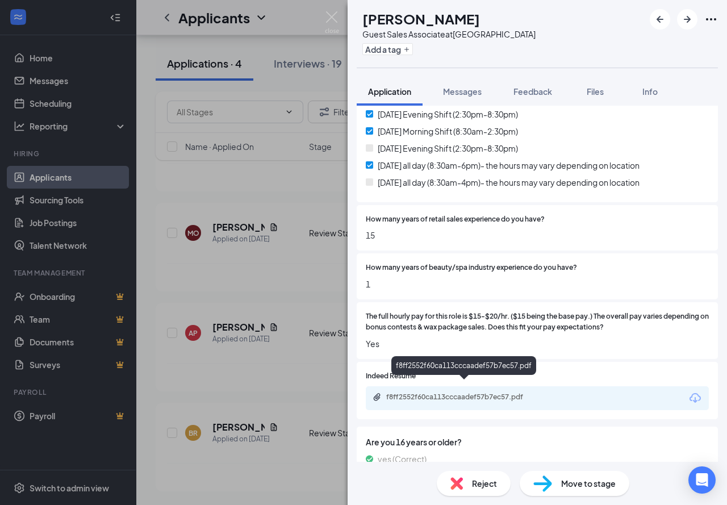
click at [465, 393] on div "f8ff2552f60ca113cccaadef57b7ec57.pdf" at bounding box center [465, 397] width 159 height 9
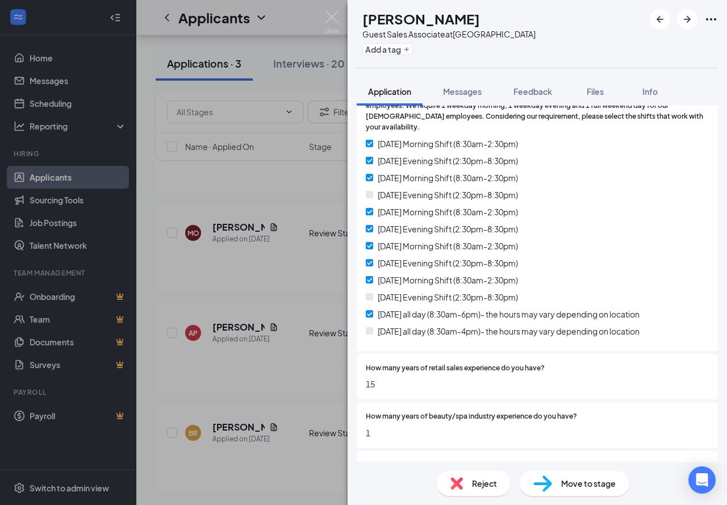
scroll to position [135, 0]
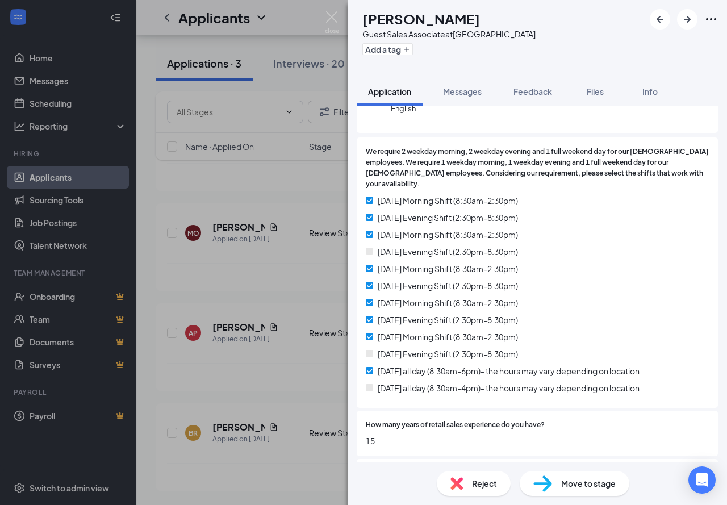
click at [562, 480] on span "Move to stage" at bounding box center [589, 483] width 55 height 13
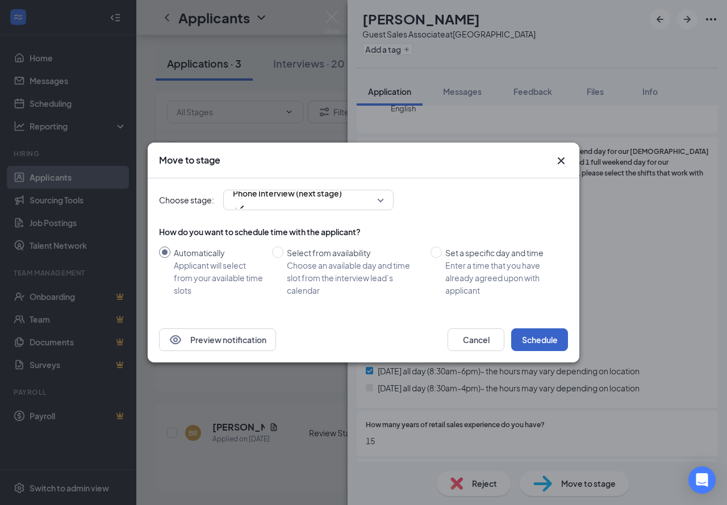
click at [538, 336] on button "Schedule" at bounding box center [540, 340] width 57 height 23
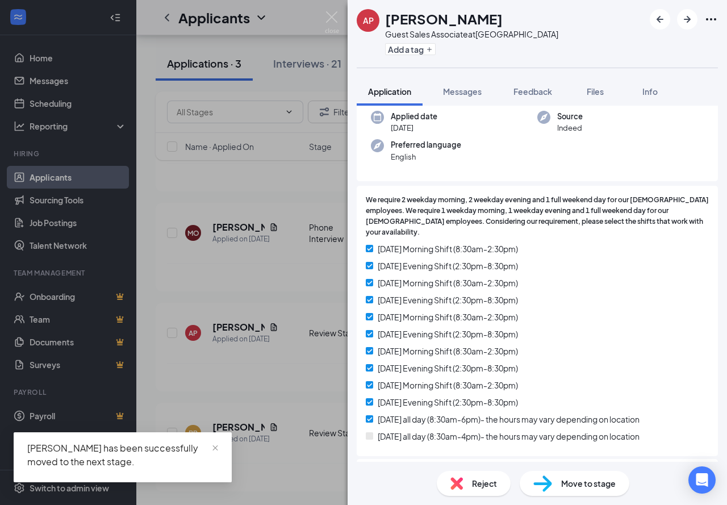
scroll to position [171, 0]
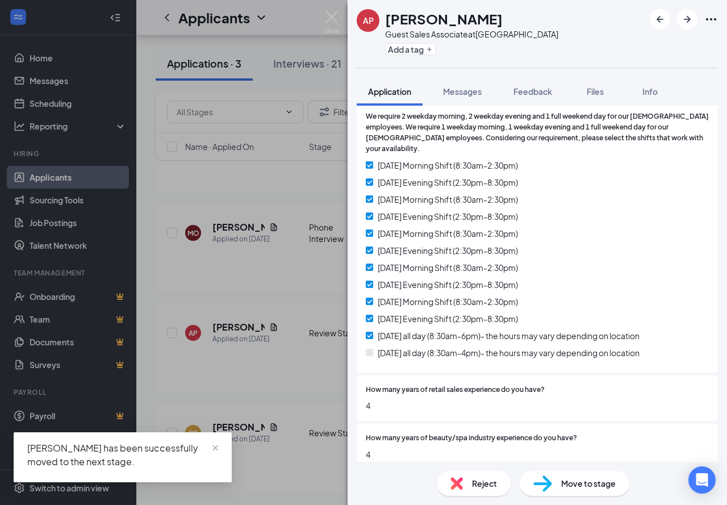
click at [460, 483] on img at bounding box center [457, 483] width 13 height 13
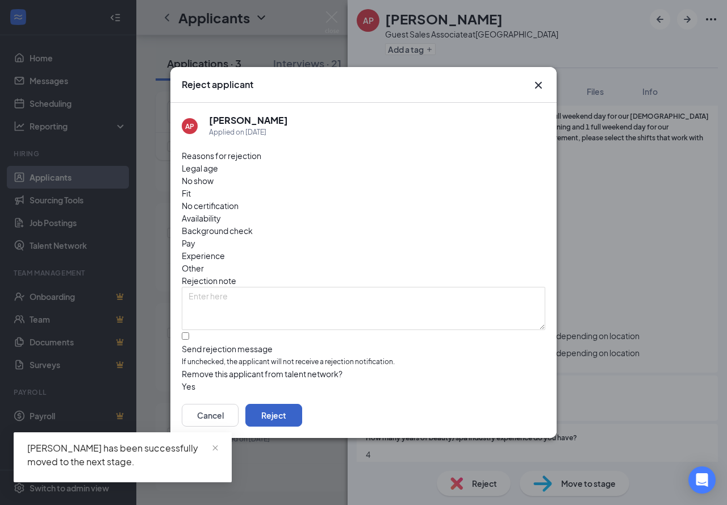
click at [302, 404] on button "Reject" at bounding box center [274, 415] width 57 height 23
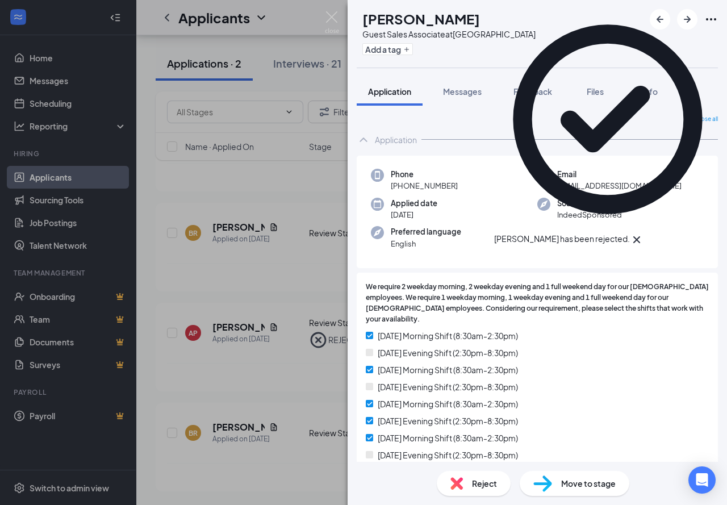
click at [330, 20] on img at bounding box center [332, 22] width 14 height 22
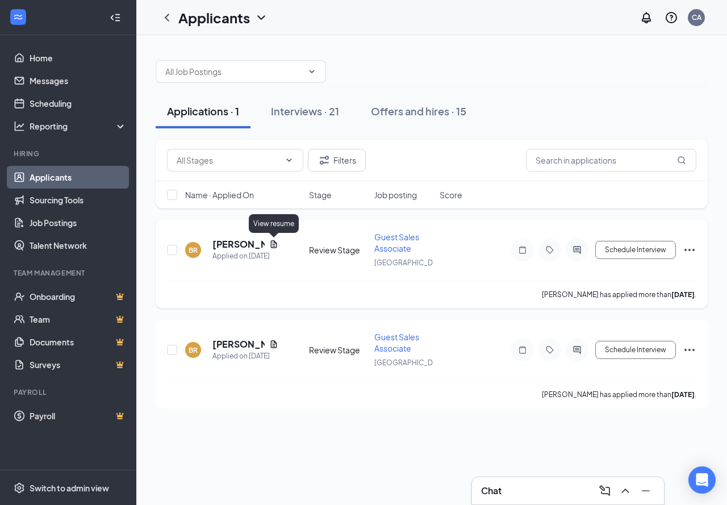
click at [270, 242] on icon "Document" at bounding box center [273, 244] width 9 height 9
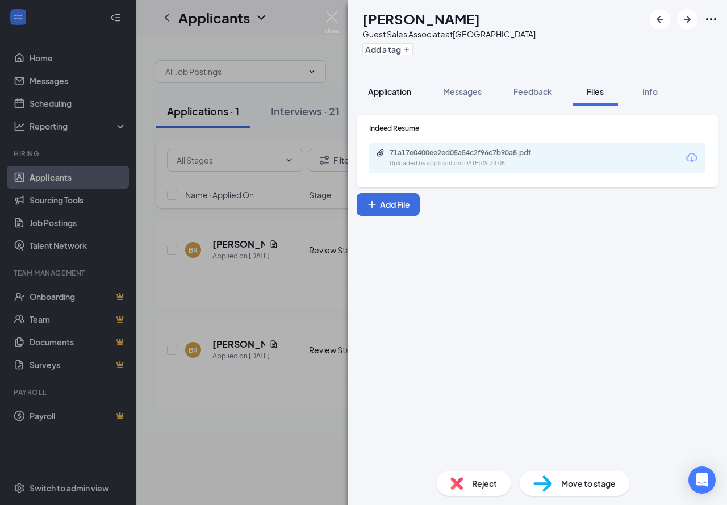
click at [388, 93] on span "Application" at bounding box center [389, 91] width 43 height 10
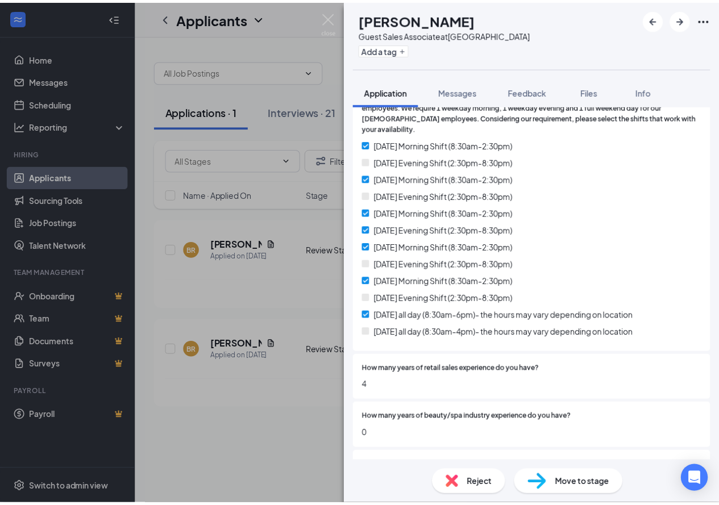
scroll to position [171, 0]
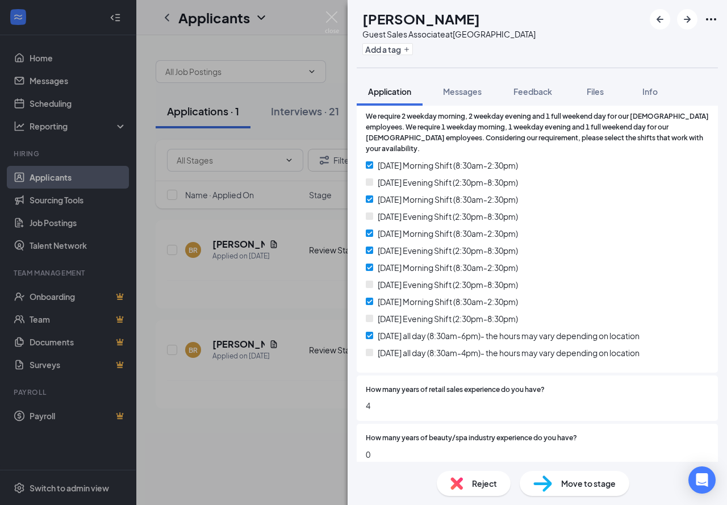
click at [474, 486] on span "Reject" at bounding box center [484, 483] width 25 height 13
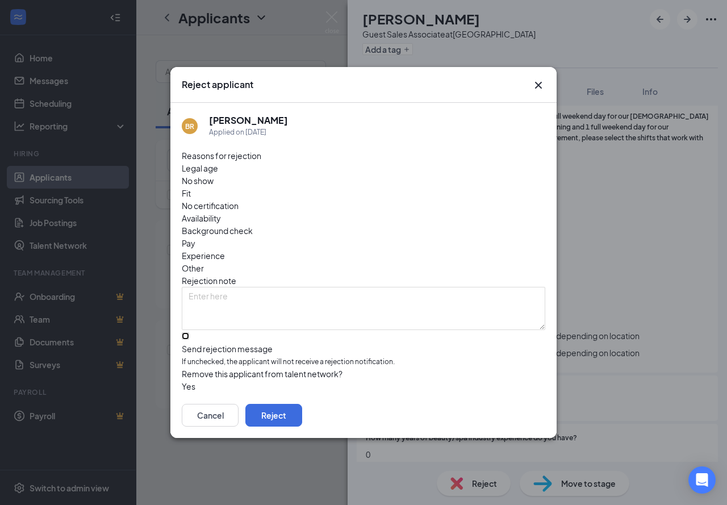
click at [189, 332] on input "Send rejection message If unchecked, the applicant will not receive a rejection…" at bounding box center [185, 335] width 7 height 7
checkbox input "true"
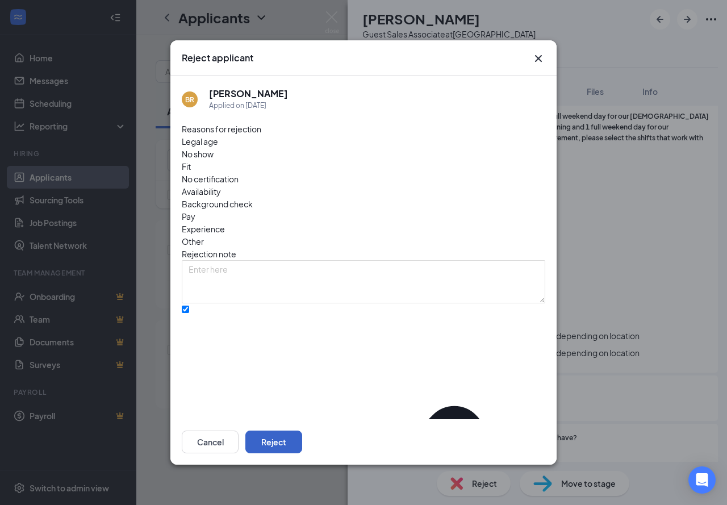
click at [302, 433] on button "Reject" at bounding box center [274, 442] width 57 height 23
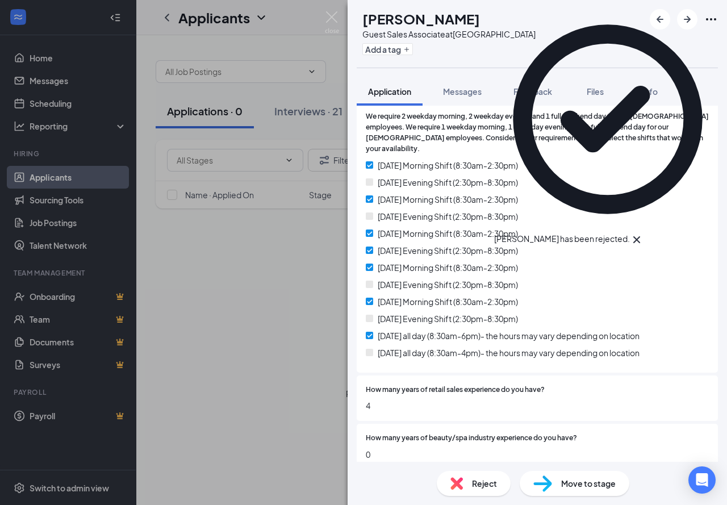
click at [331, 10] on div "BR [PERSON_NAME] Guest Sales Associate at [GEOGRAPHIC_DATA] Add a tag Applicati…" at bounding box center [363, 252] width 727 height 505
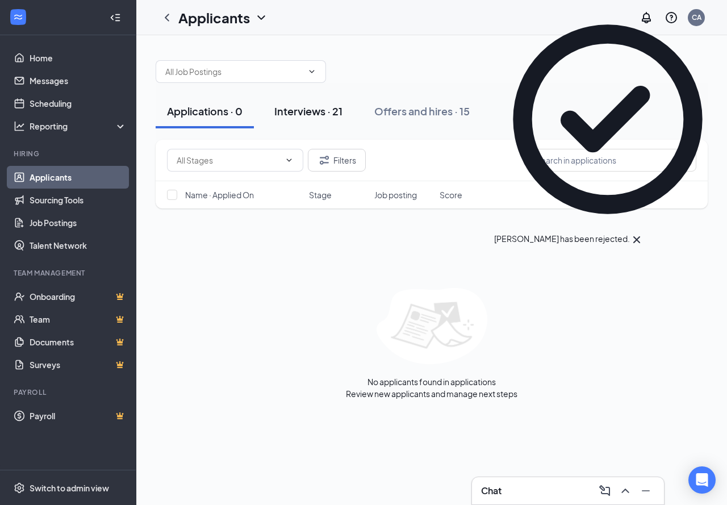
click at [310, 109] on div "Interviews · 21" at bounding box center [309, 111] width 68 height 14
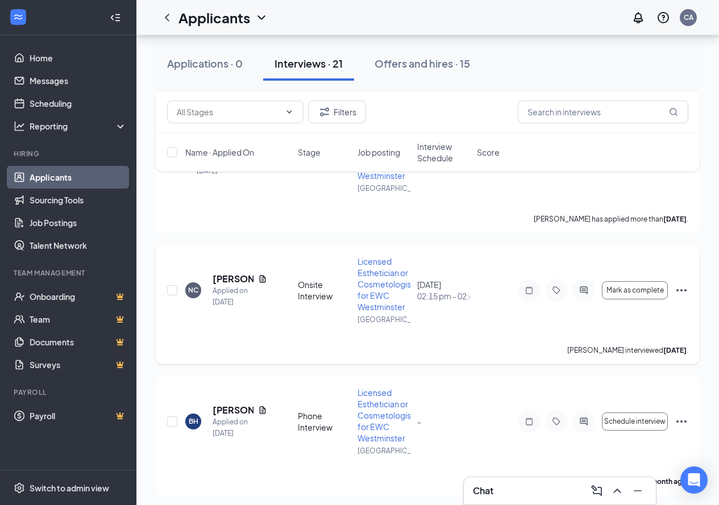
scroll to position [1949, 0]
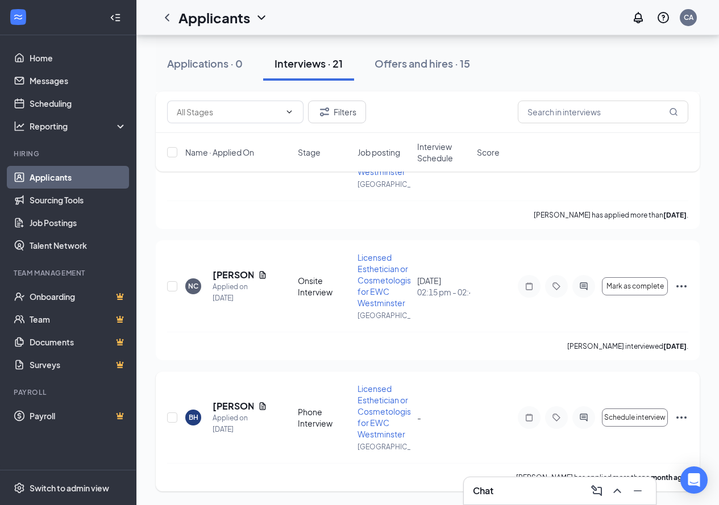
click at [684, 419] on icon "Ellipses" at bounding box center [682, 418] width 14 height 14
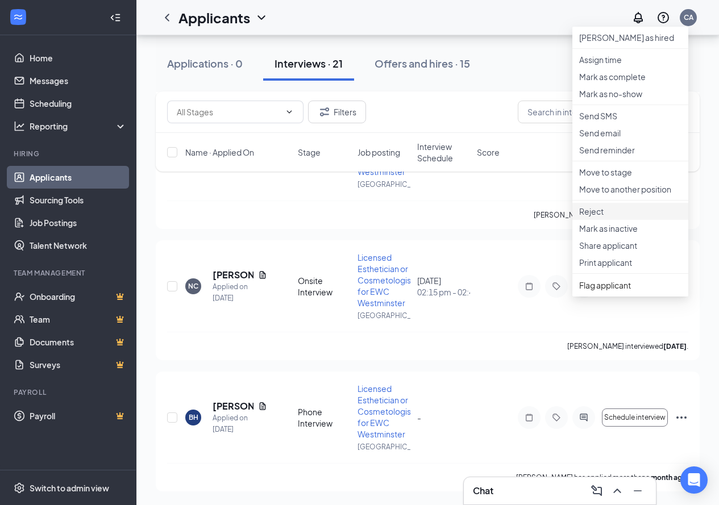
click at [598, 220] on li "Reject" at bounding box center [630, 211] width 116 height 17
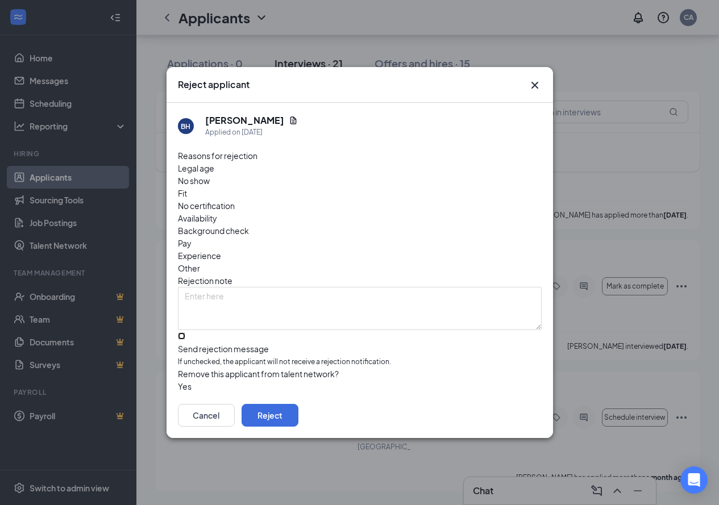
click at [185, 332] on input "Send rejection message If unchecked, the applicant will not receive a rejection…" at bounding box center [181, 335] width 7 height 7
checkbox input "true"
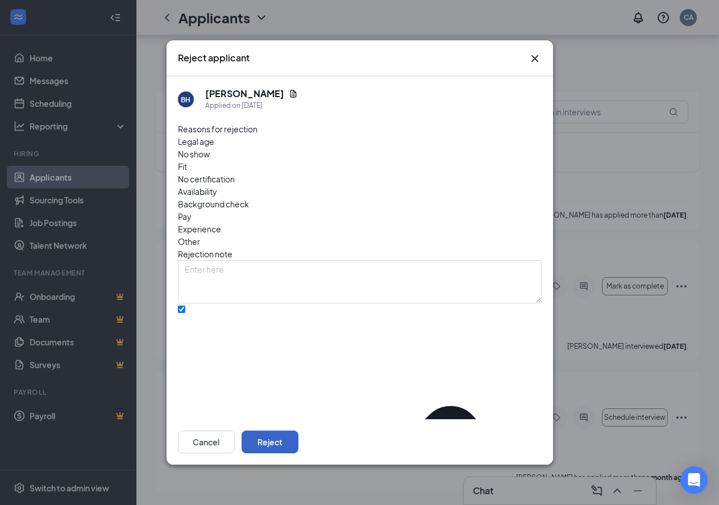
drag, startPoint x: 505, startPoint y: 436, endPoint x: 512, endPoint y: 438, distance: 6.9
click at [298, 436] on button "Reject" at bounding box center [270, 442] width 57 height 23
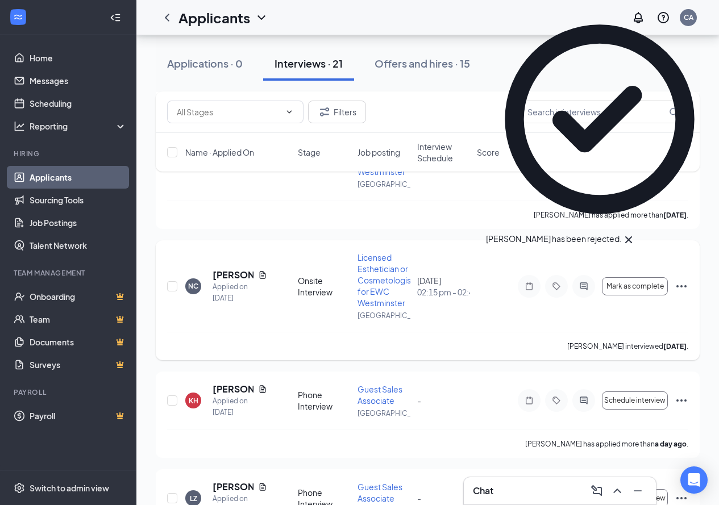
click at [685, 286] on icon "Ellipses" at bounding box center [681, 286] width 10 height 2
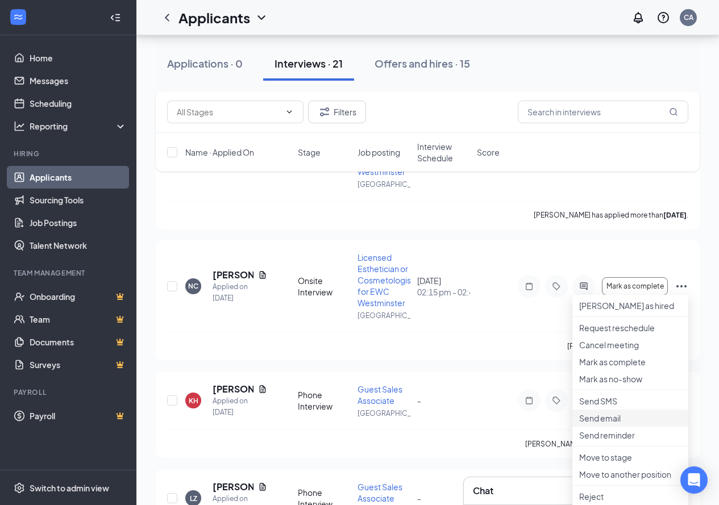
scroll to position [2063, 0]
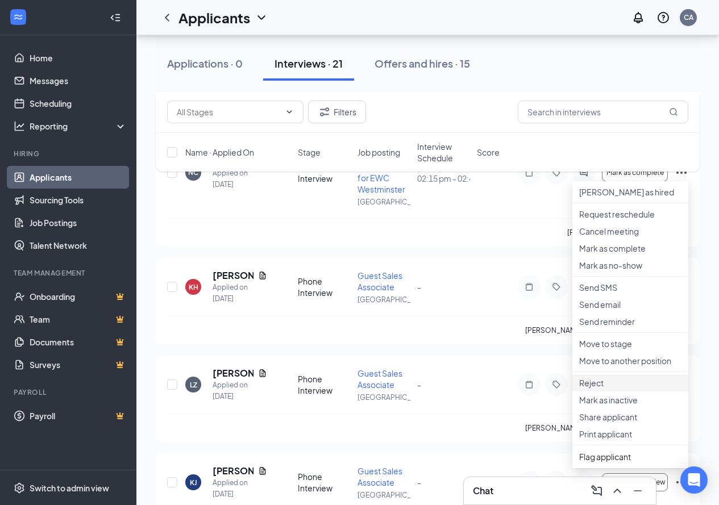
click at [605, 389] on p "Reject" at bounding box center [630, 382] width 102 height 11
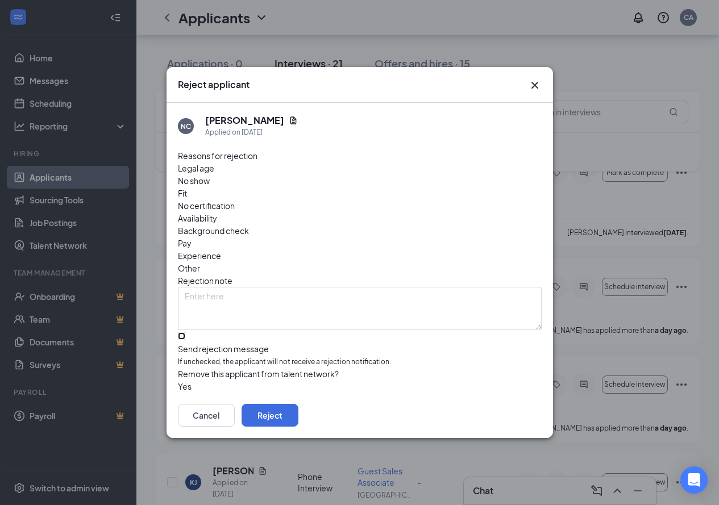
click at [185, 332] on input "Send rejection message If unchecked, the applicant will not receive a rejection…" at bounding box center [181, 335] width 7 height 7
checkbox input "true"
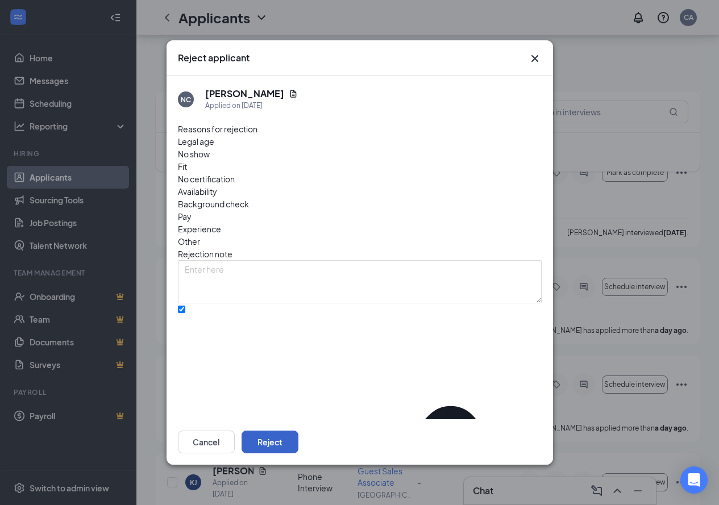
click at [298, 431] on button "Reject" at bounding box center [270, 442] width 57 height 23
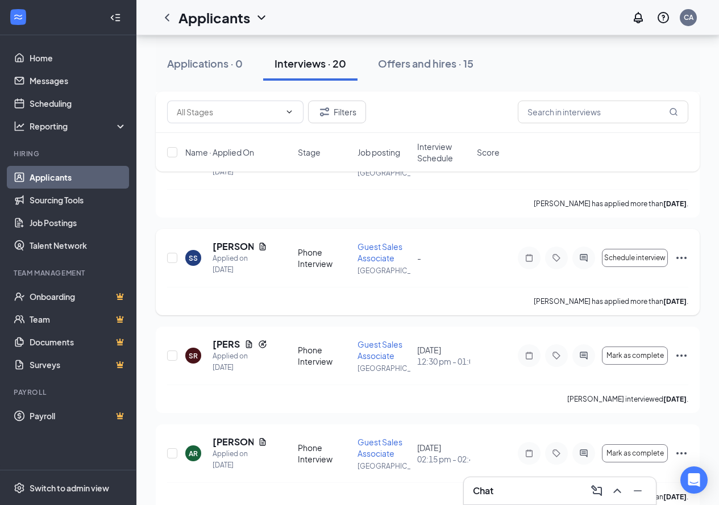
scroll to position [2460, 0]
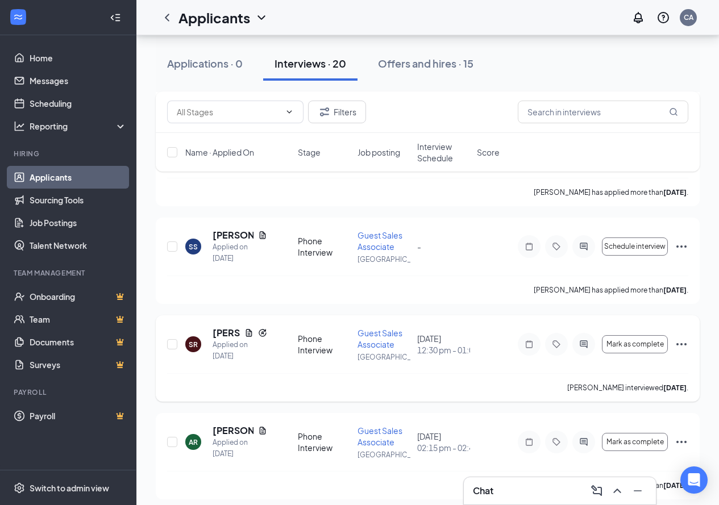
click at [680, 341] on icon "Ellipses" at bounding box center [682, 345] width 14 height 14
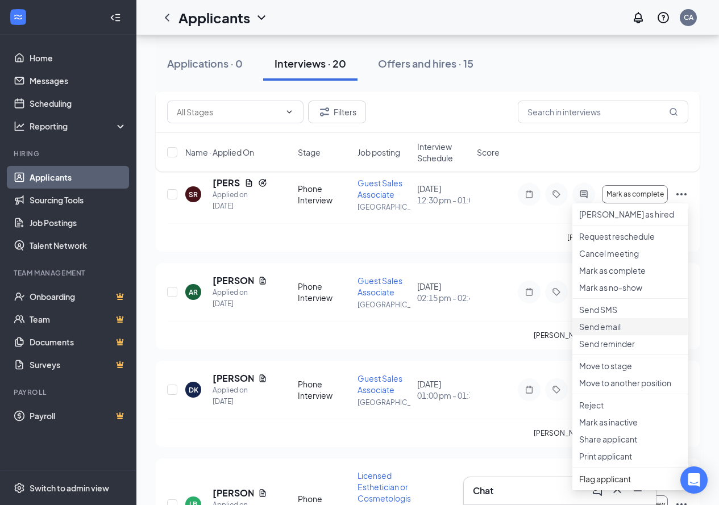
scroll to position [2631, 0]
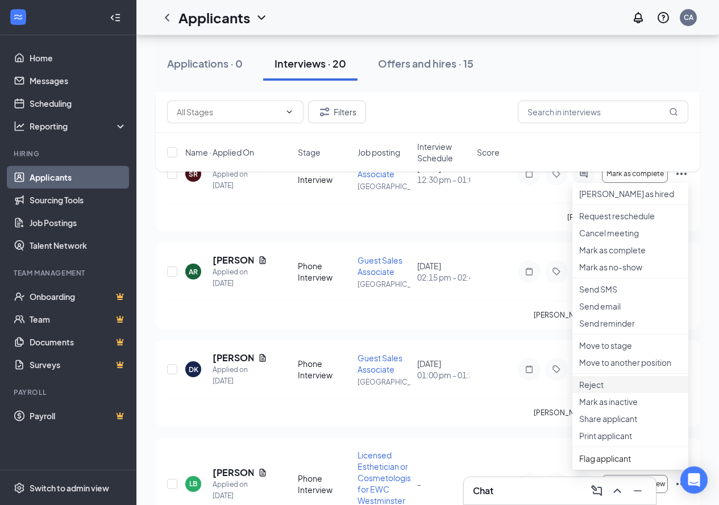
click at [601, 390] on p "Reject" at bounding box center [630, 384] width 102 height 11
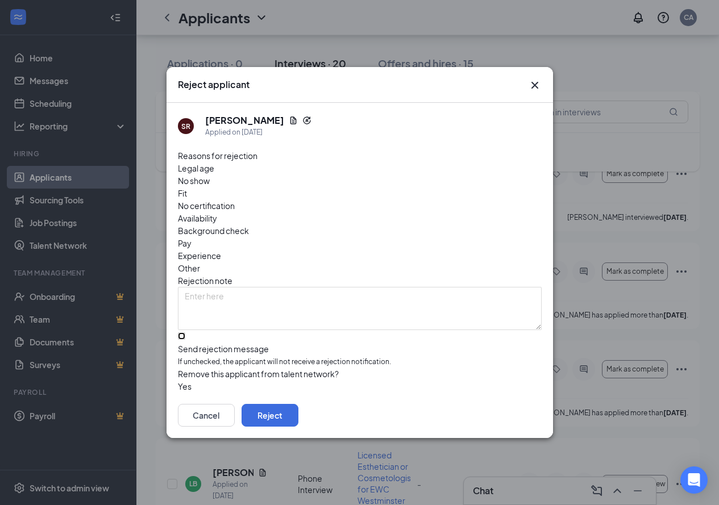
click at [185, 332] on input "Send rejection message If unchecked, the applicant will not receive a rejection…" at bounding box center [181, 335] width 7 height 7
checkbox input "true"
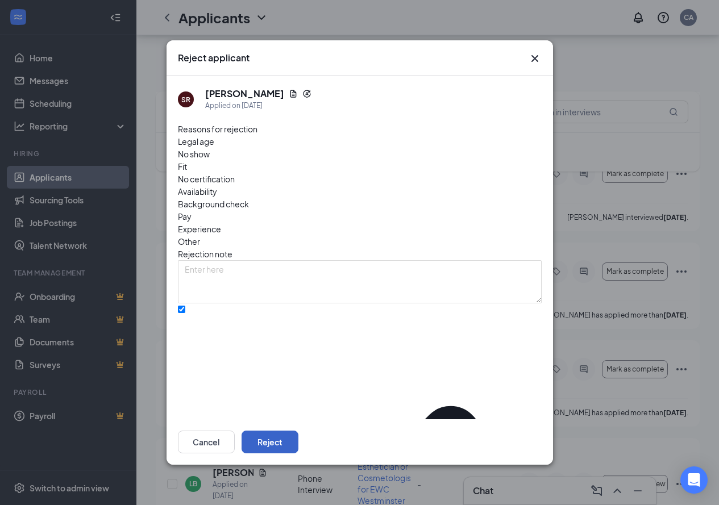
click at [298, 435] on button "Reject" at bounding box center [270, 442] width 57 height 23
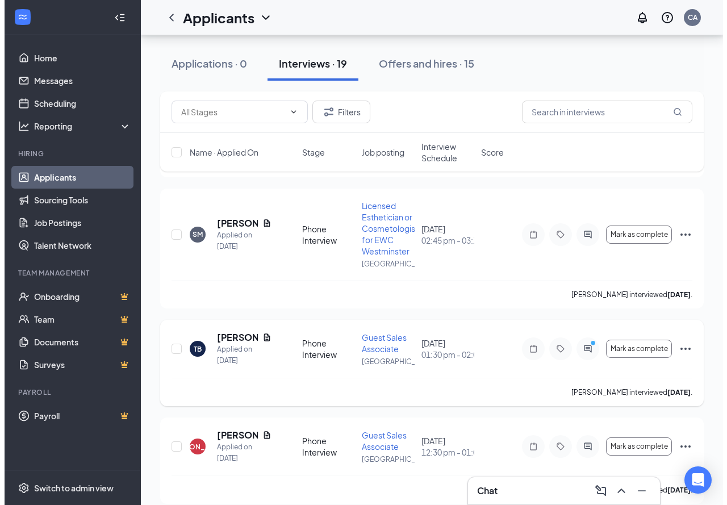
scroll to position [2915, 0]
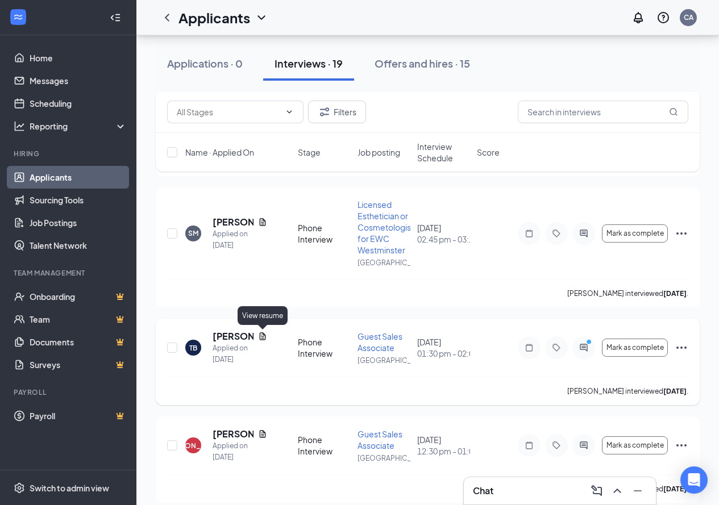
click at [264, 336] on icon "Document" at bounding box center [262, 336] width 9 height 9
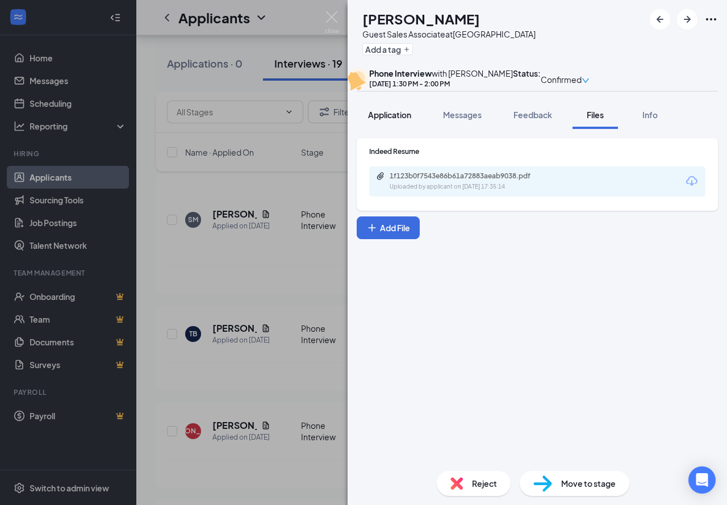
click at [404, 120] on span "Application" at bounding box center [389, 115] width 43 height 10
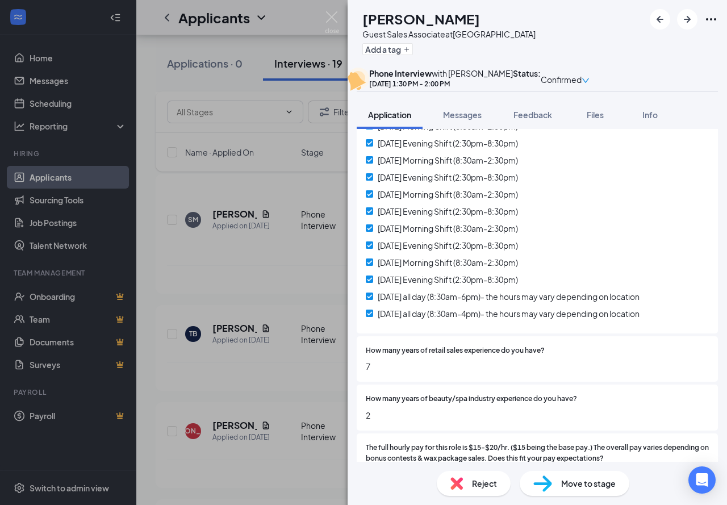
scroll to position [114, 0]
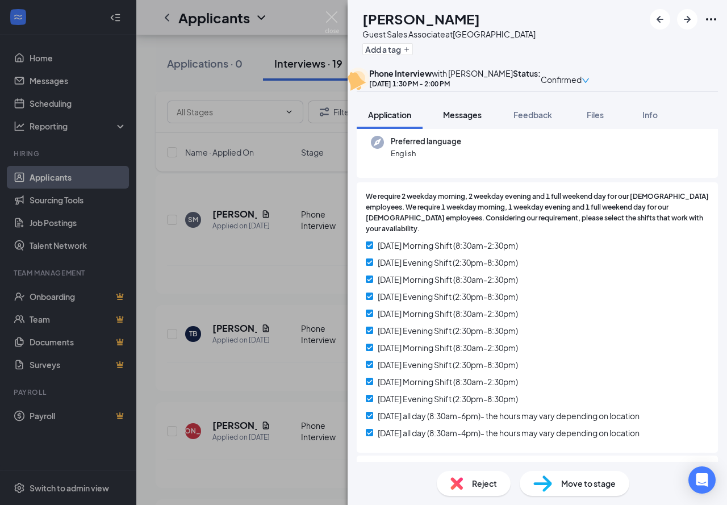
click at [469, 120] on span "Messages" at bounding box center [462, 115] width 39 height 10
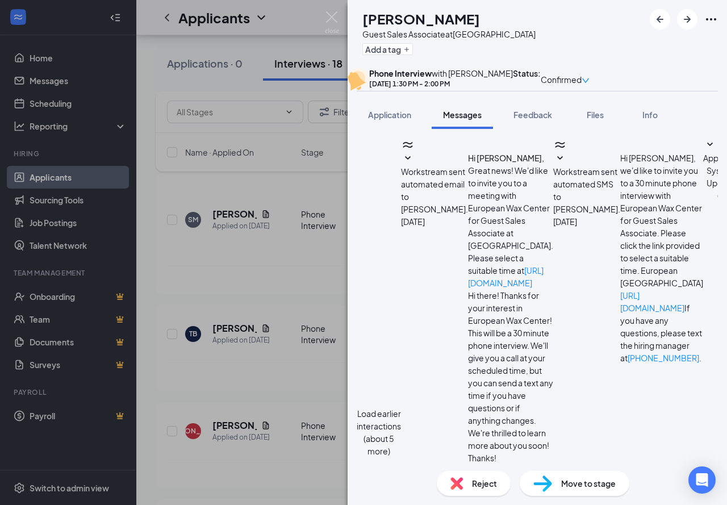
scroll to position [484, 0]
type textarea "Hi [PERSON_NAME]! You never popped up on our interview schedule for some reason…"
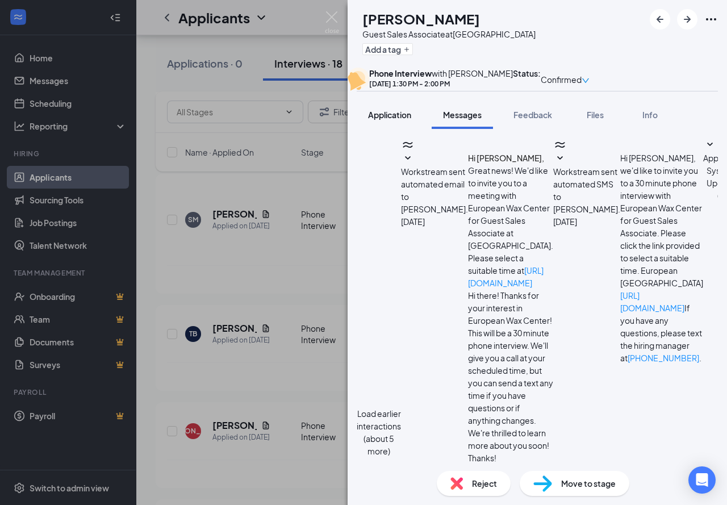
click at [395, 120] on span "Application" at bounding box center [389, 115] width 43 height 10
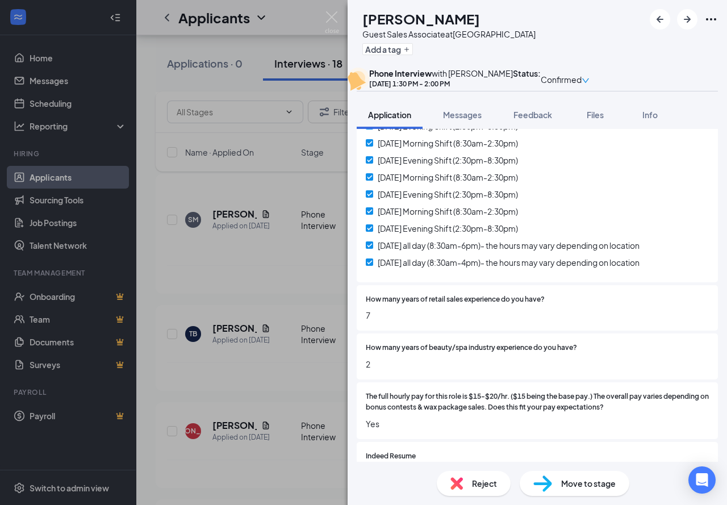
scroll to position [415, 0]
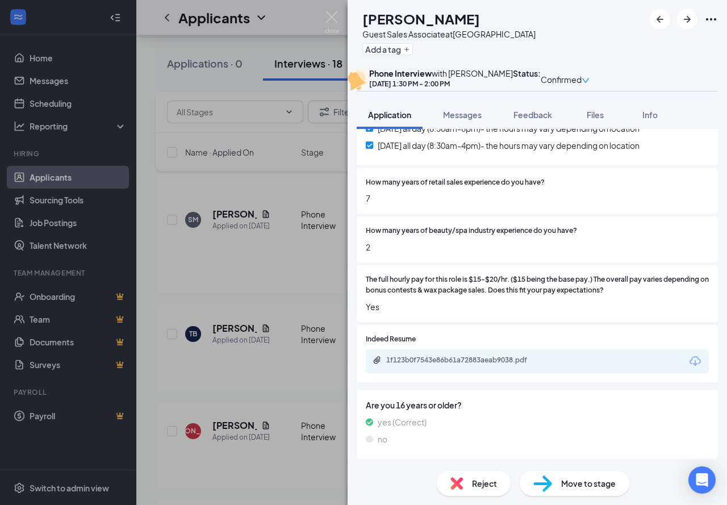
click at [469, 365] on div "1f123b0f7543e86b61a72883aeab9038.pdf" at bounding box center [465, 361] width 184 height 11
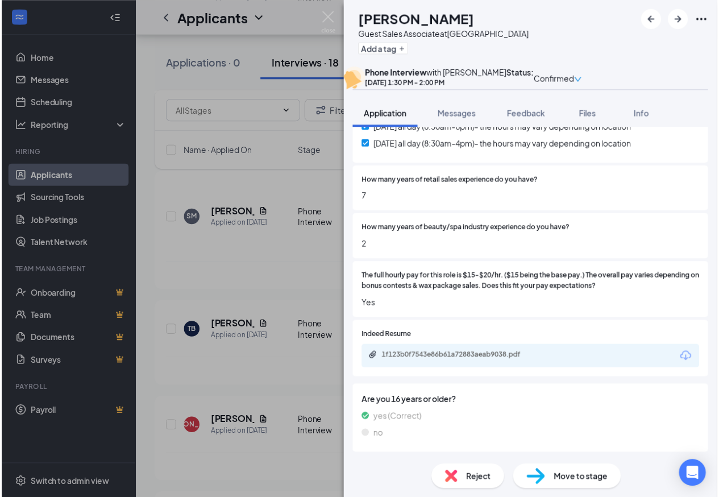
scroll to position [411, 0]
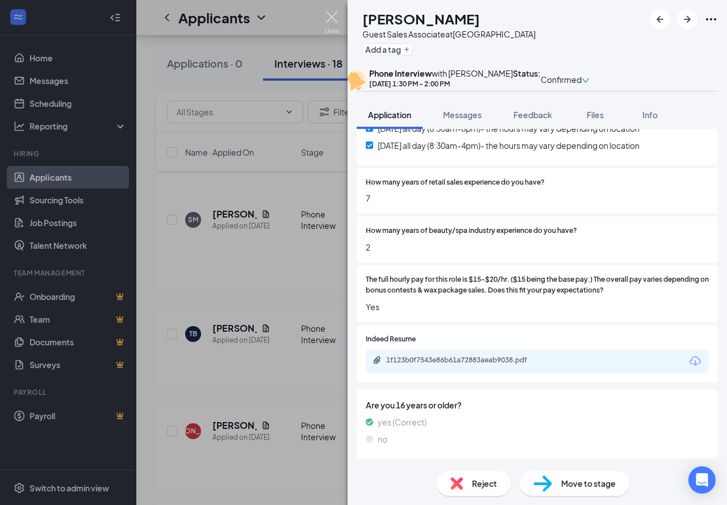
click at [334, 16] on img at bounding box center [332, 22] width 14 height 22
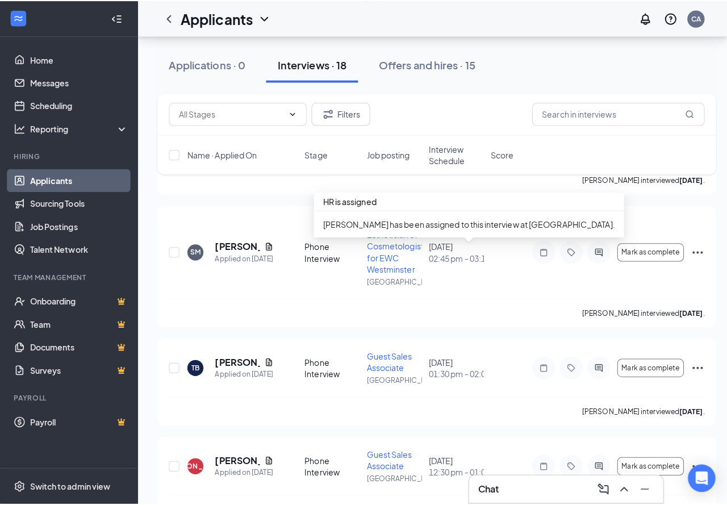
scroll to position [2858, 0]
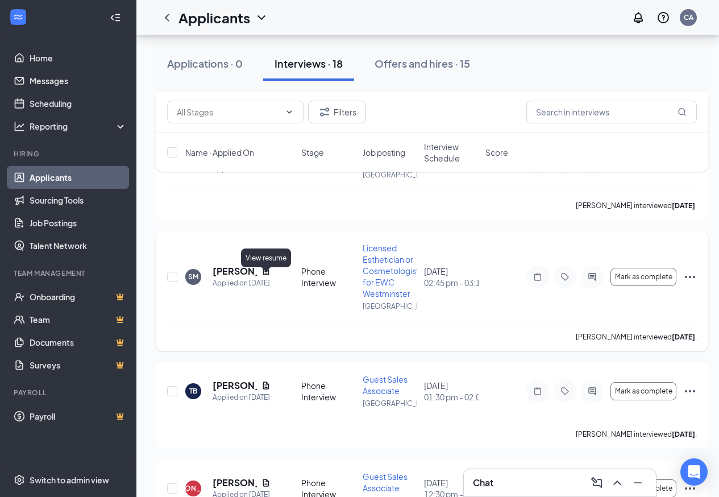
click at [267, 276] on icon "Document" at bounding box center [265, 271] width 9 height 9
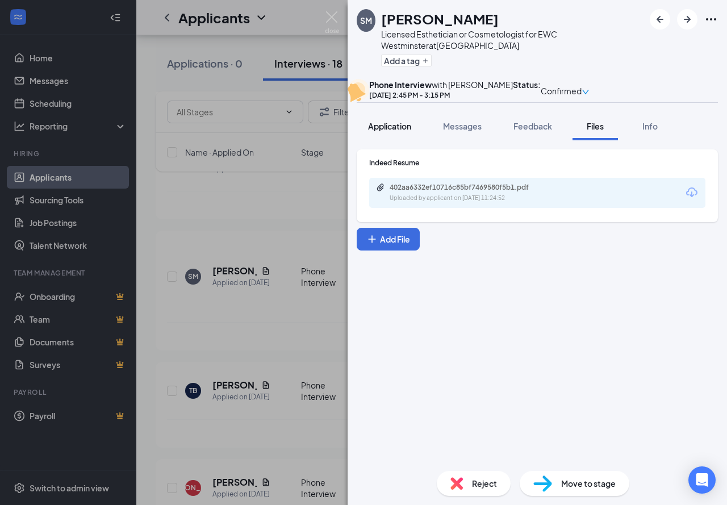
click at [403, 131] on span "Application" at bounding box center [389, 126] width 43 height 10
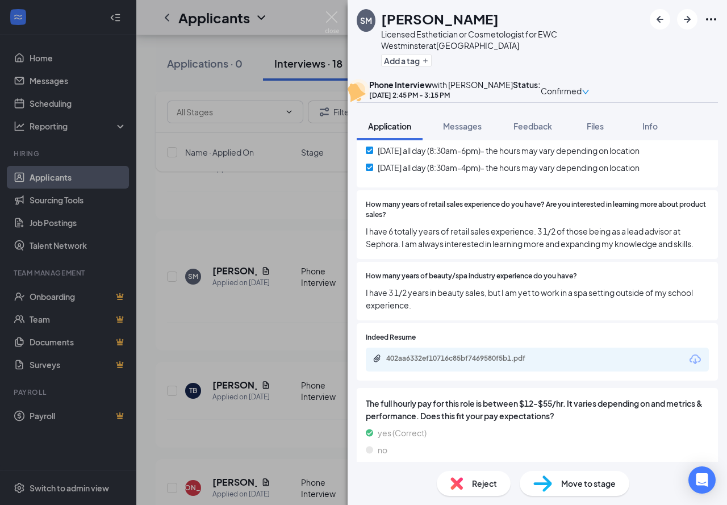
scroll to position [512, 0]
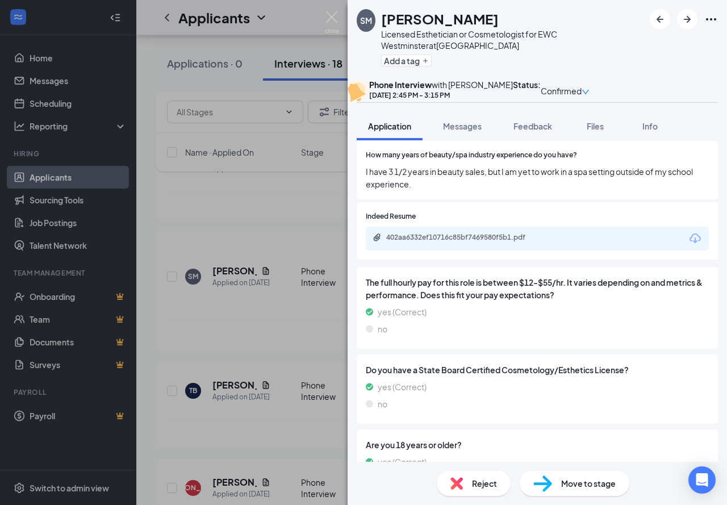
click at [469, 483] on div "Reject" at bounding box center [474, 483] width 74 height 25
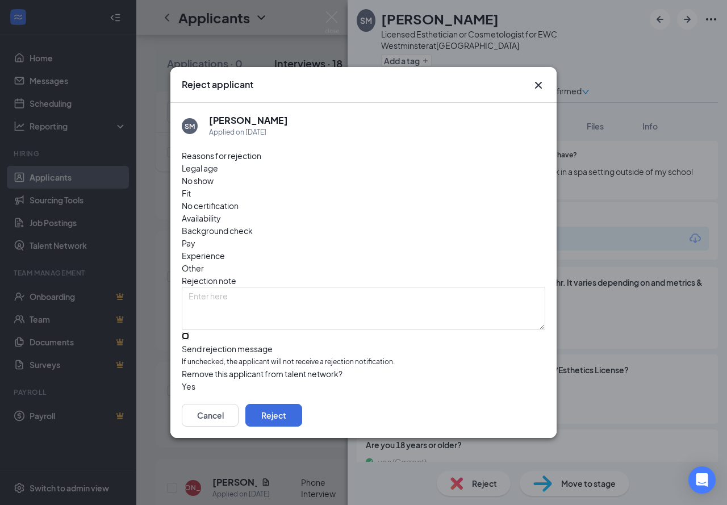
click at [189, 332] on input "Send rejection message If unchecked, the applicant will not receive a rejection…" at bounding box center [185, 335] width 7 height 7
checkbox input "true"
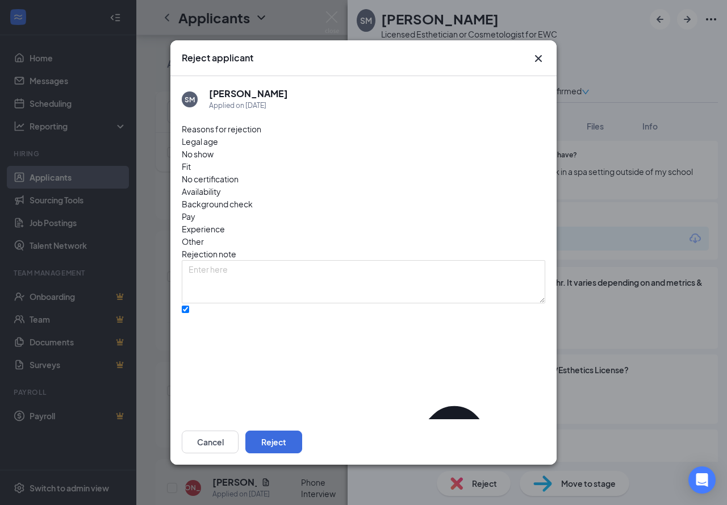
click at [535, 57] on icon "Cross" at bounding box center [539, 59] width 14 height 14
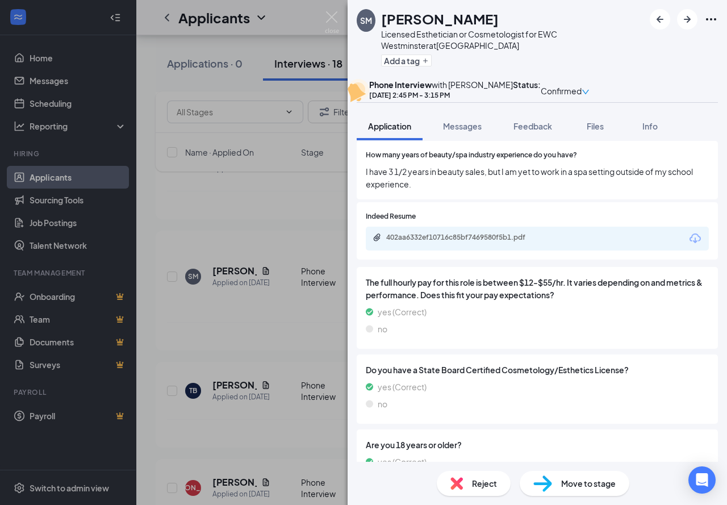
click at [572, 483] on span "Move to stage" at bounding box center [589, 483] width 55 height 13
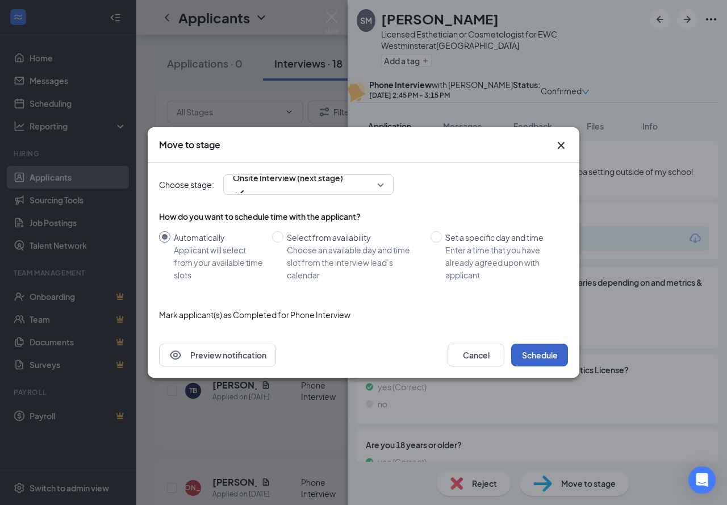
click at [543, 351] on button "Schedule" at bounding box center [540, 355] width 57 height 23
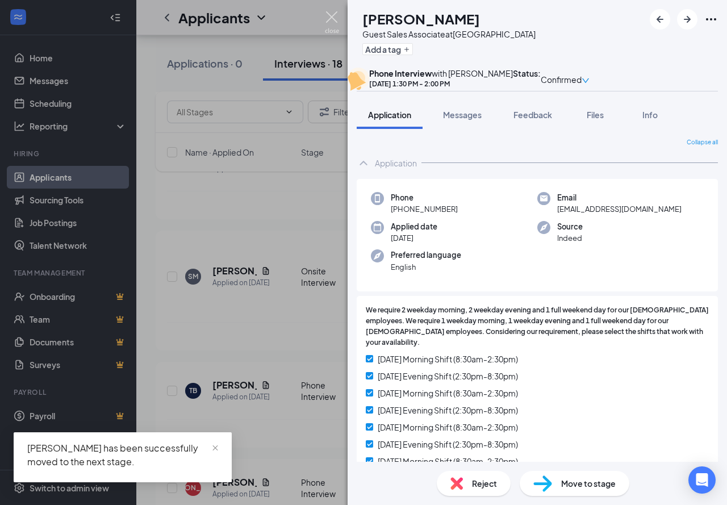
click at [334, 16] on img at bounding box center [332, 22] width 14 height 22
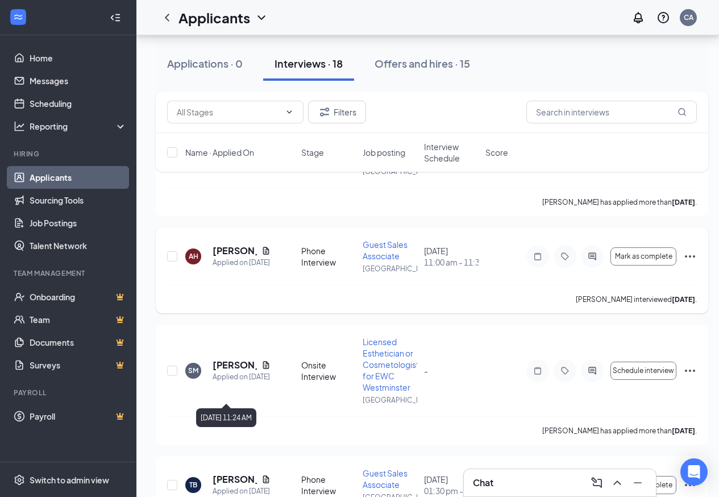
scroll to position [2745, 0]
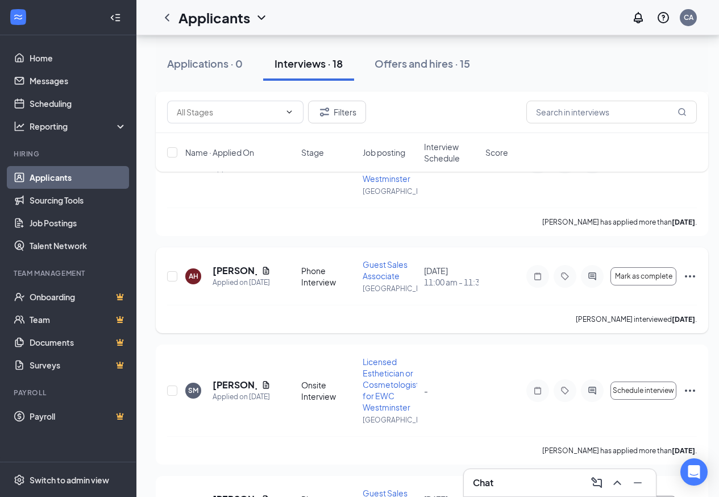
click at [689, 283] on icon "Ellipses" at bounding box center [690, 276] width 14 height 14
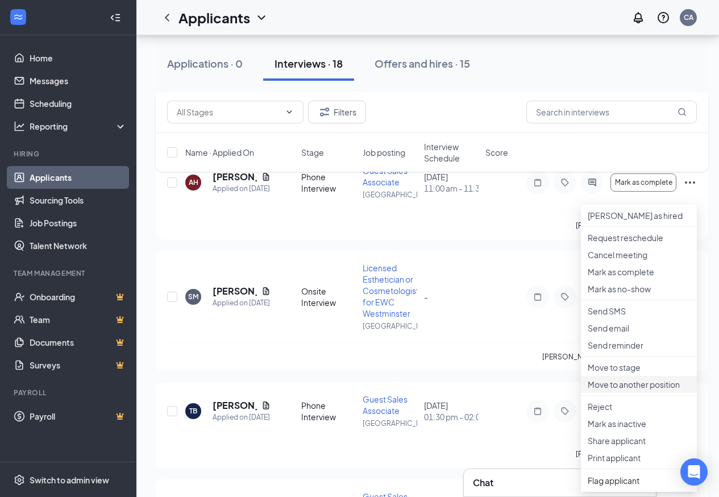
scroll to position [2858, 0]
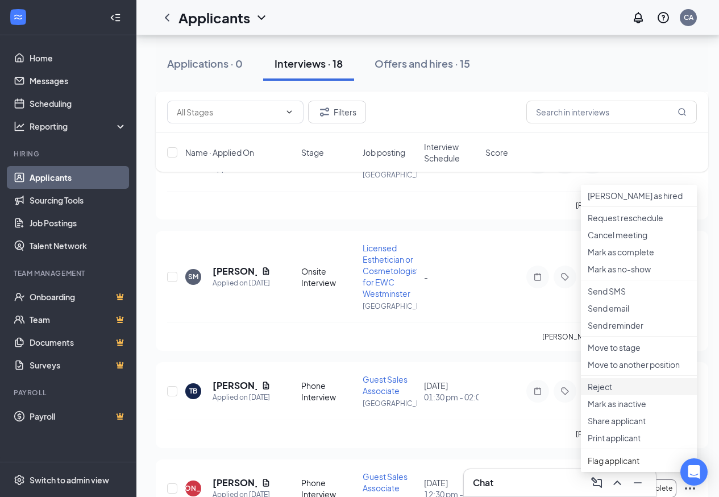
click at [612, 392] on p "Reject" at bounding box center [639, 386] width 102 height 11
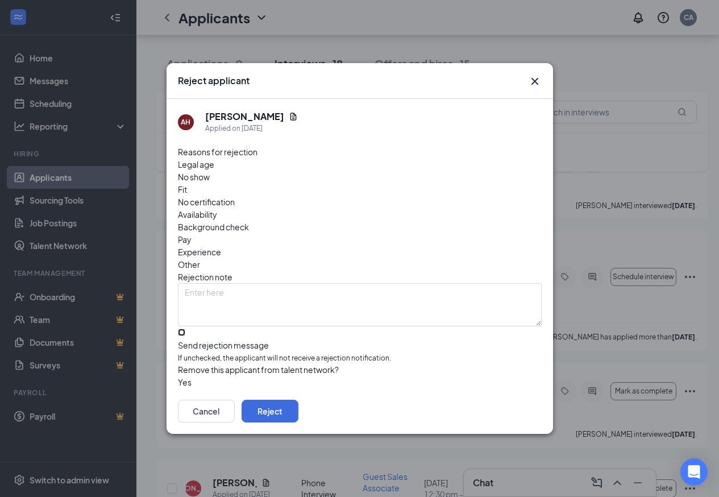
click at [185, 329] on input "Send rejection message If unchecked, the applicant will not receive a rejection…" at bounding box center [181, 332] width 7 height 7
checkbox input "true"
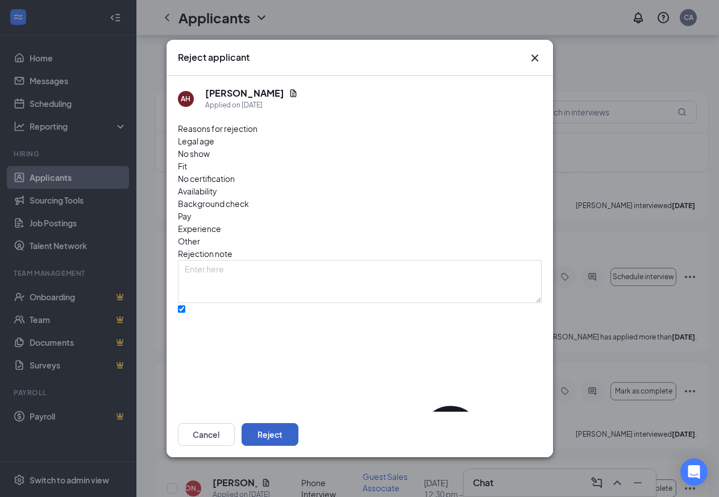
click at [298, 440] on button "Reject" at bounding box center [270, 434] width 57 height 23
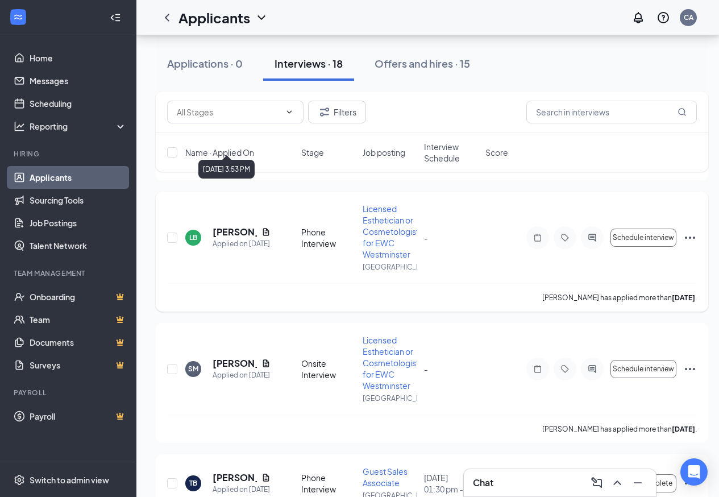
scroll to position [2574, 0]
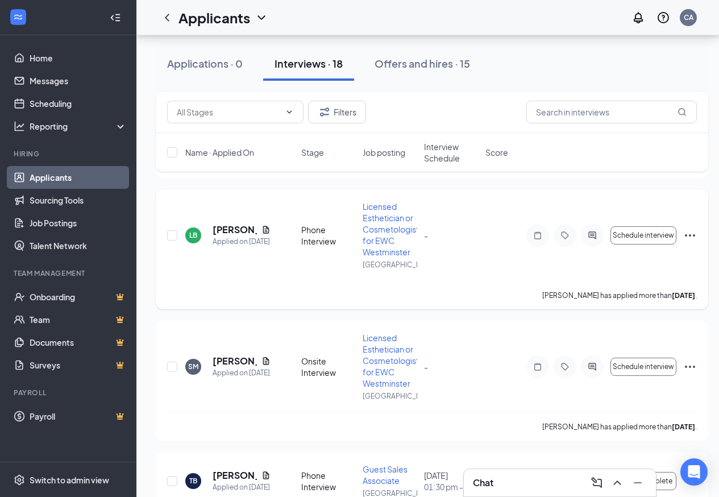
click at [692, 242] on icon "Ellipses" at bounding box center [690, 235] width 14 height 14
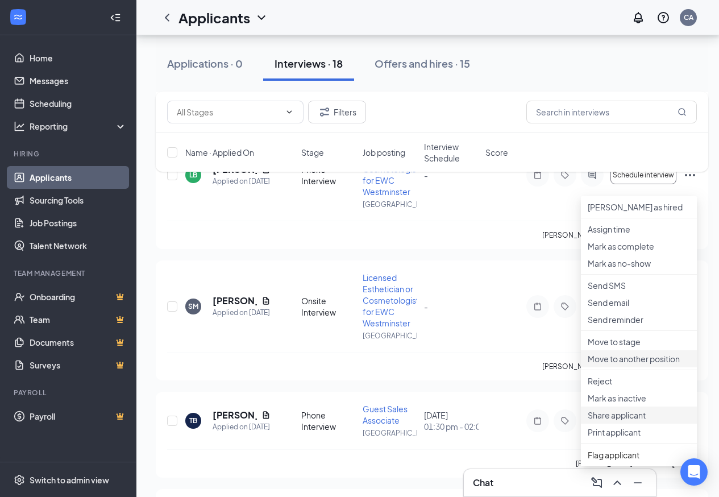
scroll to position [2745, 0]
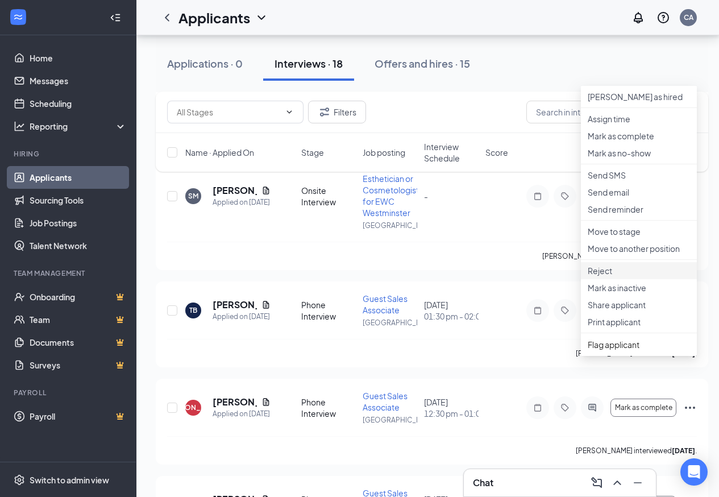
click at [609, 276] on p "Reject" at bounding box center [639, 270] width 102 height 11
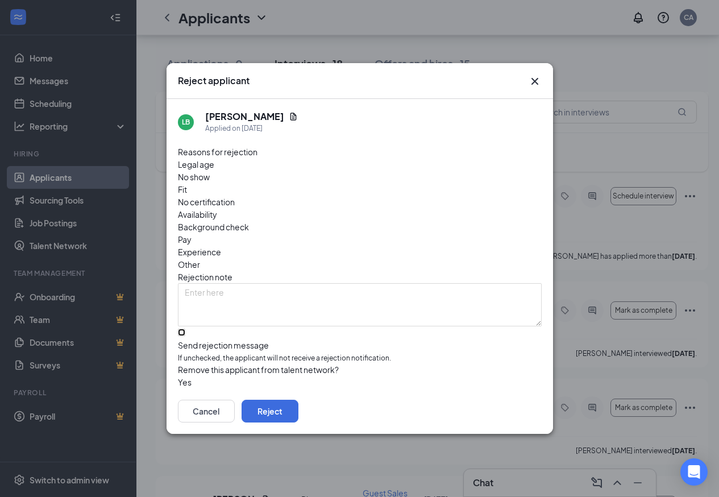
click at [185, 329] on input "Send rejection message If unchecked, the applicant will not receive a rejection…" at bounding box center [181, 332] width 7 height 7
checkbox input "true"
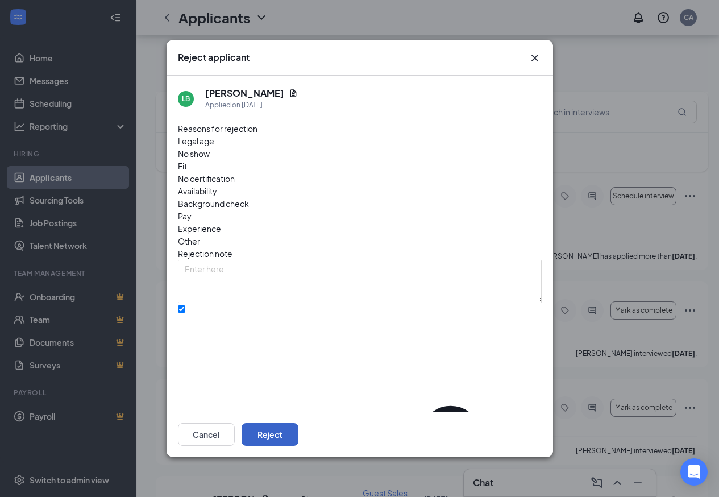
click at [298, 439] on button "Reject" at bounding box center [270, 434] width 57 height 23
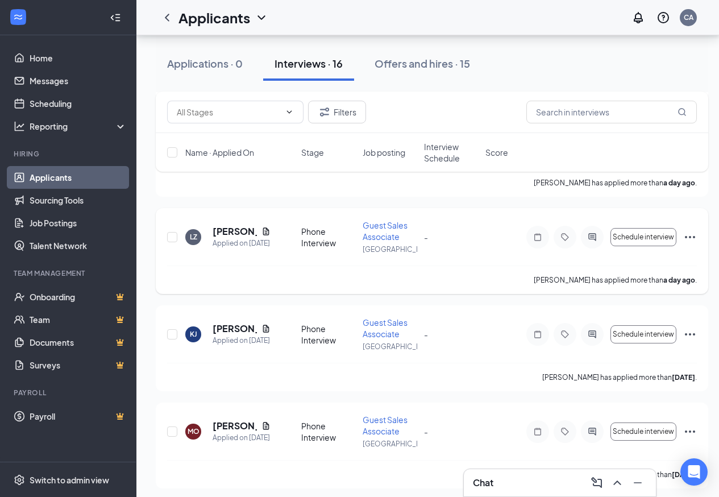
scroll to position [1744, 0]
click at [66, 104] on link "Scheduling" at bounding box center [78, 103] width 97 height 23
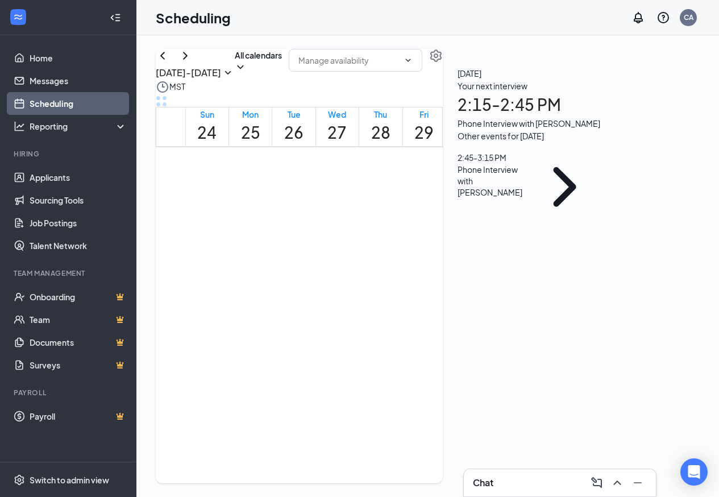
scroll to position [957, 0]
click at [306, 259] on span "2:15-2:45 PM" at bounding box center [301, 242] width 19 height 33
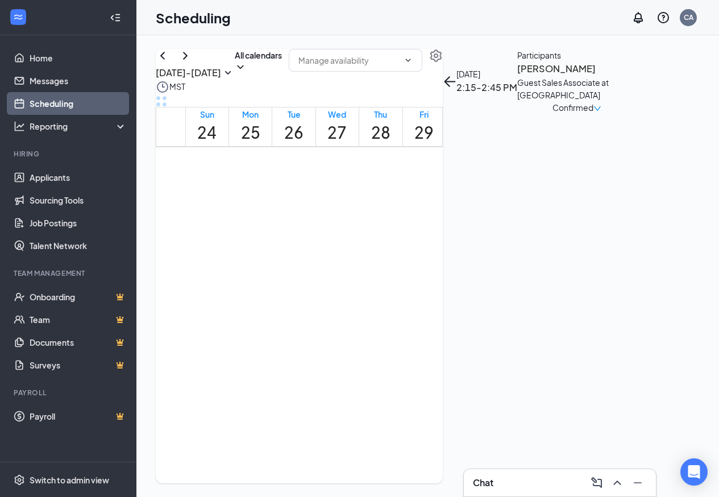
click at [312, 271] on div "1" at bounding box center [320, 265] width 19 height 11
click at [311, 259] on span "2:15-2:45 PM" at bounding box center [301, 242] width 19 height 33
click at [418, 277] on div "1" at bounding box center [415, 272] width 19 height 11
click at [406, 277] on div "1" at bounding box center [394, 272] width 23 height 11
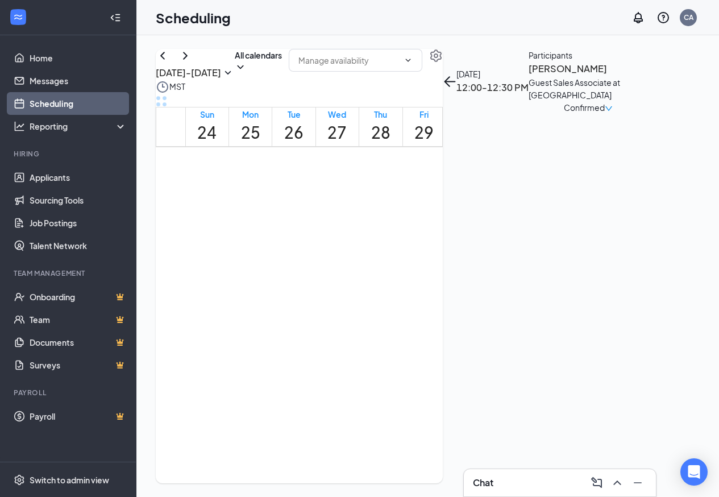
scroll to position [729, 0]
